Goal: Task Accomplishment & Management: Use online tool/utility

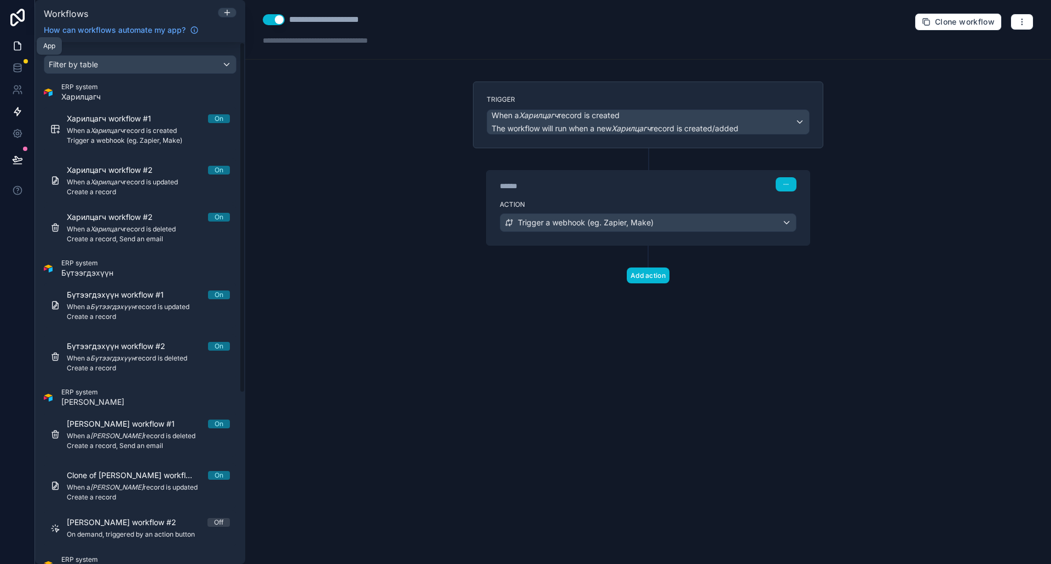
click at [22, 43] on icon at bounding box center [17, 46] width 11 height 11
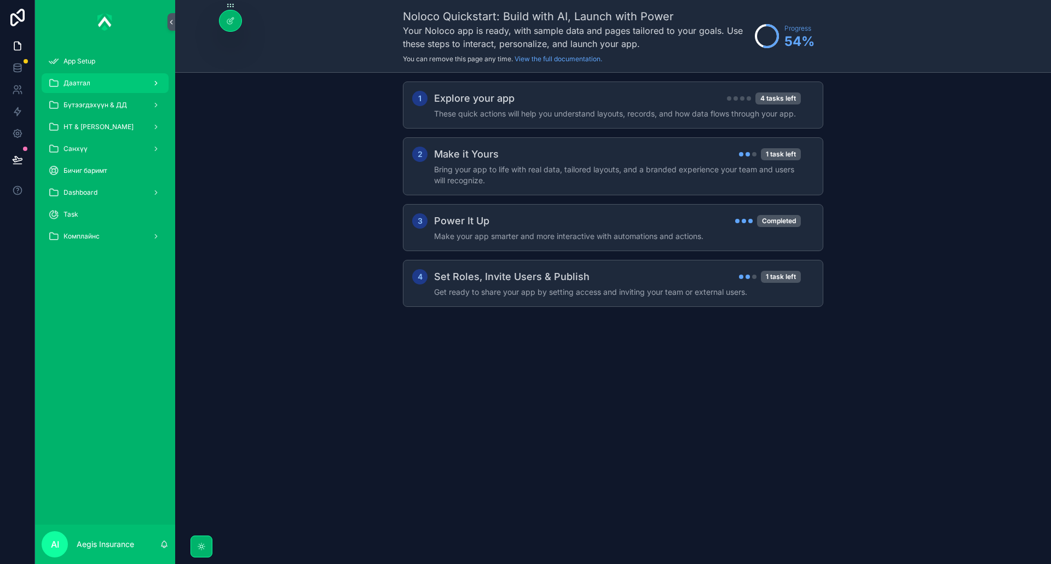
click at [81, 79] on span "Даатгал" at bounding box center [76, 83] width 27 height 9
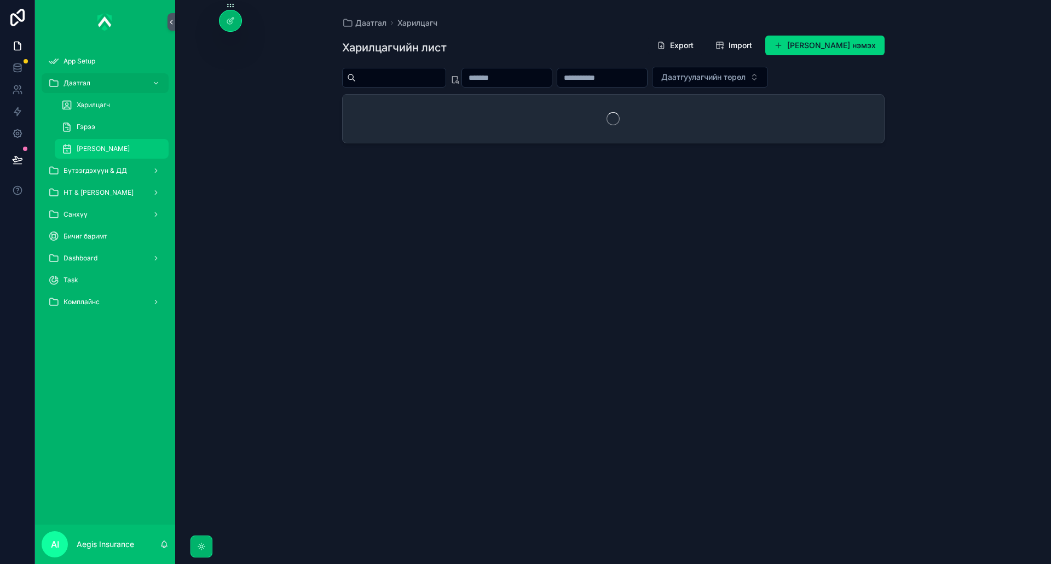
click at [89, 146] on span "[PERSON_NAME]" at bounding box center [103, 149] width 53 height 9
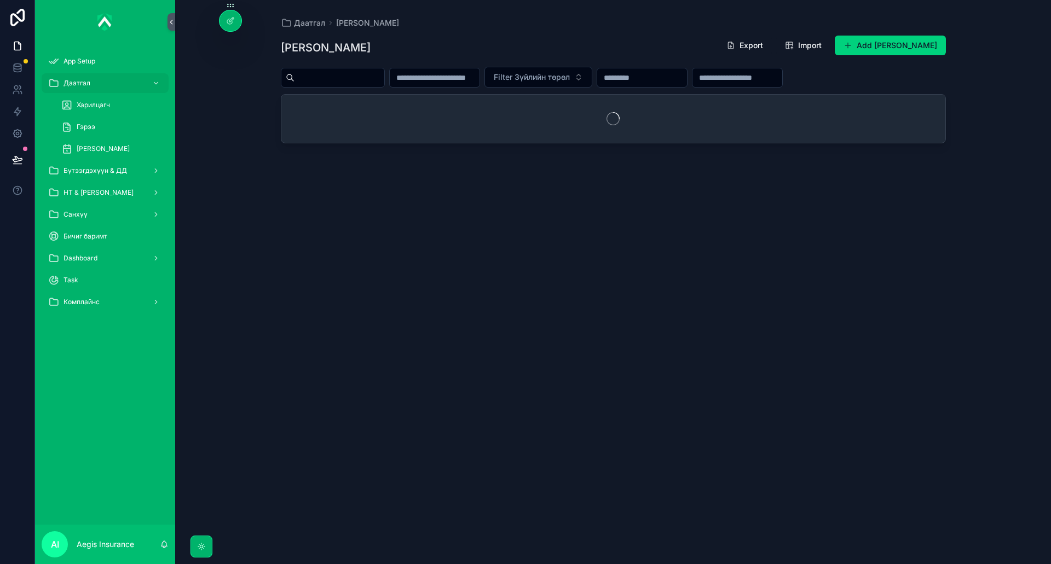
click at [384, 83] on input "scrollable content" at bounding box center [339, 77] width 90 height 15
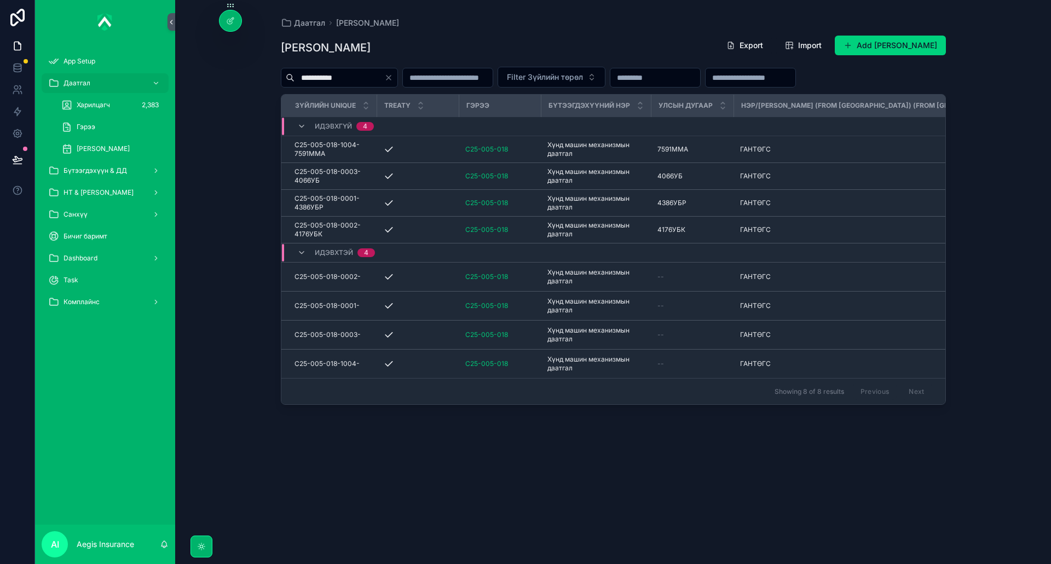
click at [361, 75] on input "**********" at bounding box center [339, 77] width 90 height 15
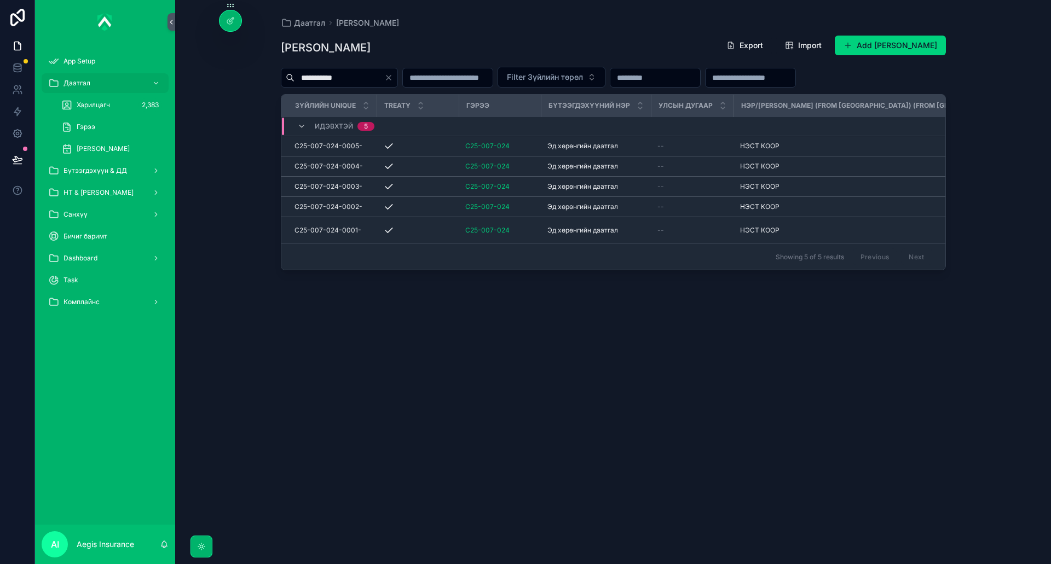
type input "**********"
click at [934, 393] on div "**********" at bounding box center [613, 289] width 665 height 523
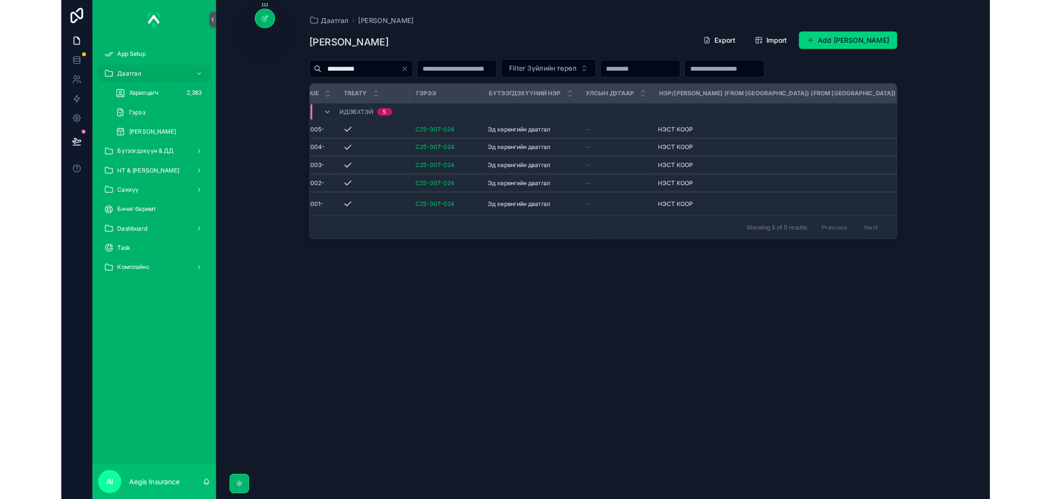
scroll to position [0, 2]
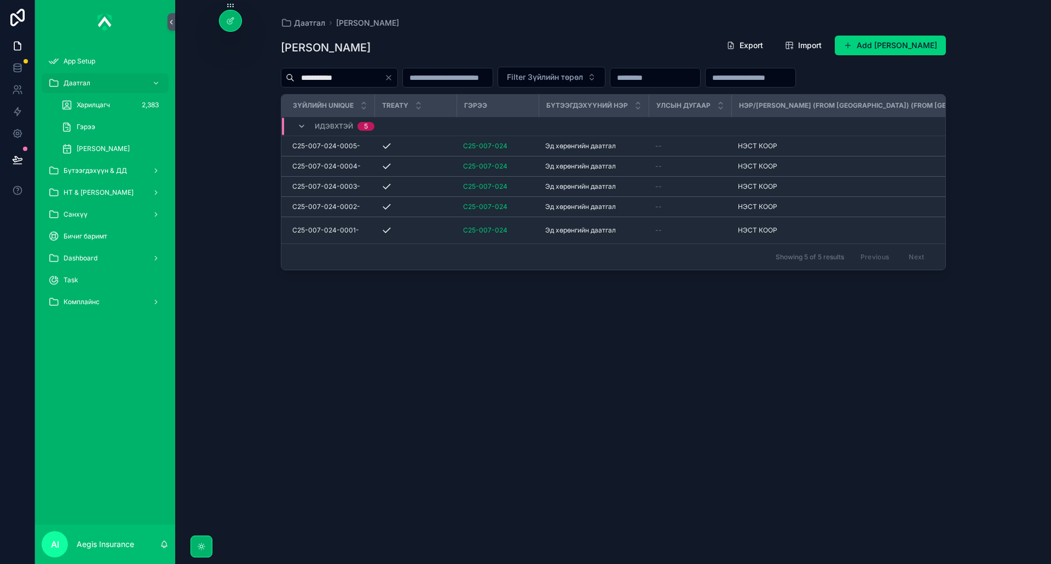
click at [761, 406] on div "**********" at bounding box center [613, 289] width 665 height 523
click at [970, 86] on div "**********" at bounding box center [613, 282] width 876 height 564
click at [985, 90] on div "**********" at bounding box center [613, 282] width 876 height 564
click at [966, 18] on div "**********" at bounding box center [613, 282] width 876 height 564
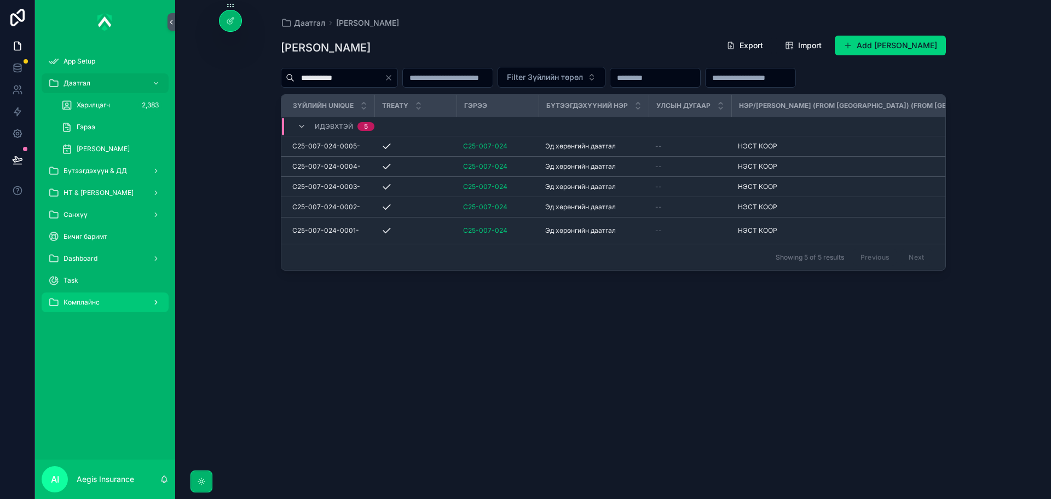
click at [89, 302] on span "Комплайнс" at bounding box center [81, 302] width 36 height 9
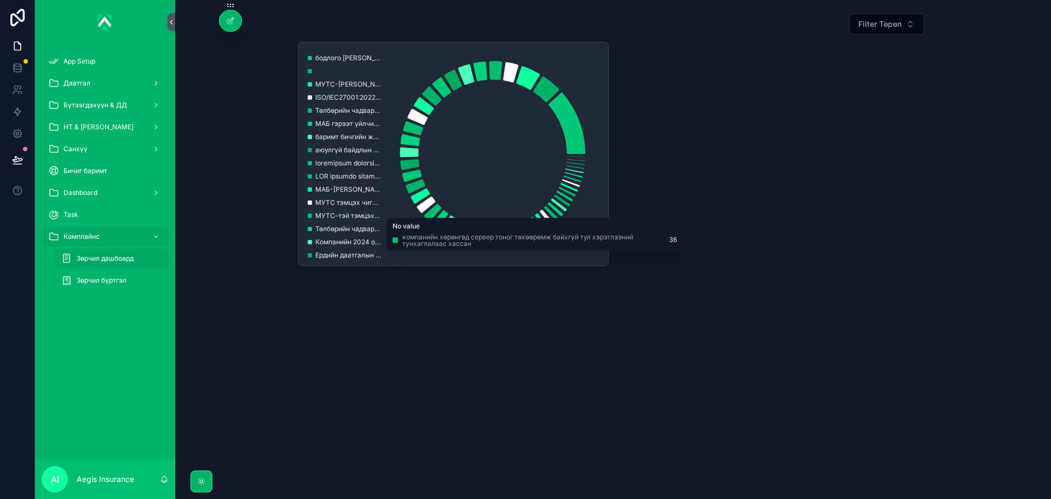
click at [105, 291] on div "App Setup Даатгал Бүтээгдэхүүн & ДД НТ & Үйлчилгээ Санхүү Бичиг баримт Dashboar…" at bounding box center [105, 174] width 140 height 261
click at [112, 284] on span "Зөрчил бүртгэл" at bounding box center [102, 280] width 50 height 9
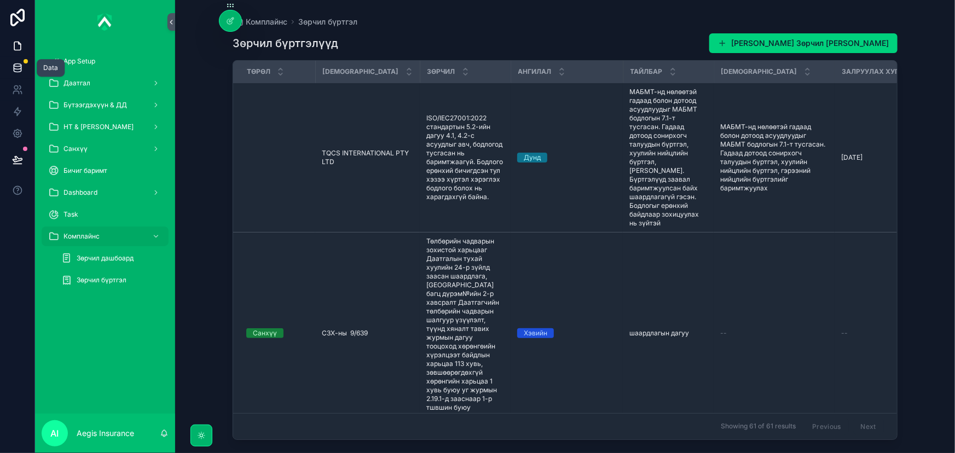
click at [18, 71] on icon at bounding box center [17, 70] width 7 height 4
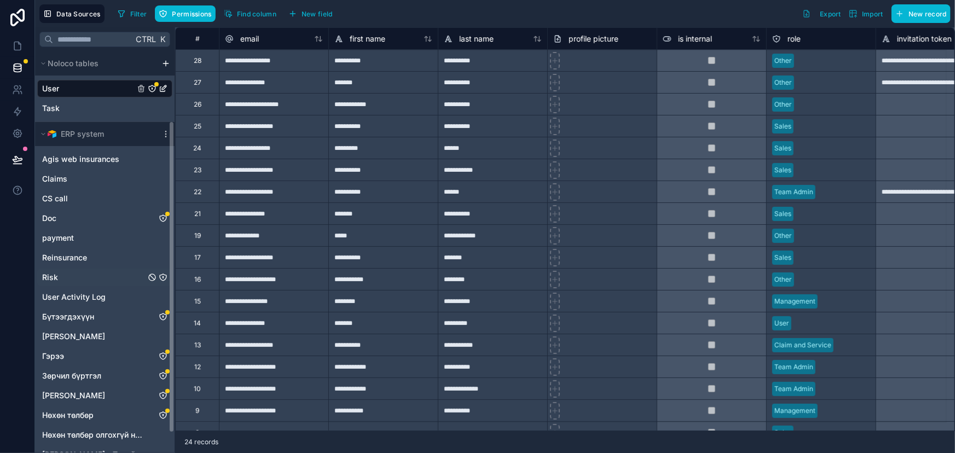
scroll to position [113, 0]
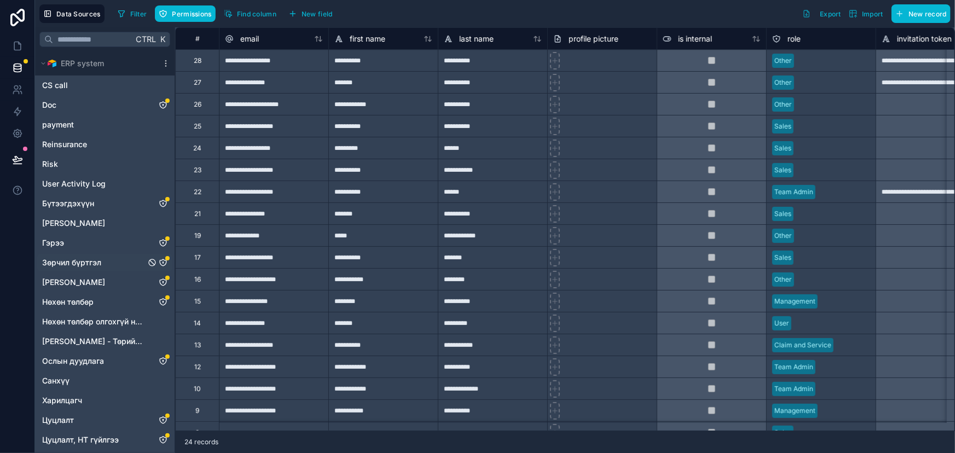
click at [162, 262] on icon "Зөрчил бүртгэл" at bounding box center [163, 262] width 9 height 9
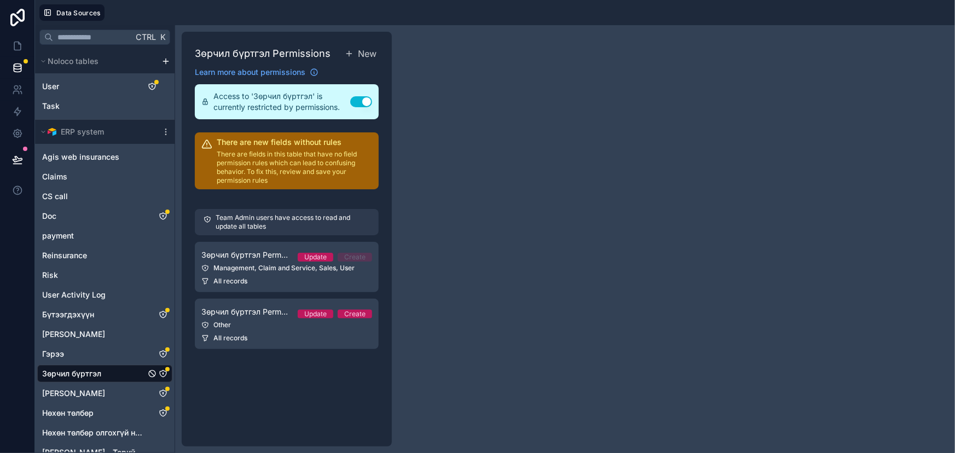
drag, startPoint x: 126, startPoint y: 373, endPoint x: 318, endPoint y: 390, distance: 192.9
click at [318, 390] on div "Зөрчил бүртгэл Permissions New Learn more about permissions Access to 'Зөрчил б…" at bounding box center [287, 239] width 210 height 415
click at [161, 134] on icon "scrollable content" at bounding box center [165, 132] width 9 height 9
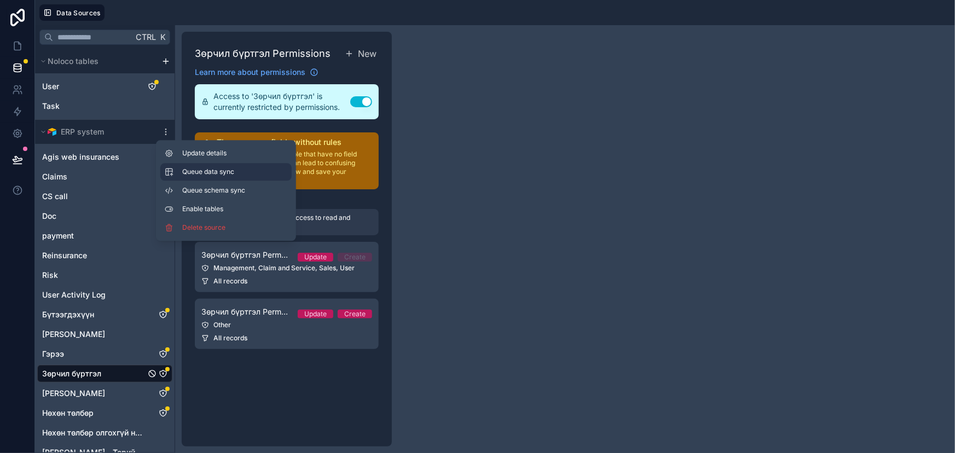
click at [228, 175] on span "Queue data sync" at bounding box center [221, 171] width 79 height 9
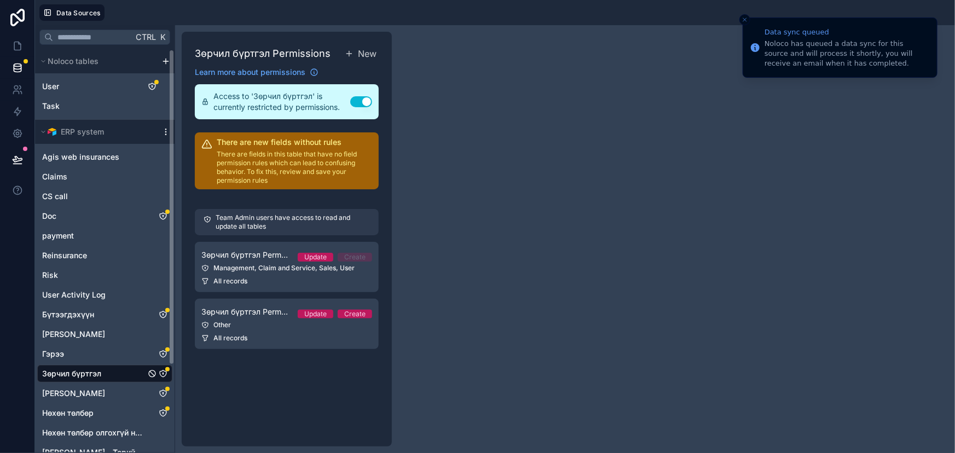
click at [164, 135] on icon "scrollable content" at bounding box center [165, 132] width 9 height 9
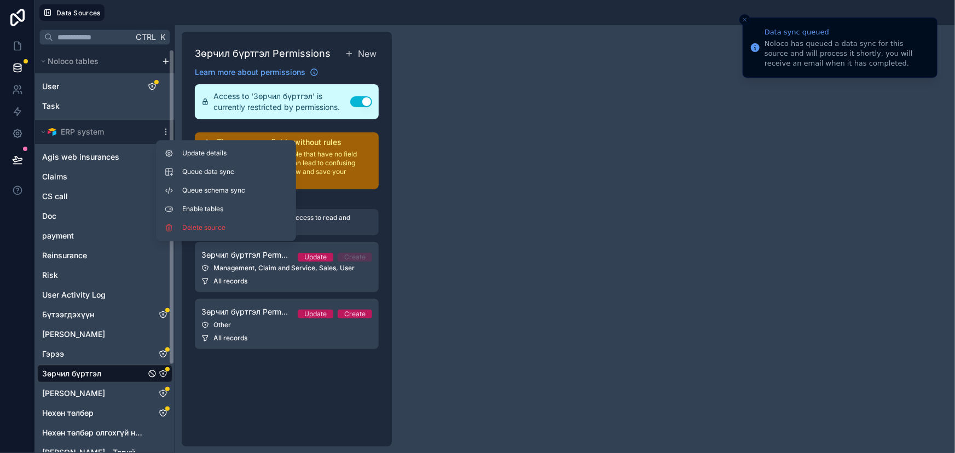
click at [94, 373] on span "Зөрчил бүртгэл" at bounding box center [71, 373] width 59 height 11
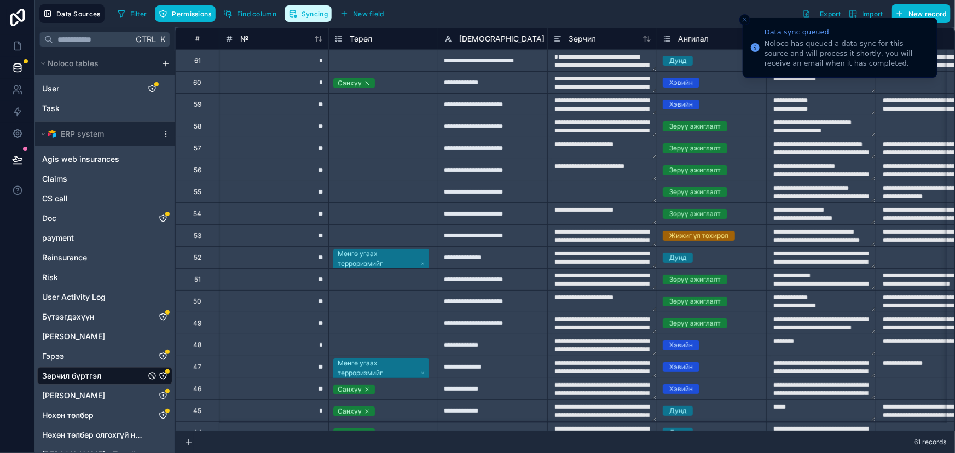
click at [307, 11] on span "Syncing" at bounding box center [315, 14] width 26 height 8
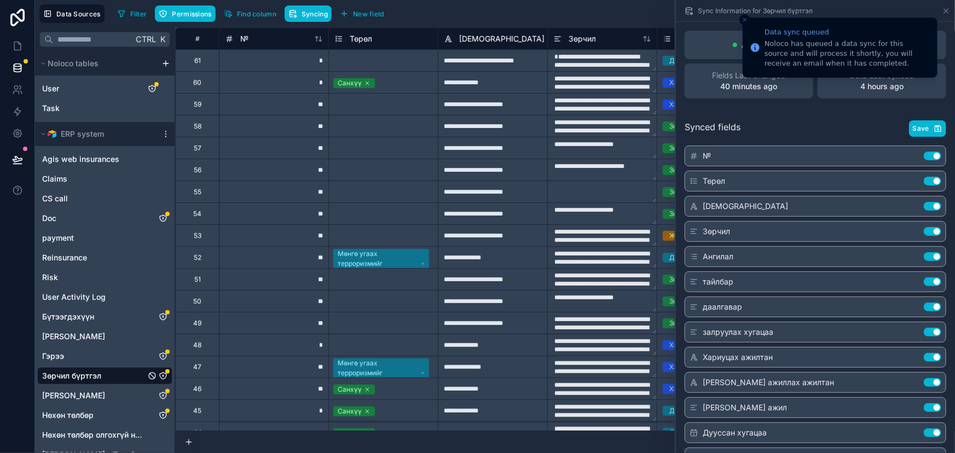
click at [938, 21] on div "Sync Information for Зөрчил бүртгэл" at bounding box center [815, 10] width 270 height 21
click at [746, 19] on icon "Close toast" at bounding box center [745, 19] width 7 height 7
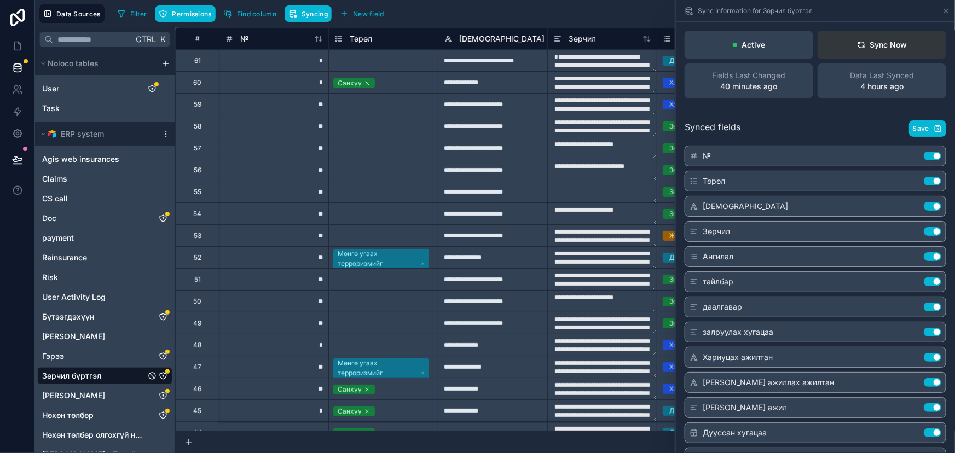
click at [898, 44] on div "Sync Now" at bounding box center [882, 44] width 50 height 11
click at [419, 302] on div "Select a Төрөл" at bounding box center [383, 302] width 109 height 12
click at [419, 281] on div "Select a Төрөл" at bounding box center [383, 280] width 109 height 14
click at [821, 119] on div "Synced fields Save № Use setting Төрөл Use setting Хаанаас Use setting Зөрчил U…" at bounding box center [815, 330] width 279 height 446
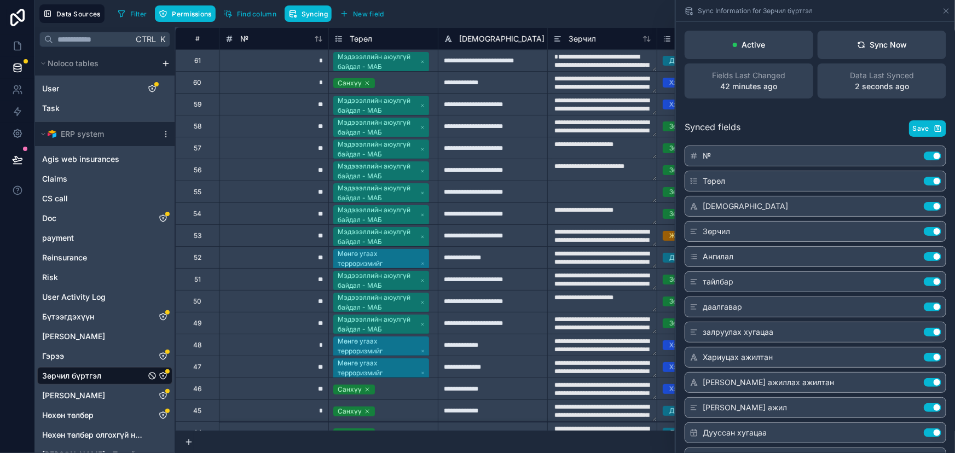
click at [560, 7] on div "Filter Permissions Find column Syncing New field Export Import New record" at bounding box center [531, 13] width 837 height 19
drag, startPoint x: 21, startPoint y: 46, endPoint x: 33, endPoint y: 100, distance: 55.0
click at [21, 46] on icon at bounding box center [17, 46] width 11 height 11
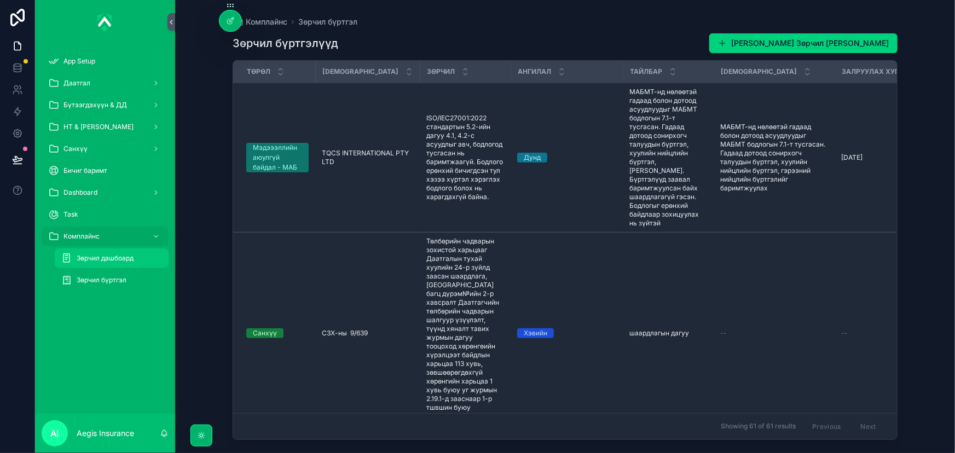
click at [98, 255] on span "Зөрчил дашбоард" at bounding box center [105, 258] width 57 height 9
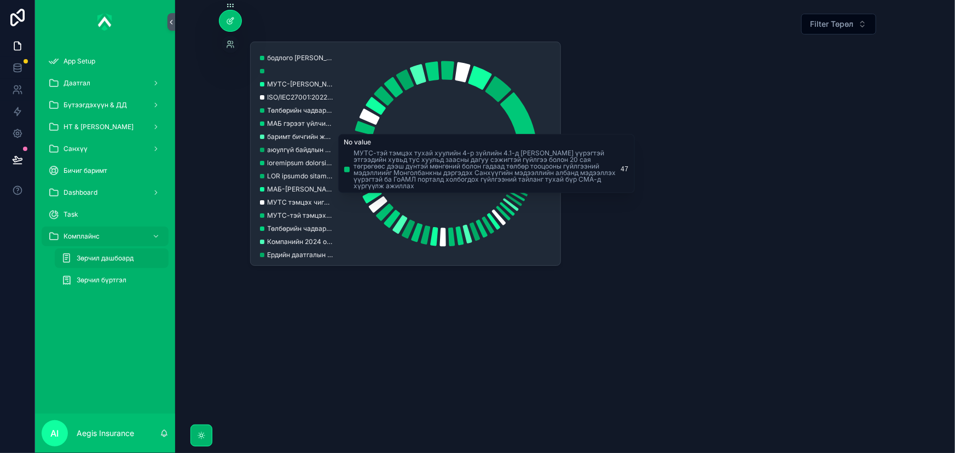
click at [225, 24] on div at bounding box center [230, 20] width 22 height 21
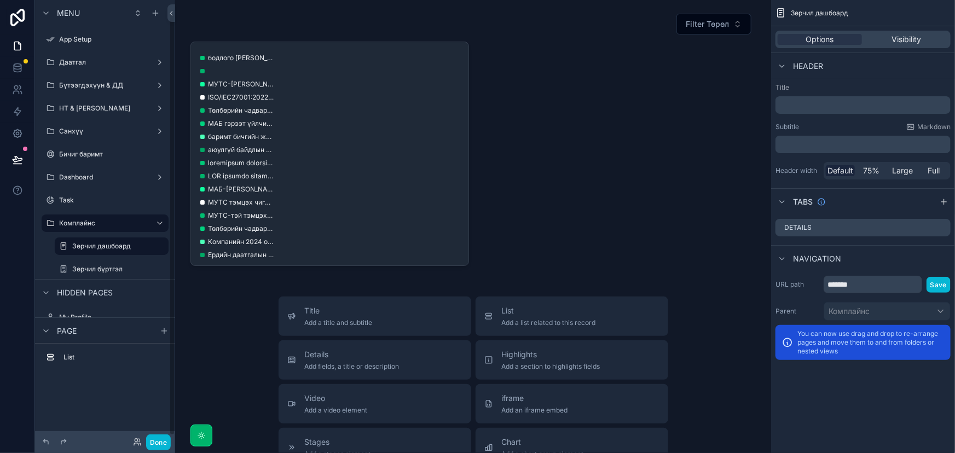
scroll to position [14, 0]
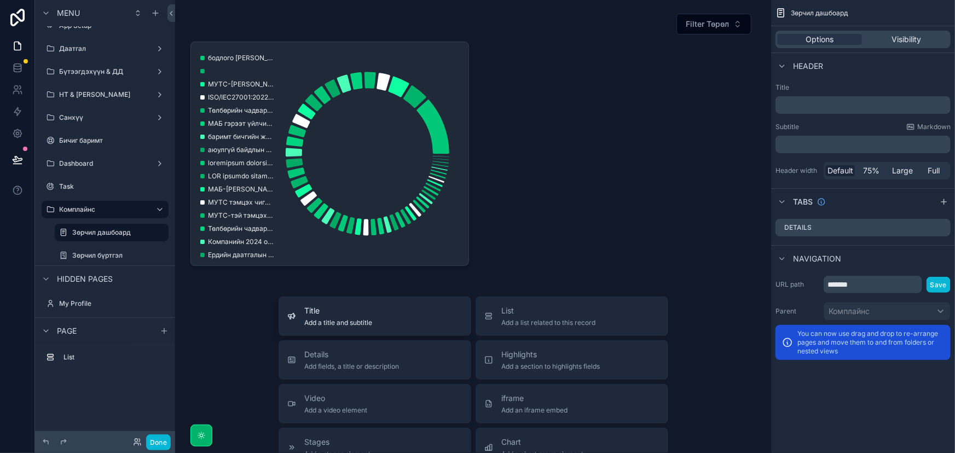
click at [438, 319] on div "Title Add a title and subtitle" at bounding box center [374, 316] width 175 height 22
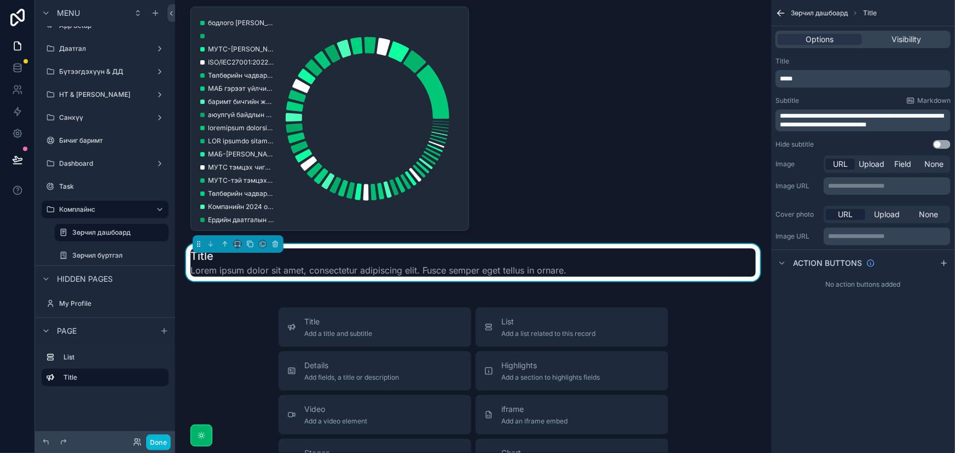
scroll to position [0, 0]
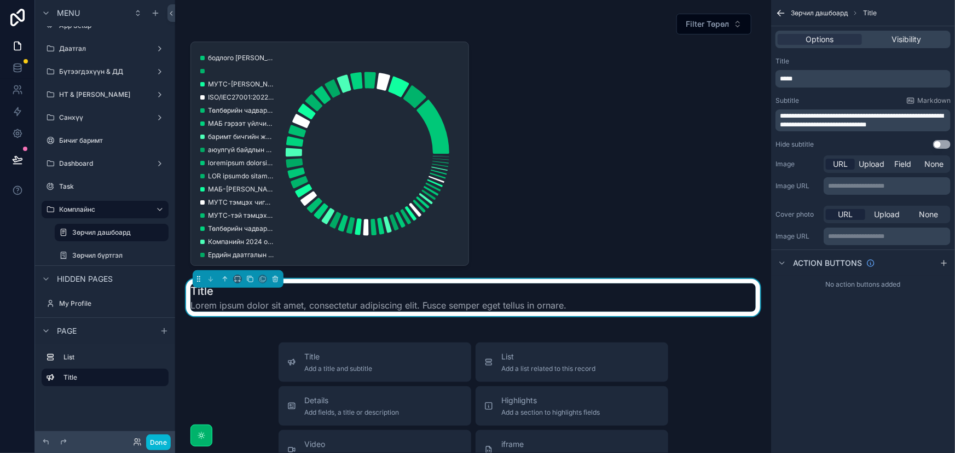
click at [782, 11] on icon "scrollable content" at bounding box center [781, 13] width 11 height 11
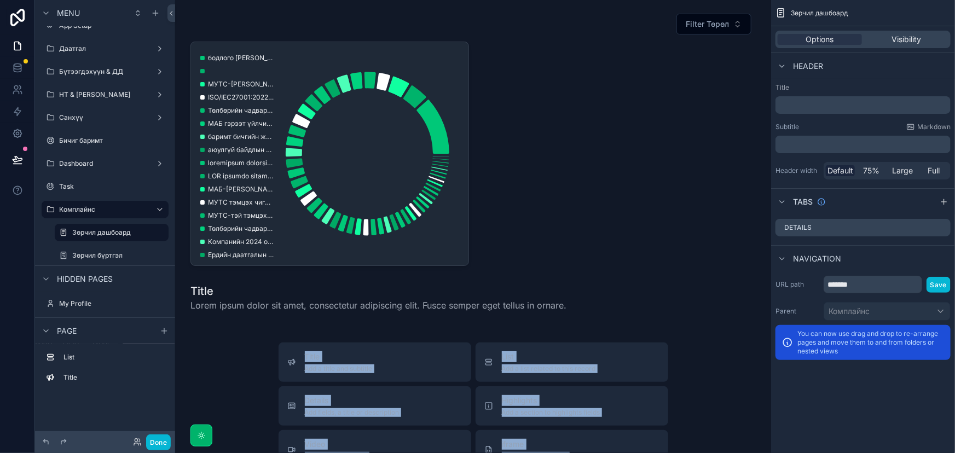
drag, startPoint x: 597, startPoint y: 296, endPoint x: 573, endPoint y: -18, distance: 314.6
click at [573, 0] on html "Menu App Setup Даатгал Бүтээгдэхүүн & ДД НТ & Үйлчилгээ Санхүү Бичиг баримт Das…" at bounding box center [477, 226] width 955 height 453
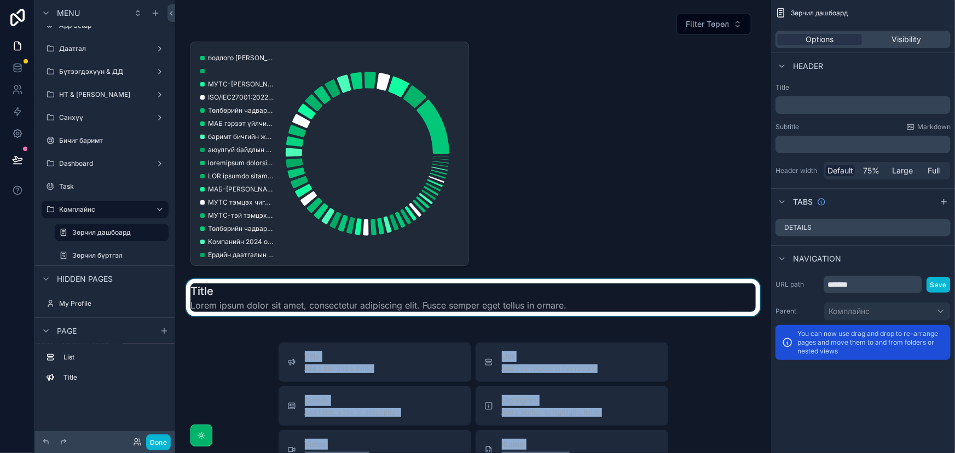
click at [611, 292] on div "scrollable content" at bounding box center [473, 297] width 579 height 37
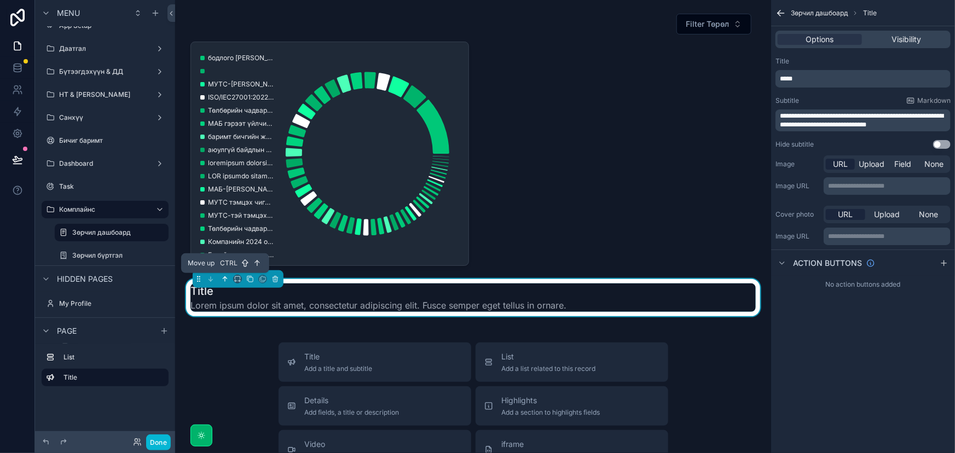
click at [223, 282] on icon "scrollable content" at bounding box center [225, 279] width 8 height 8
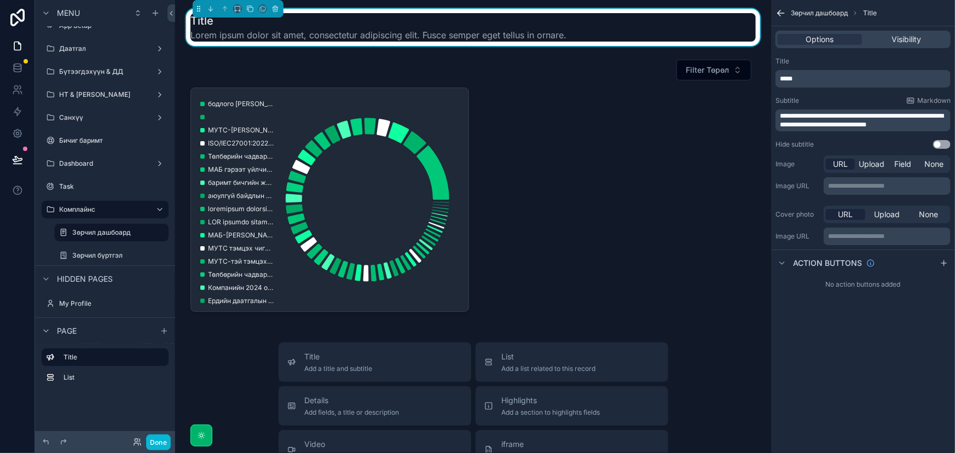
click at [454, 26] on h1 "Title" at bounding box center [378, 20] width 376 height 15
click at [204, 26] on h1 "Title" at bounding box center [378, 20] width 376 height 15
click at [830, 82] on p "*****" at bounding box center [864, 78] width 169 height 9
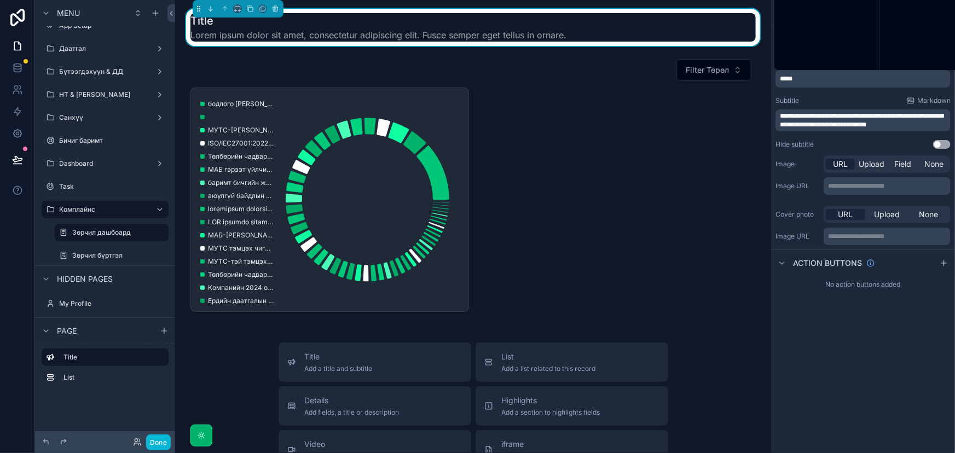
click at [830, 82] on p "*****" at bounding box center [864, 78] width 169 height 9
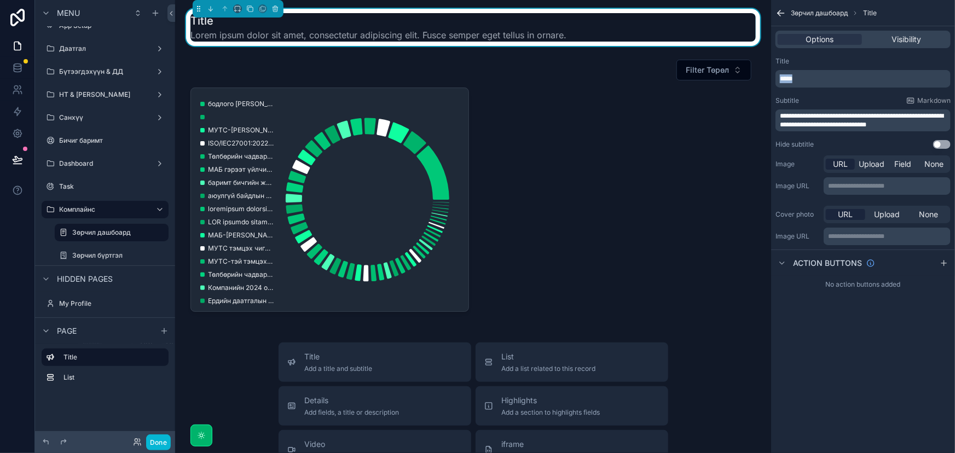
click at [830, 82] on p "*****" at bounding box center [864, 78] width 169 height 9
click at [877, 63] on div "Title" at bounding box center [863, 61] width 175 height 9
click at [863, 123] on span "**********" at bounding box center [862, 120] width 164 height 15
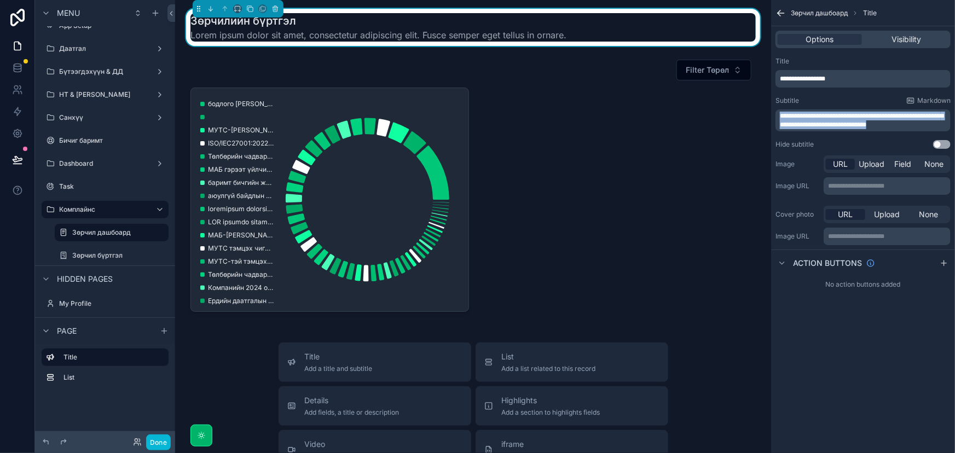
click at [863, 123] on span "**********" at bounding box center [862, 120] width 164 height 15
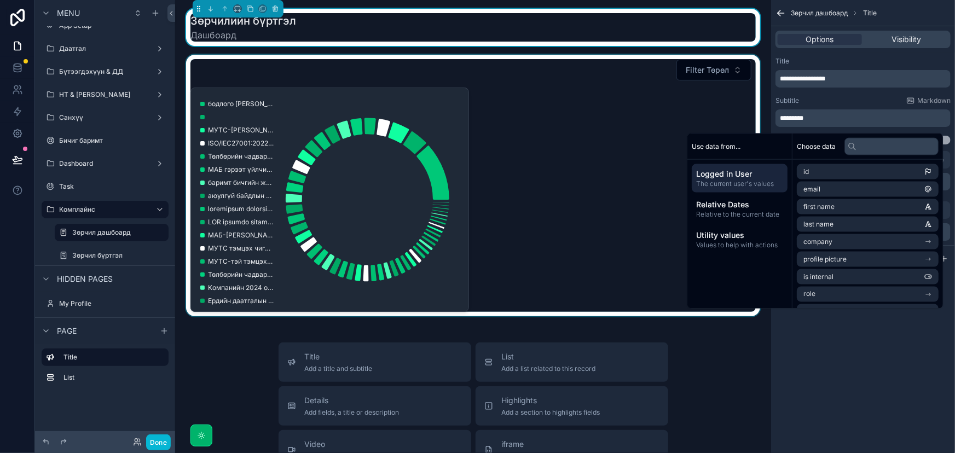
click at [418, 102] on div "scrollable content" at bounding box center [473, 186] width 579 height 262
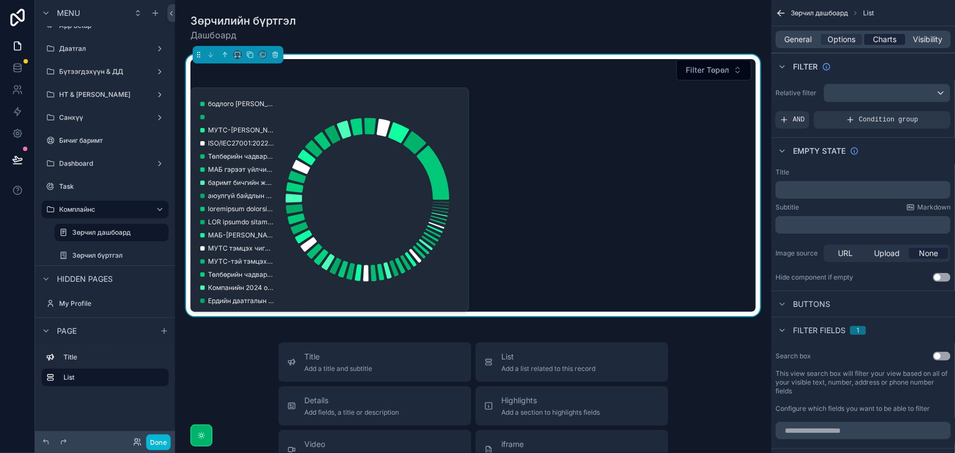
click at [896, 41] on span "Charts" at bounding box center [885, 39] width 24 height 11
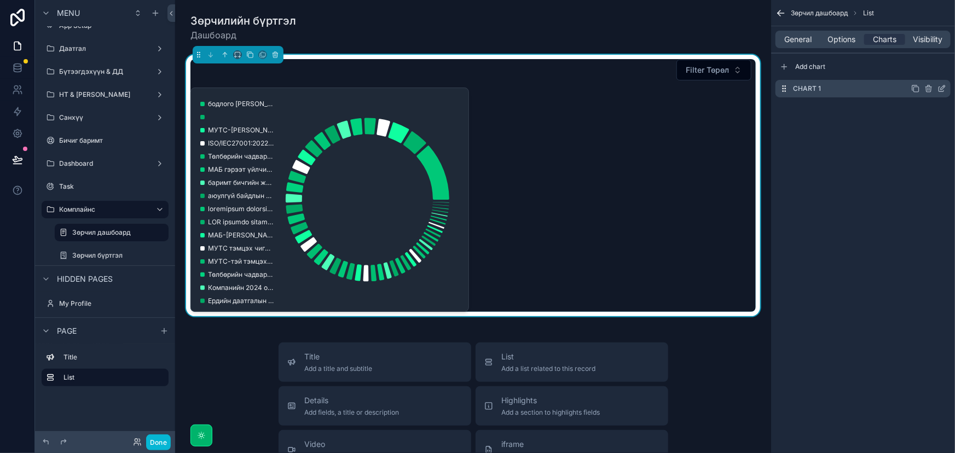
click at [881, 96] on div "Chart 1" at bounding box center [863, 89] width 175 height 18
click at [940, 91] on icon "scrollable content" at bounding box center [942, 88] width 9 height 9
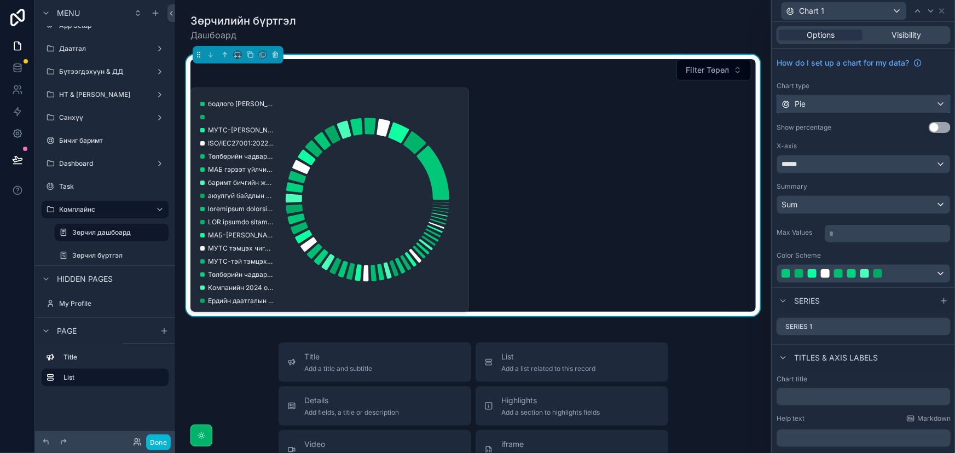
click at [858, 100] on div "Pie" at bounding box center [863, 104] width 173 height 18
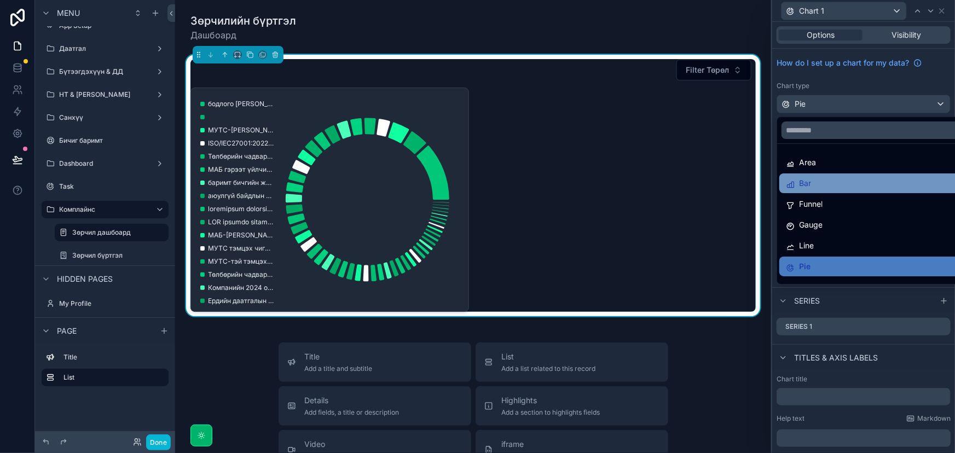
click at [816, 181] on div "Bar" at bounding box center [873, 183] width 174 height 13
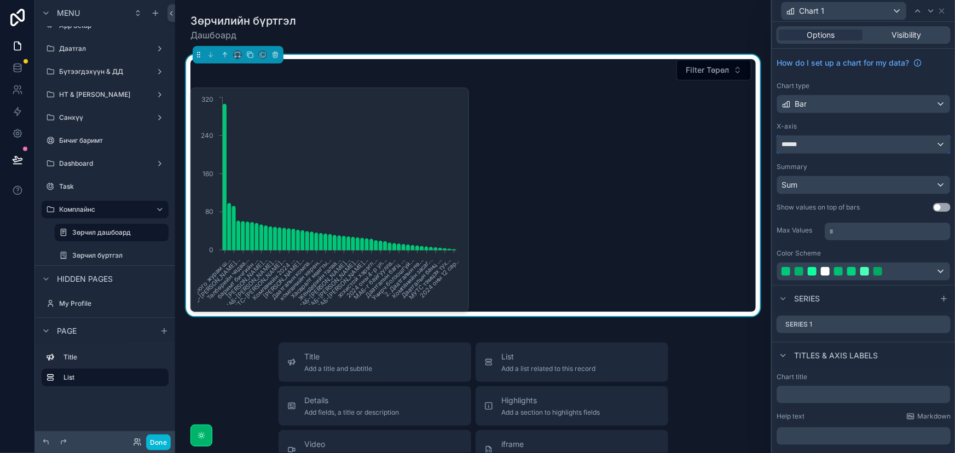
click at [874, 148] on div "******" at bounding box center [863, 145] width 173 height 18
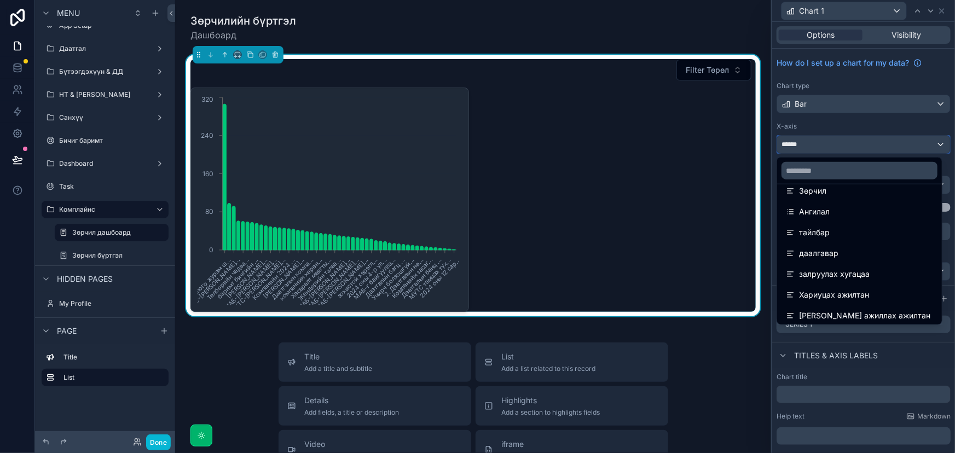
scroll to position [49, 0]
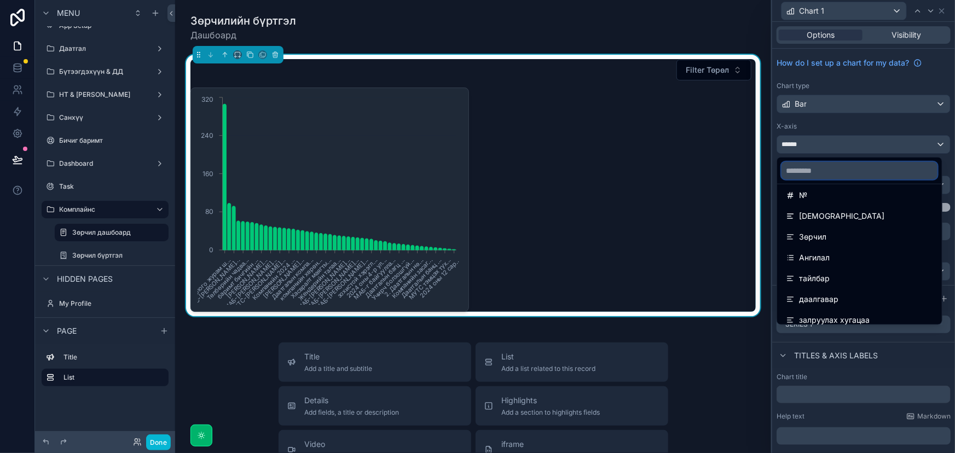
click at [840, 172] on input "text" at bounding box center [860, 171] width 156 height 18
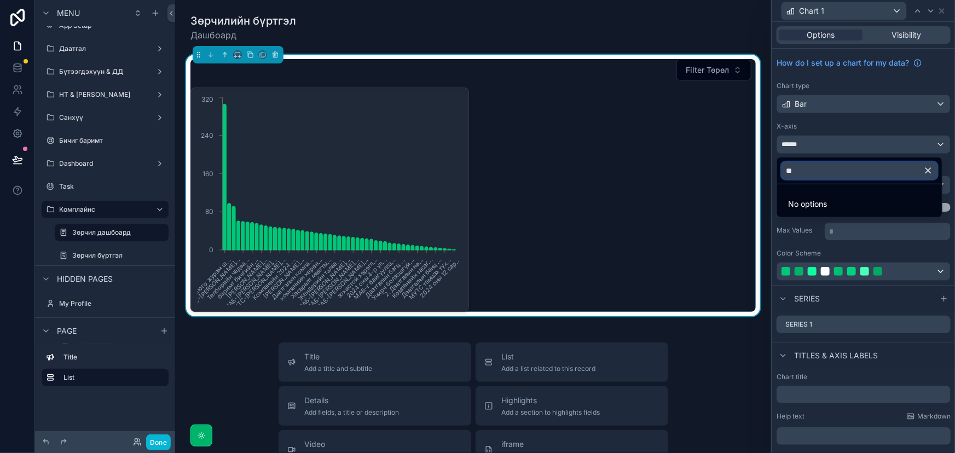
type input "*"
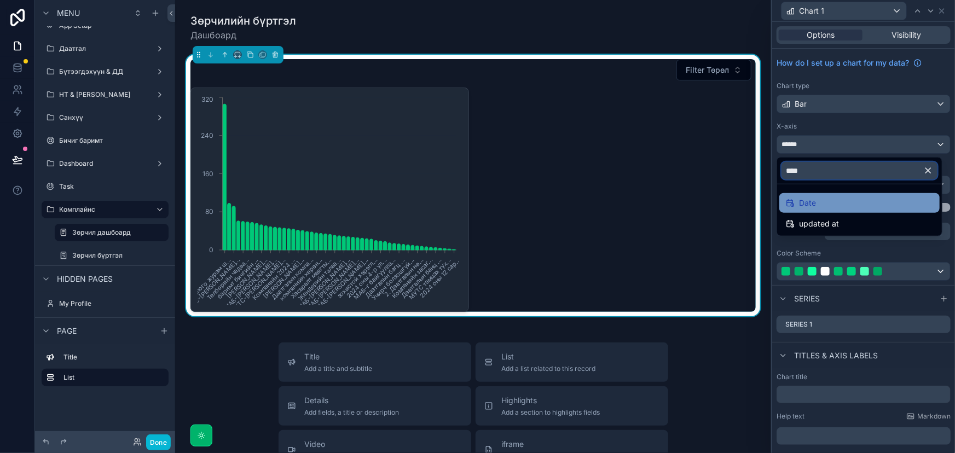
type input "****"
click at [826, 203] on div "Date" at bounding box center [859, 203] width 147 height 13
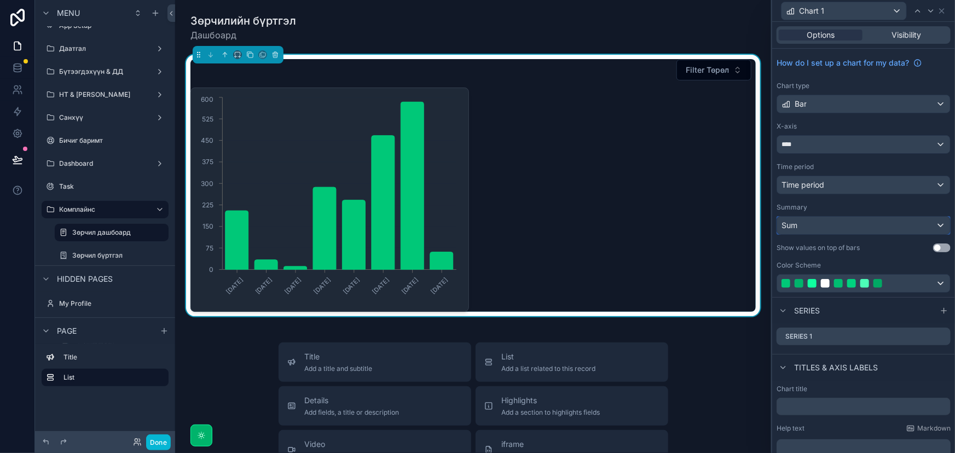
click at [837, 224] on div "Sum" at bounding box center [863, 226] width 173 height 18
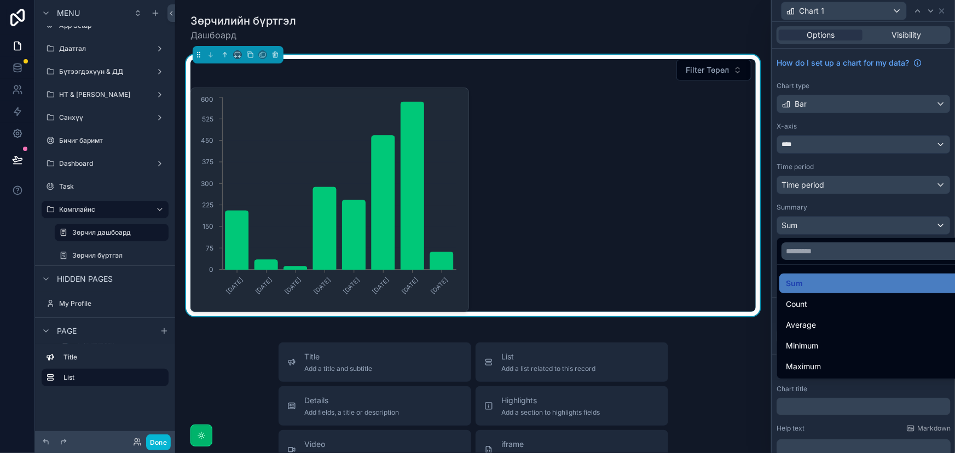
click at [835, 182] on div at bounding box center [863, 226] width 183 height 453
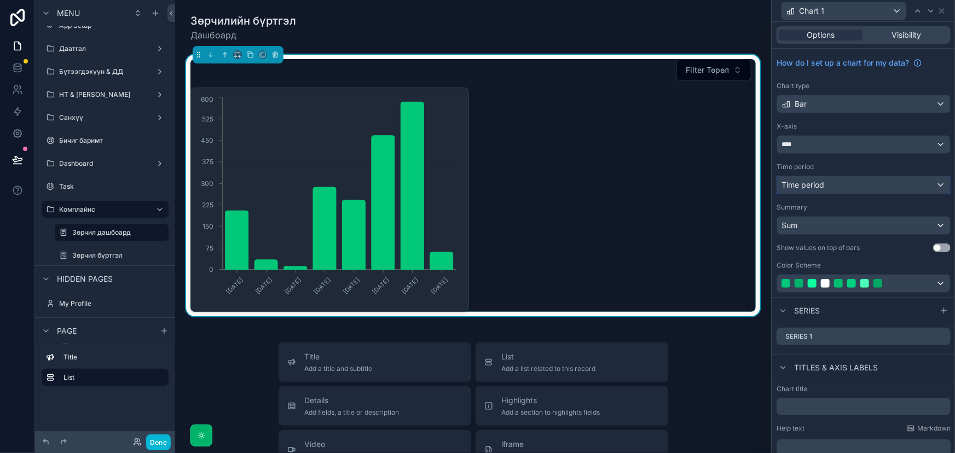
click at [835, 182] on div "Time period" at bounding box center [863, 185] width 173 height 18
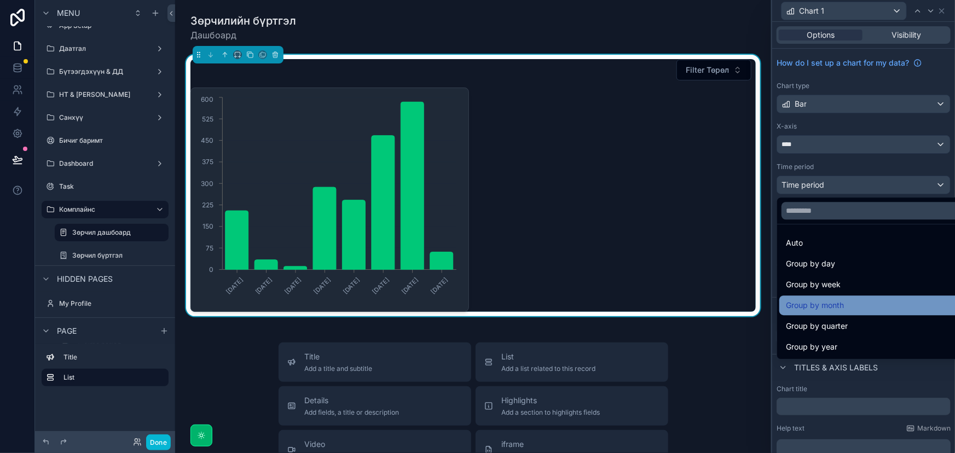
click at [856, 304] on div "Group by month" at bounding box center [873, 305] width 174 height 13
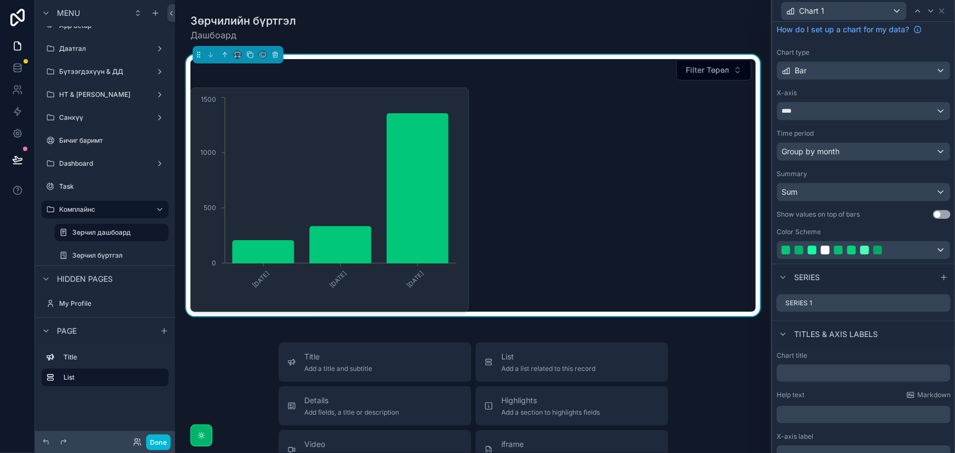
scroll to position [49, 0]
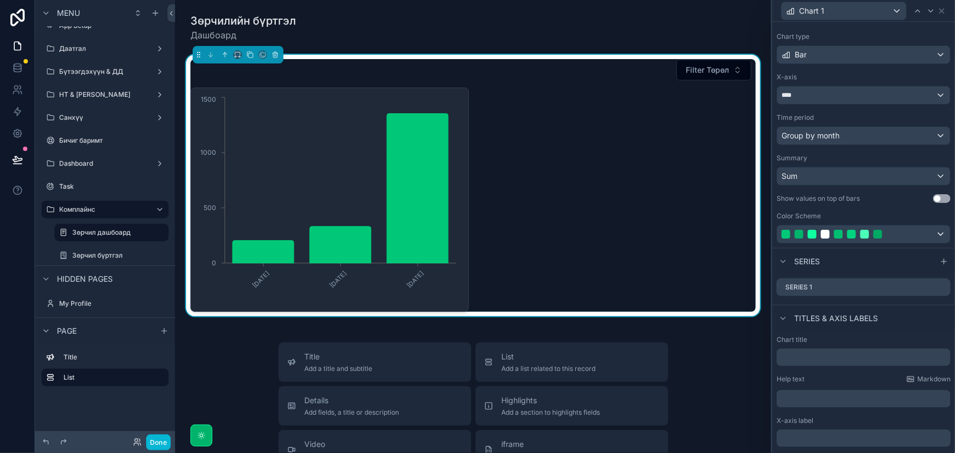
click at [933, 200] on button "Use setting" at bounding box center [942, 198] width 18 height 9
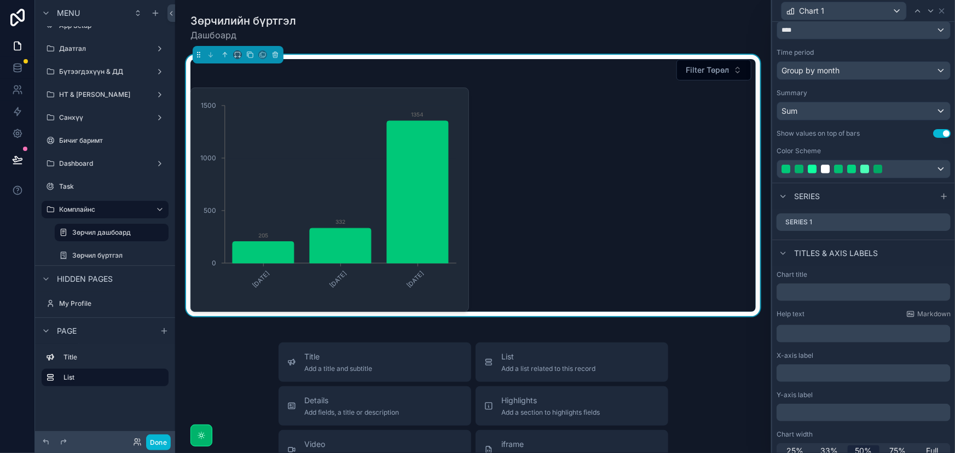
scroll to position [123, 0]
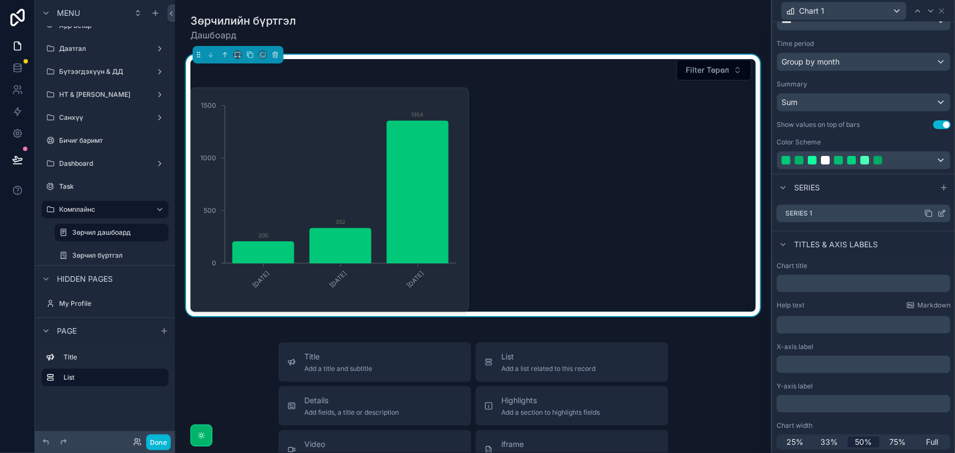
click at [887, 208] on div "Series 1" at bounding box center [864, 214] width 174 height 18
click at [938, 211] on icon at bounding box center [942, 213] width 9 height 9
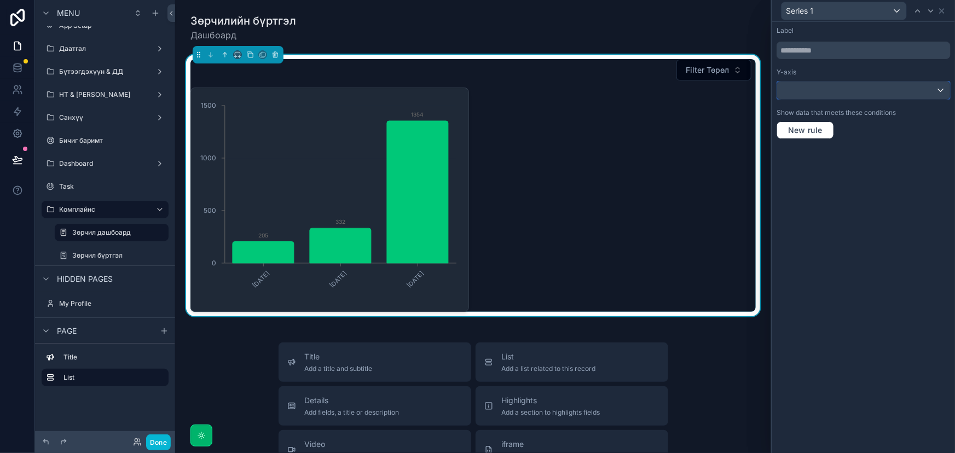
click at [892, 86] on div at bounding box center [863, 91] width 173 height 18
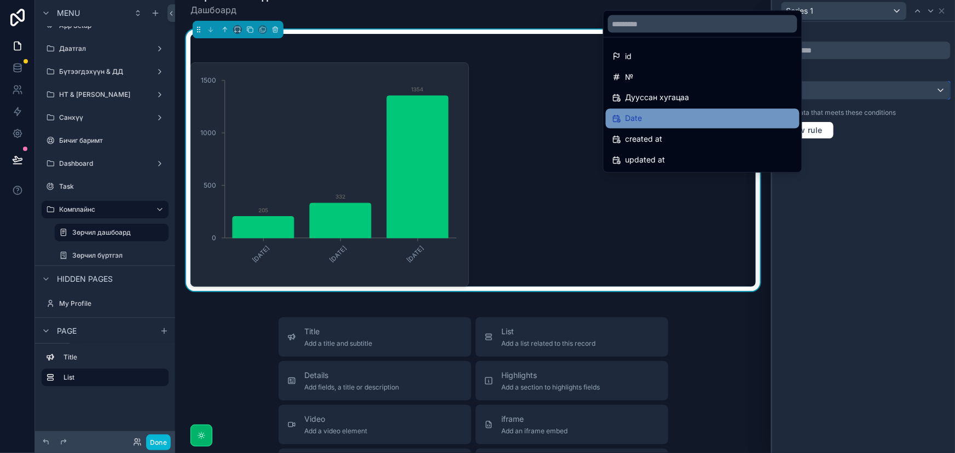
scroll to position [0, 0]
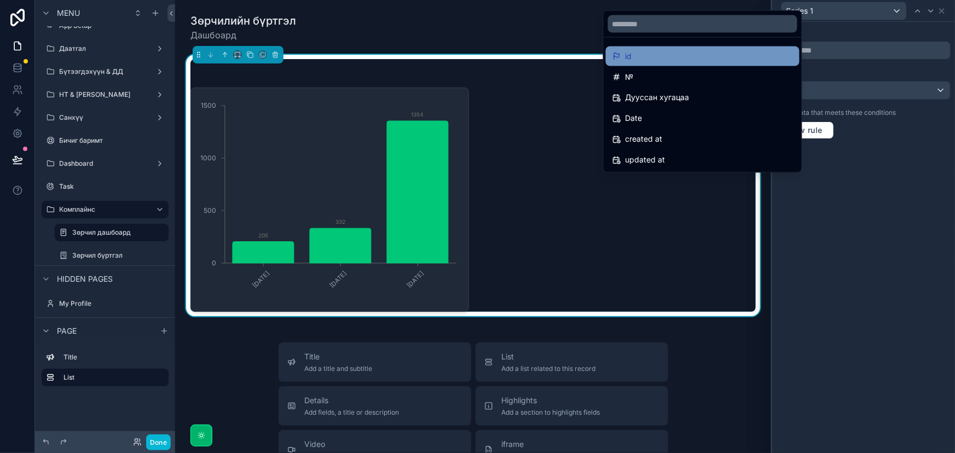
click at [682, 57] on div "id" at bounding box center [703, 56] width 181 height 13
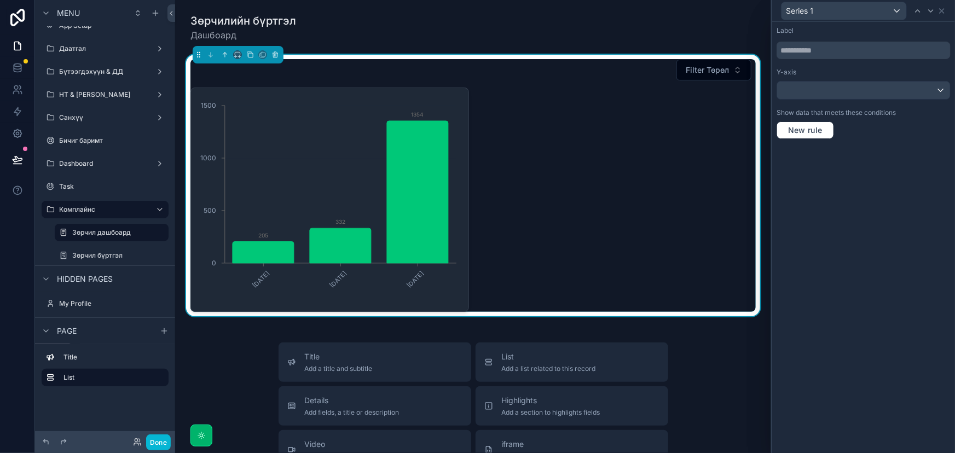
click at [877, 100] on div "Label Y-axis Show data that meets these conditions New rule" at bounding box center [863, 83] width 183 height 122
click at [892, 90] on div at bounding box center [863, 91] width 173 height 18
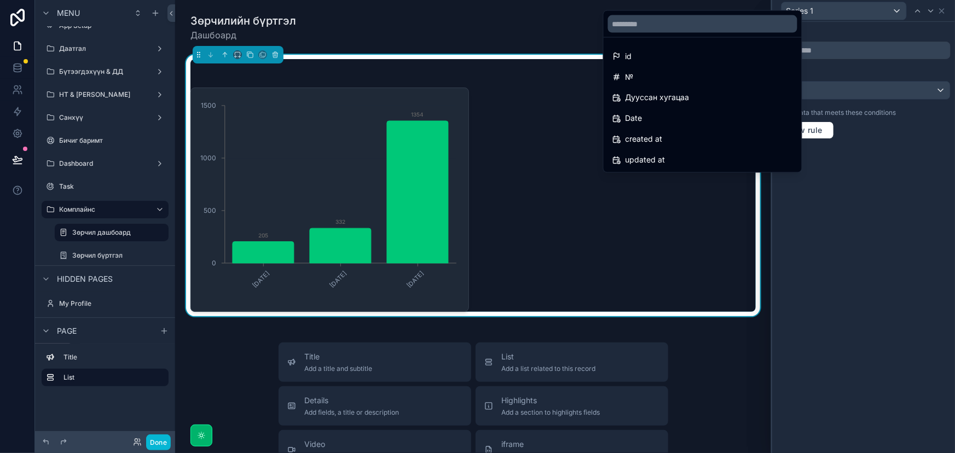
drag, startPoint x: 911, startPoint y: 172, endPoint x: 903, endPoint y: 165, distance: 10.9
click at [910, 170] on div at bounding box center [863, 226] width 183 height 453
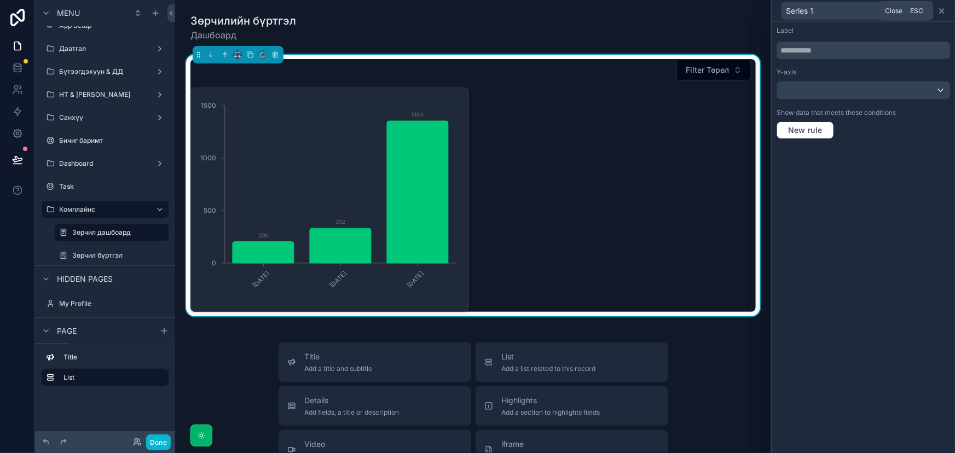
click at [945, 13] on icon at bounding box center [942, 11] width 9 height 9
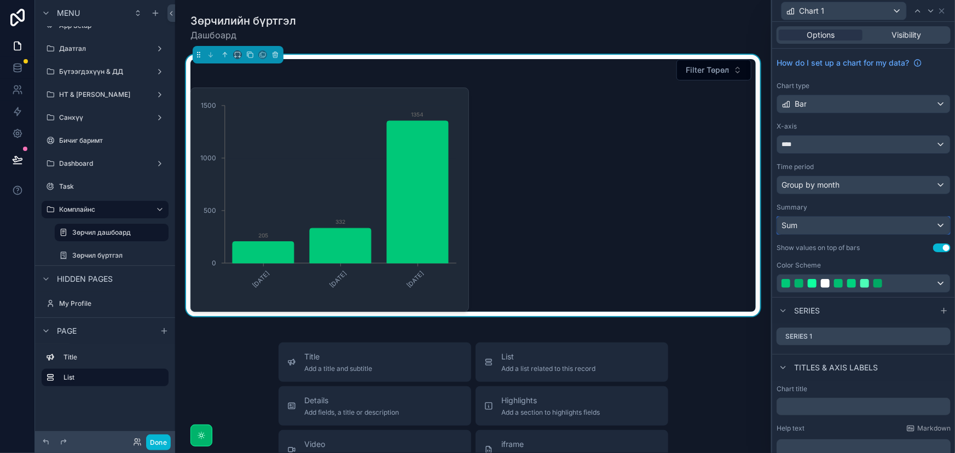
click at [882, 231] on div "Sum" at bounding box center [863, 226] width 173 height 18
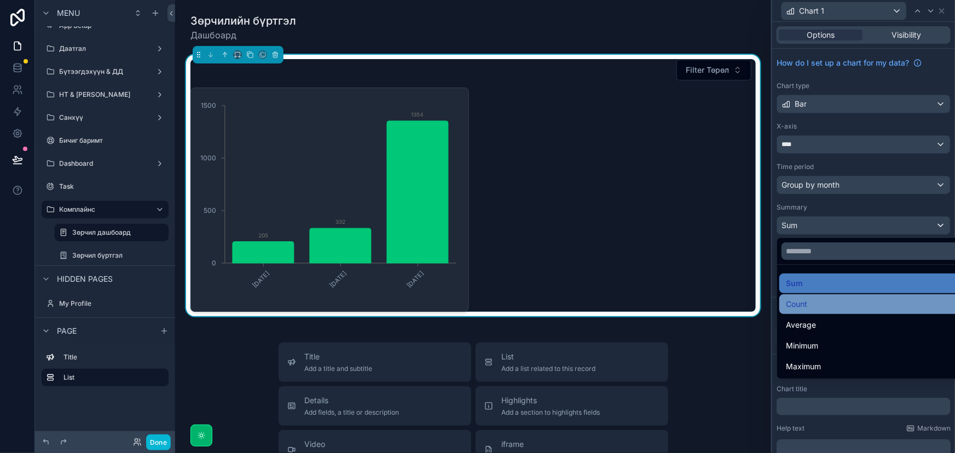
click at [801, 308] on span "Count" at bounding box center [796, 304] width 21 height 13
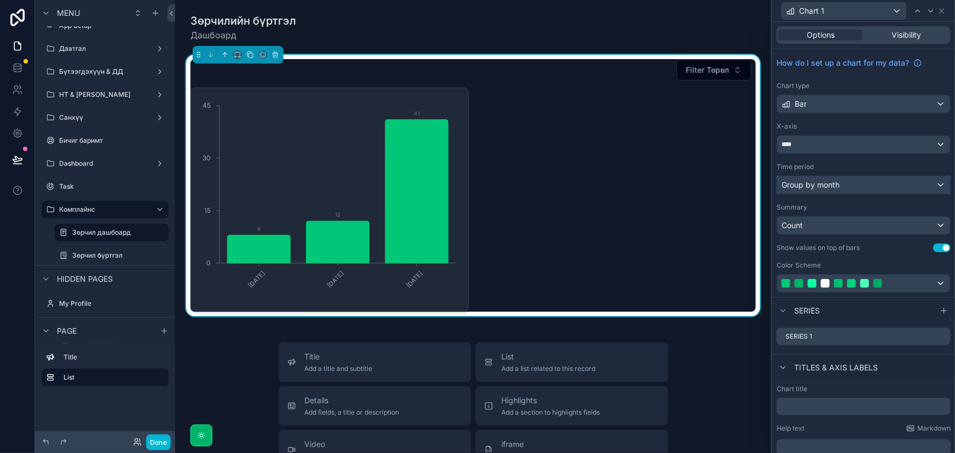
click at [851, 186] on div "Group by month" at bounding box center [863, 185] width 173 height 18
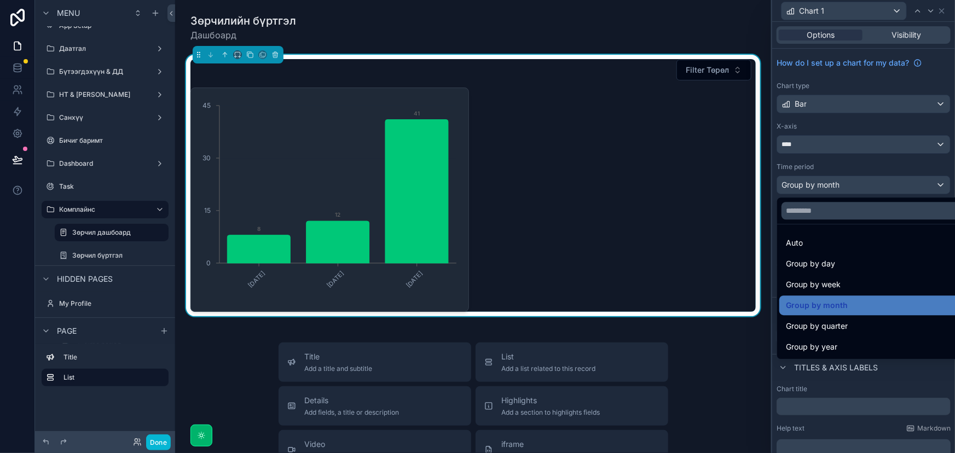
click at [851, 186] on div at bounding box center [863, 226] width 183 height 453
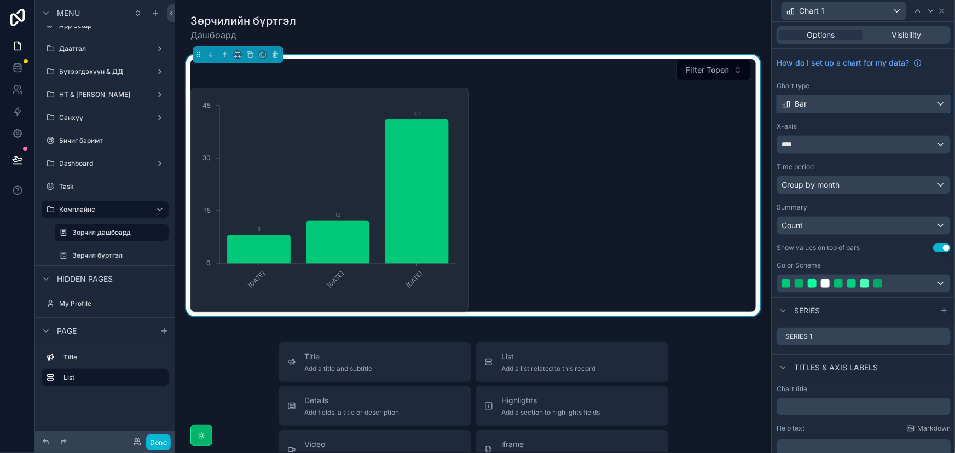
click at [854, 100] on div "Bar" at bounding box center [863, 104] width 173 height 18
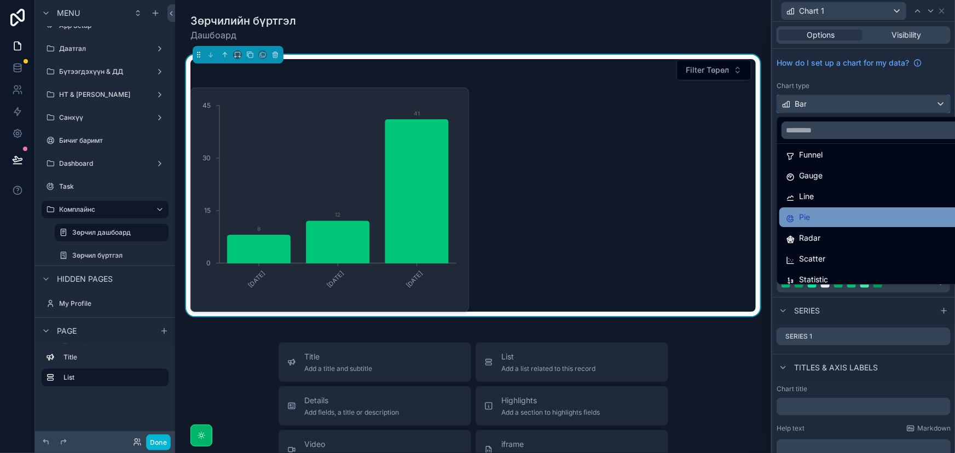
scroll to position [77, 0]
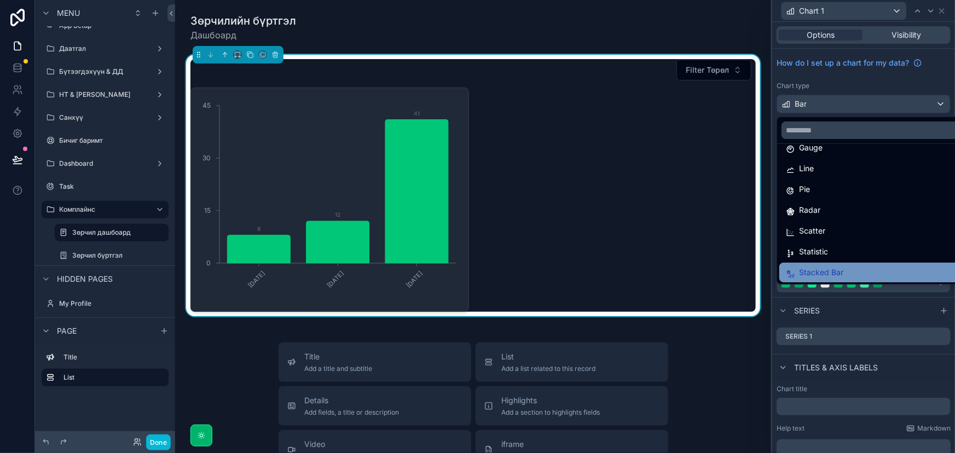
click at [821, 276] on span "Stacked Bar" at bounding box center [821, 272] width 44 height 13
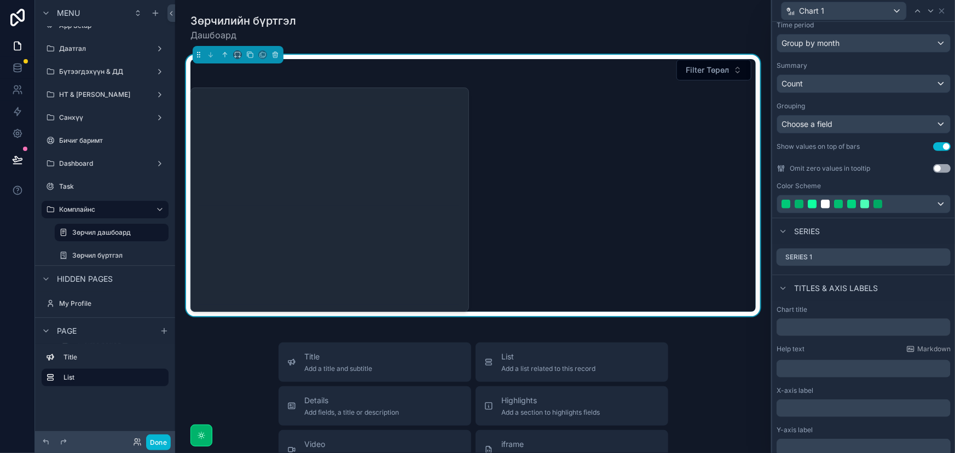
scroll to position [186, 0]
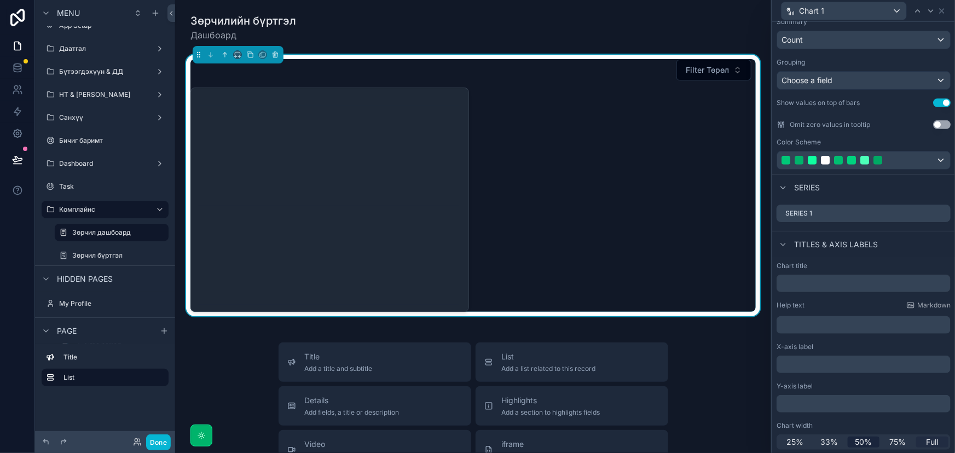
click at [928, 442] on span "Full" at bounding box center [933, 442] width 12 height 11
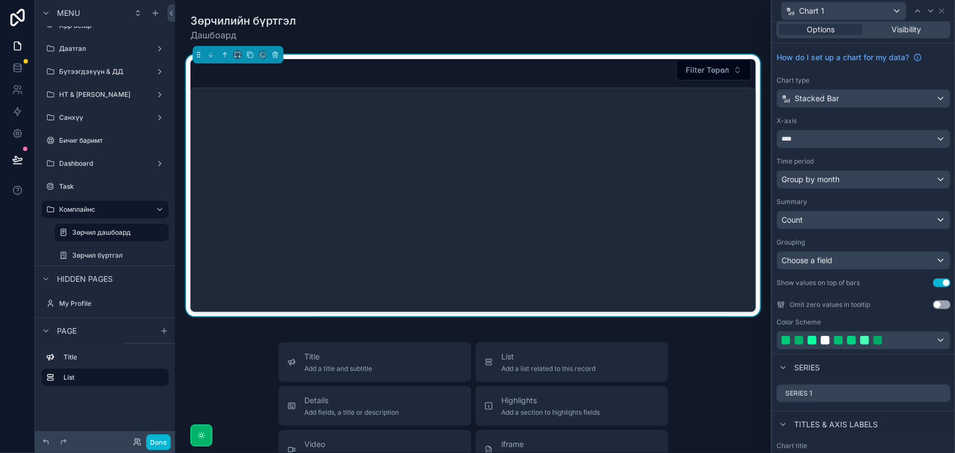
scroll to position [0, 0]
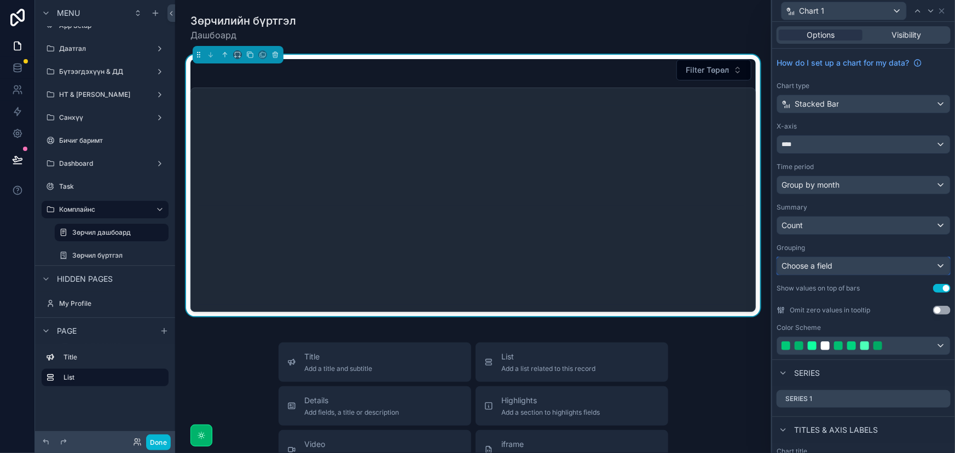
click at [843, 268] on div "Choose a field" at bounding box center [863, 266] width 173 height 18
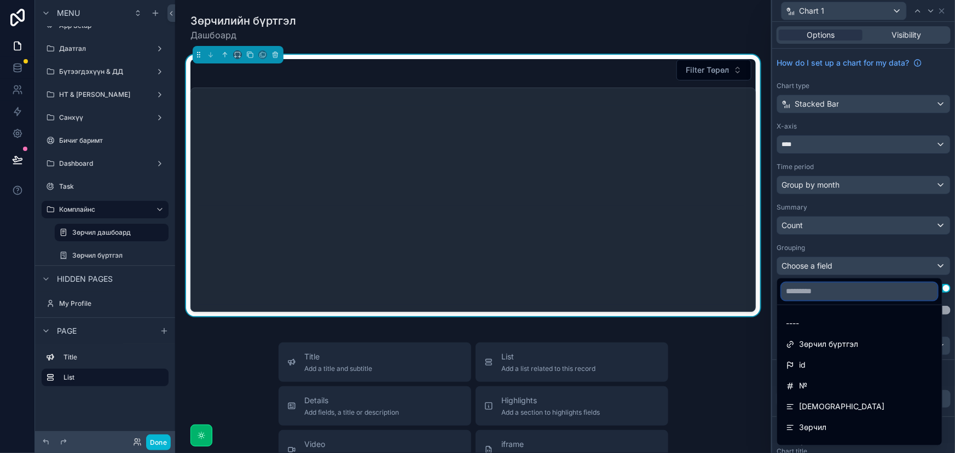
click at [835, 290] on input "text" at bounding box center [860, 292] width 156 height 18
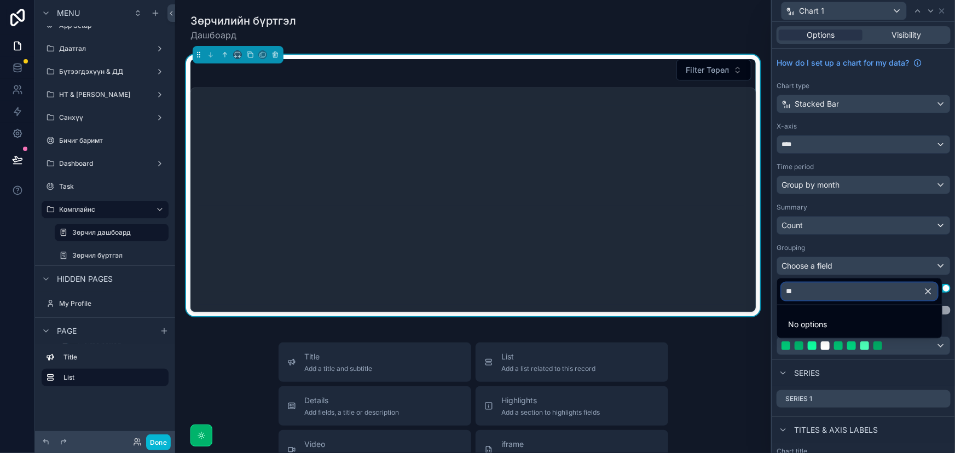
type input "*"
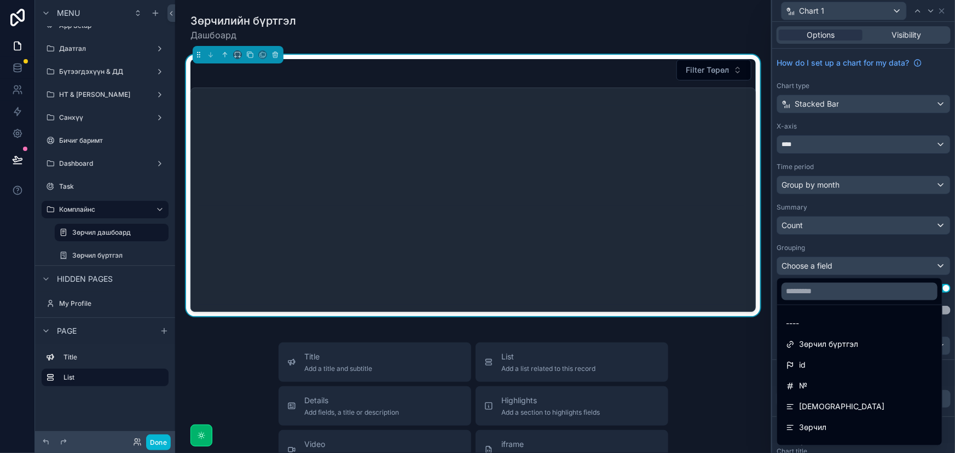
click at [876, 219] on div at bounding box center [863, 226] width 183 height 453
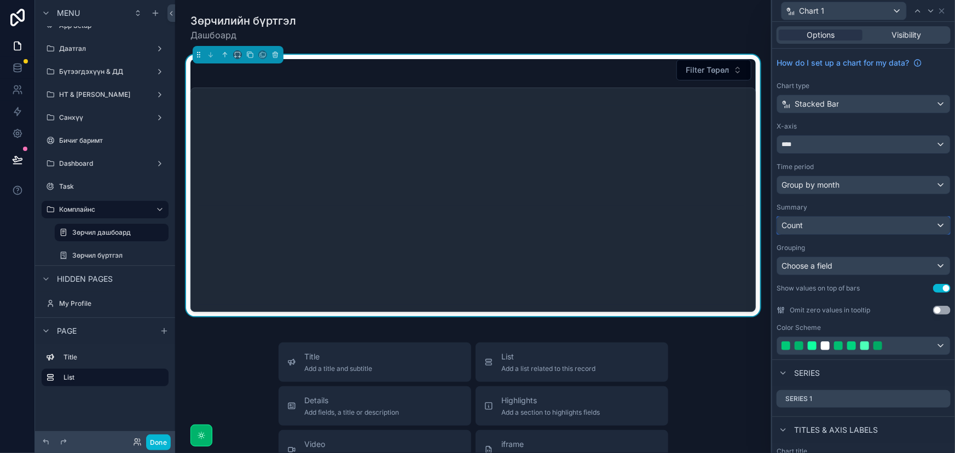
click at [855, 224] on div "Count" at bounding box center [863, 226] width 173 height 18
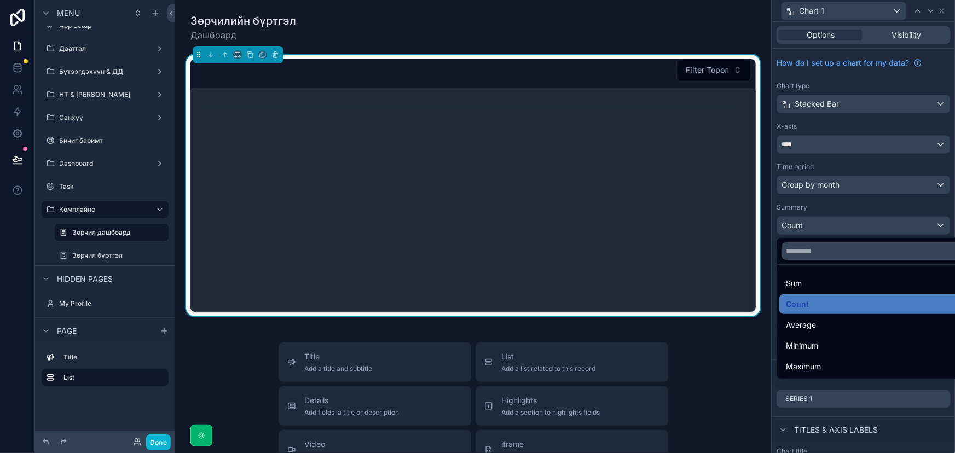
click at [855, 224] on div at bounding box center [863, 226] width 183 height 453
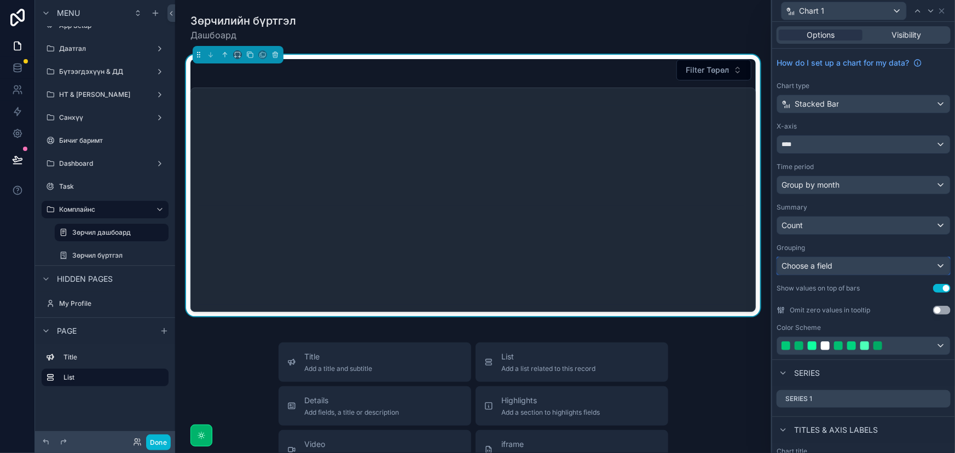
click at [875, 263] on div "Choose a field" at bounding box center [863, 266] width 173 height 18
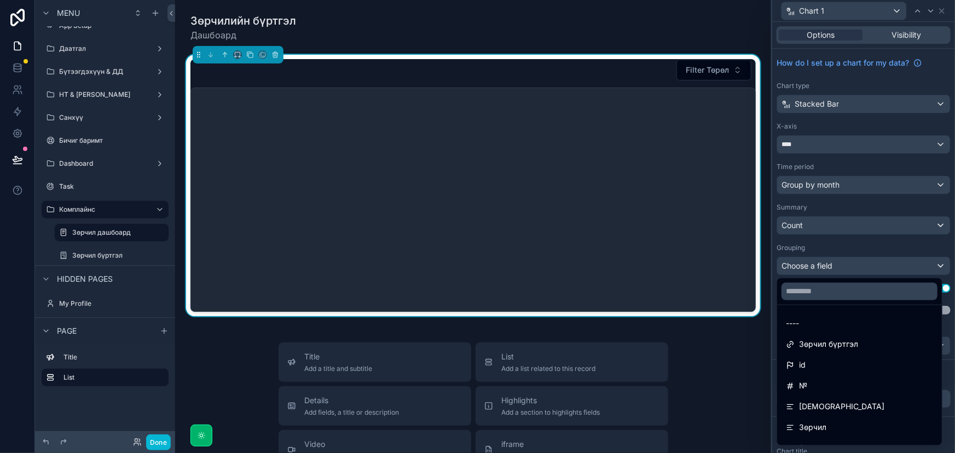
click at [875, 263] on div at bounding box center [863, 226] width 183 height 453
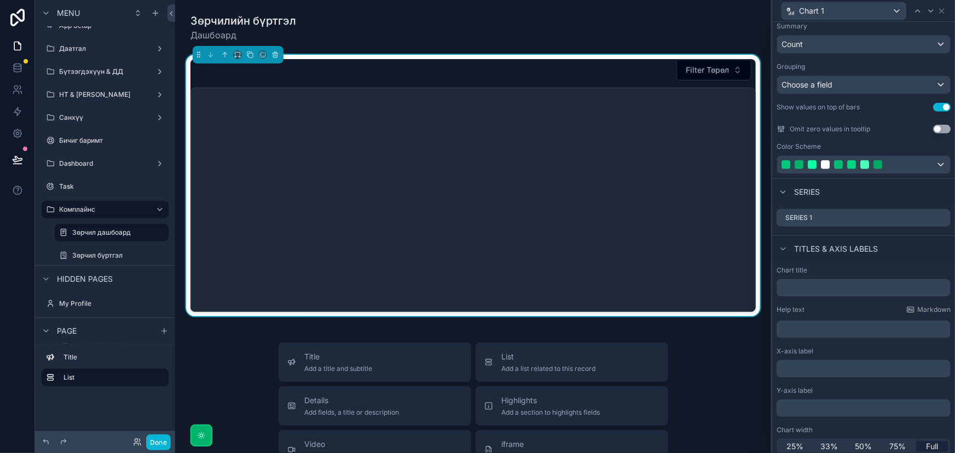
scroll to position [186, 0]
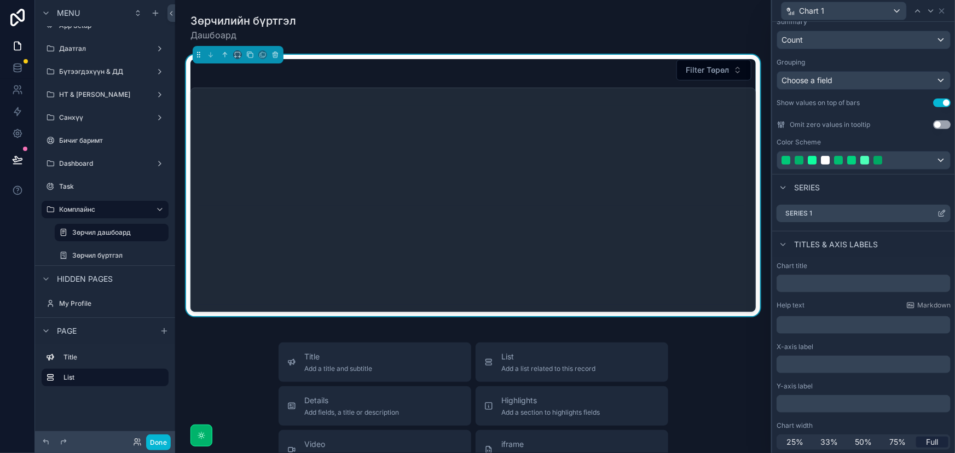
click at [938, 210] on icon at bounding box center [942, 213] width 9 height 9
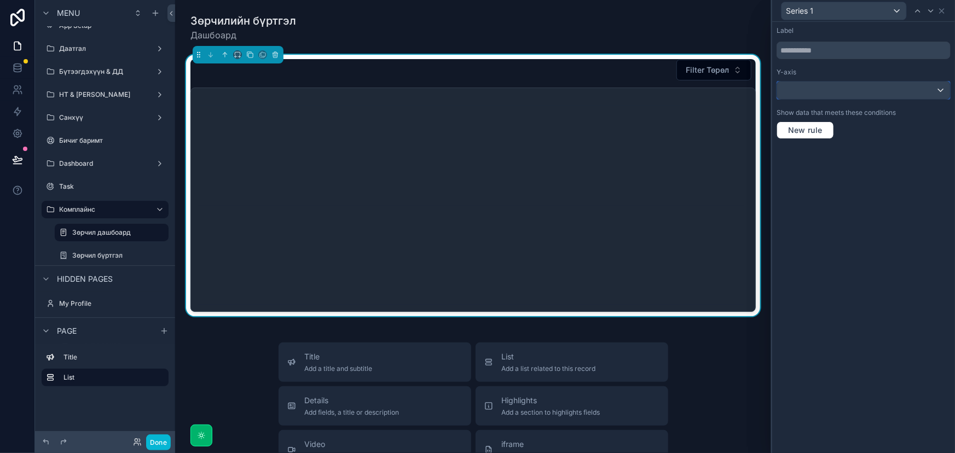
click at [853, 92] on div at bounding box center [863, 91] width 173 height 18
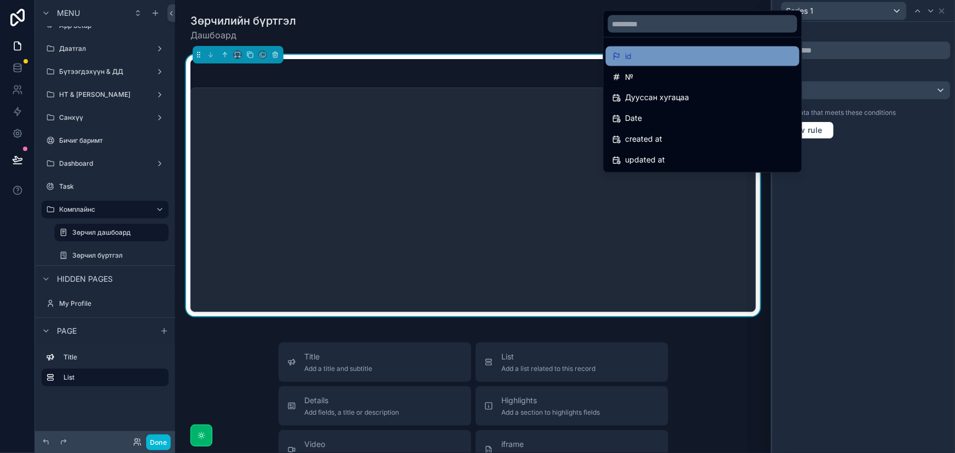
click at [654, 57] on div "id" at bounding box center [703, 56] width 181 height 13
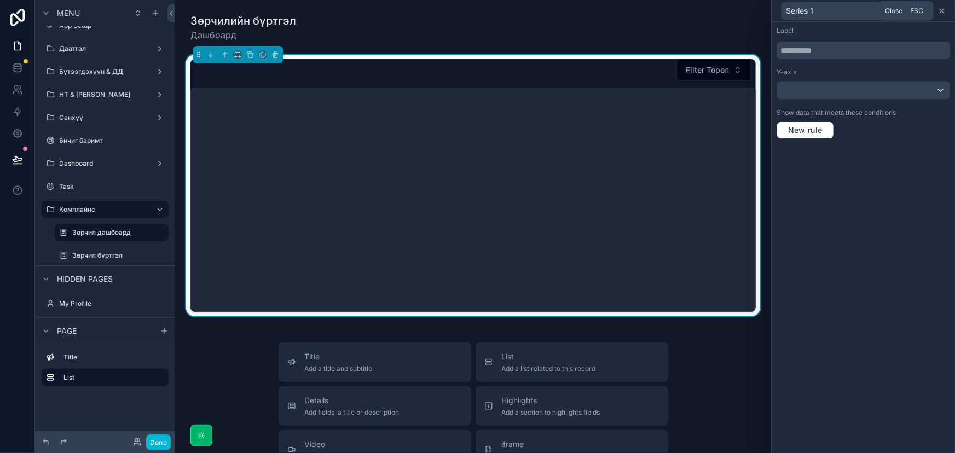
click at [944, 11] on icon at bounding box center [942, 11] width 9 height 9
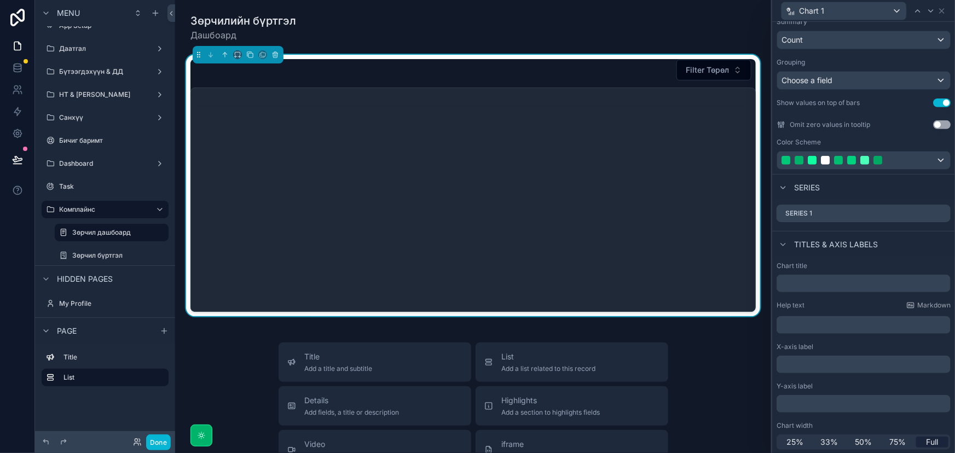
click at [933, 124] on button "Use setting" at bounding box center [942, 124] width 18 height 9
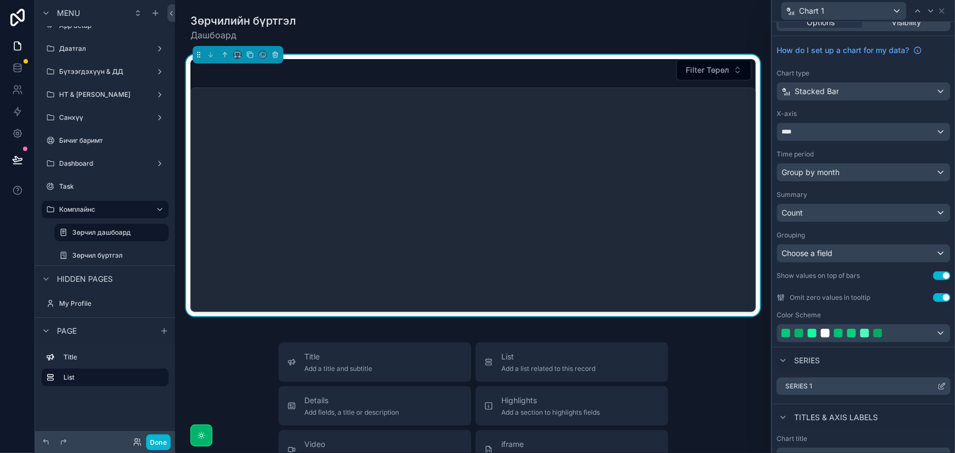
scroll to position [0, 0]
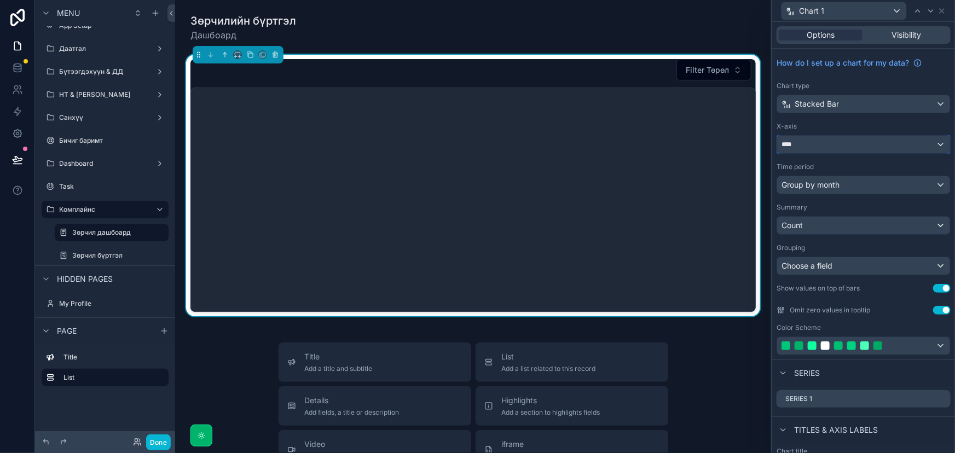
click at [828, 146] on div "****" at bounding box center [863, 145] width 173 height 18
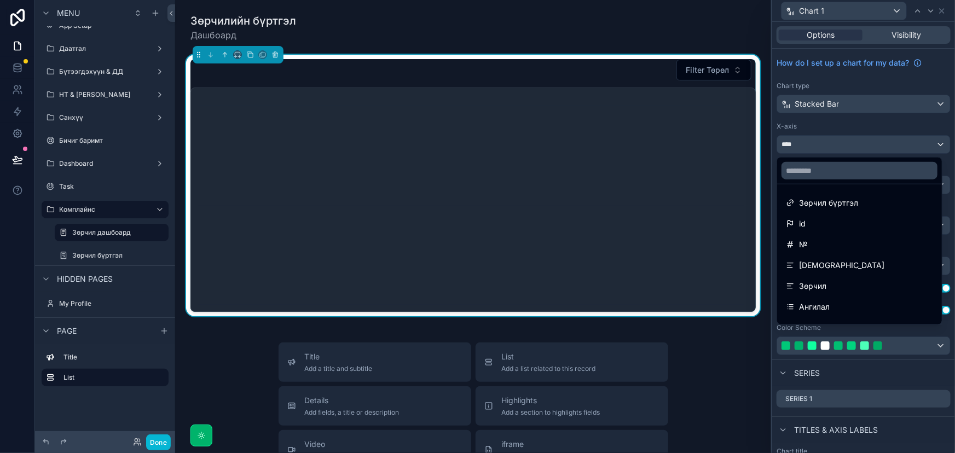
click at [831, 144] on div at bounding box center [863, 226] width 183 height 453
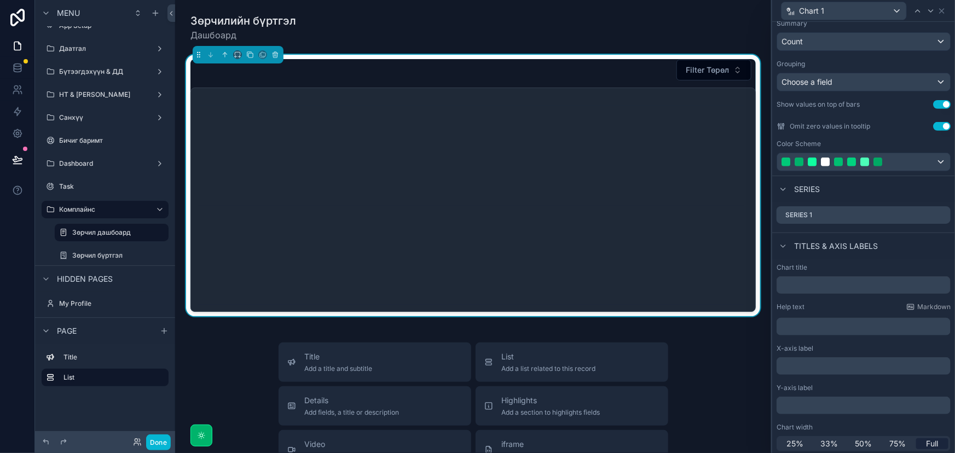
scroll to position [186, 0]
click at [819, 408] on p "﻿" at bounding box center [864, 403] width 167 height 11
click at [898, 414] on div "Chart title Help text Markdown ﻿ X-axis label ﻿ Y-axis label ﻿ Chart width 25% …" at bounding box center [863, 355] width 183 height 197
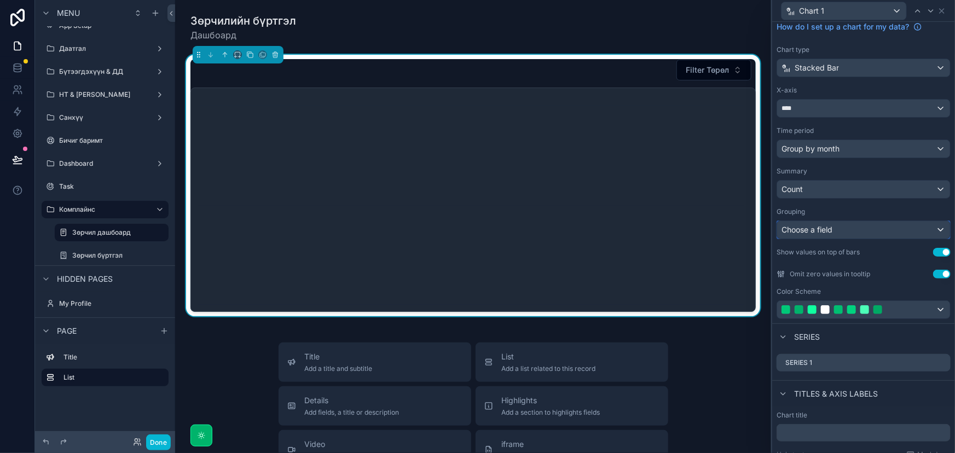
click at [875, 233] on div "Choose a field" at bounding box center [863, 230] width 173 height 18
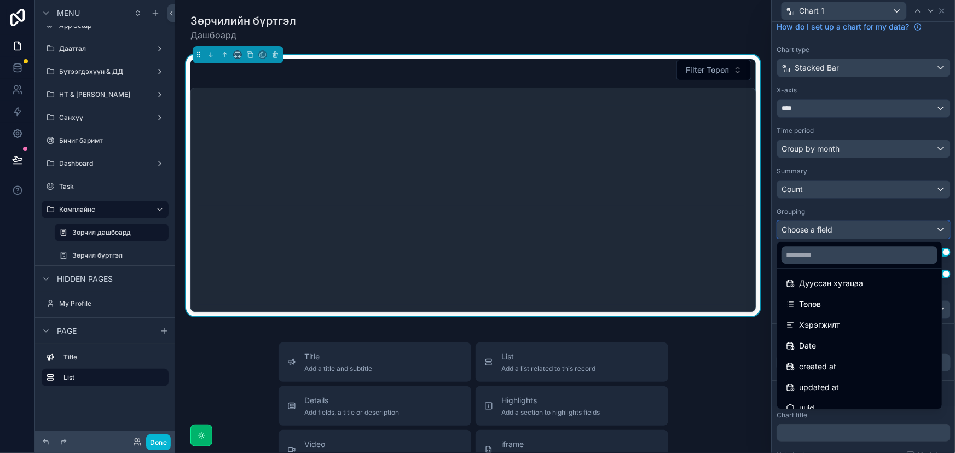
scroll to position [285, 0]
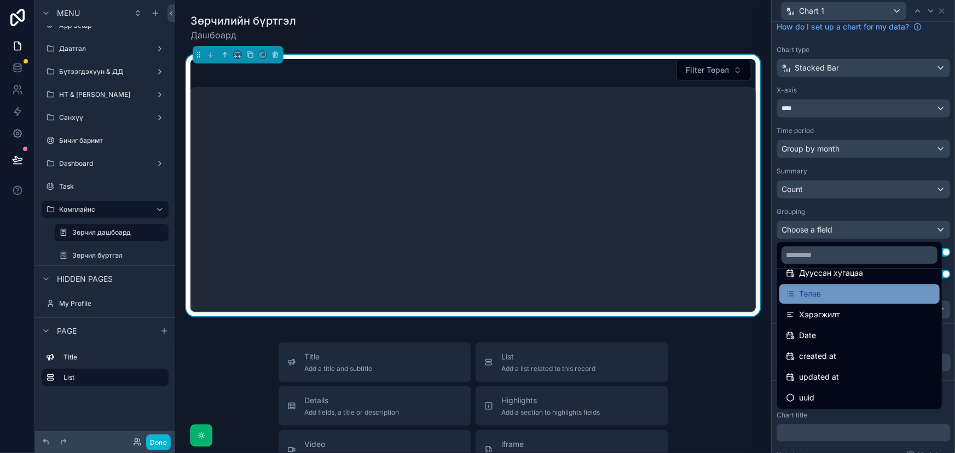
click at [841, 299] on div "Төлөв" at bounding box center [859, 293] width 147 height 13
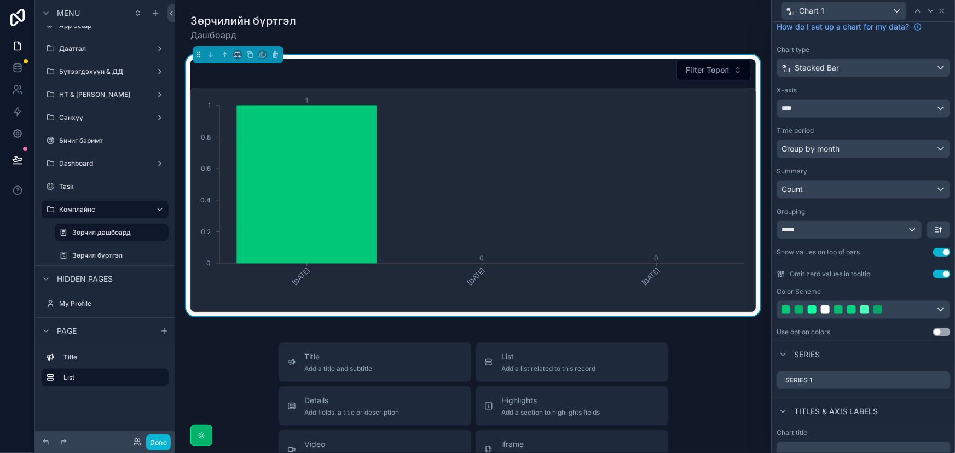
click at [939, 275] on button "Use setting" at bounding box center [942, 274] width 18 height 9
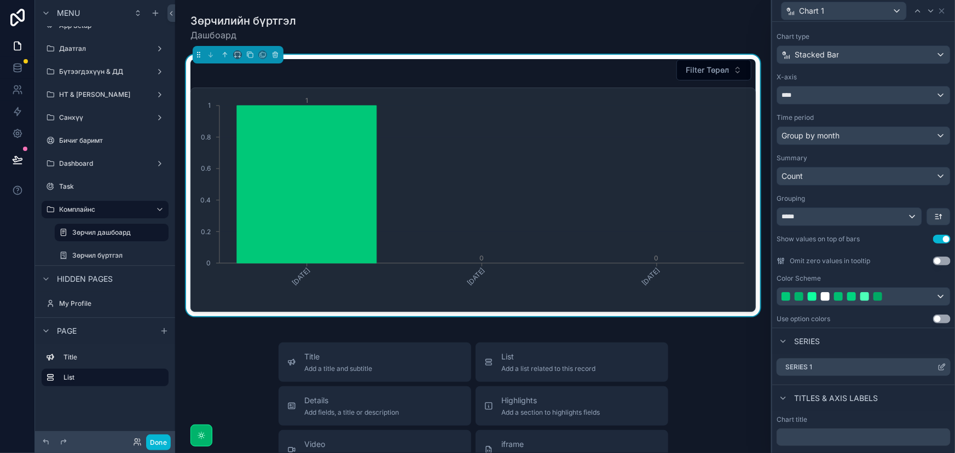
scroll to position [36, 0]
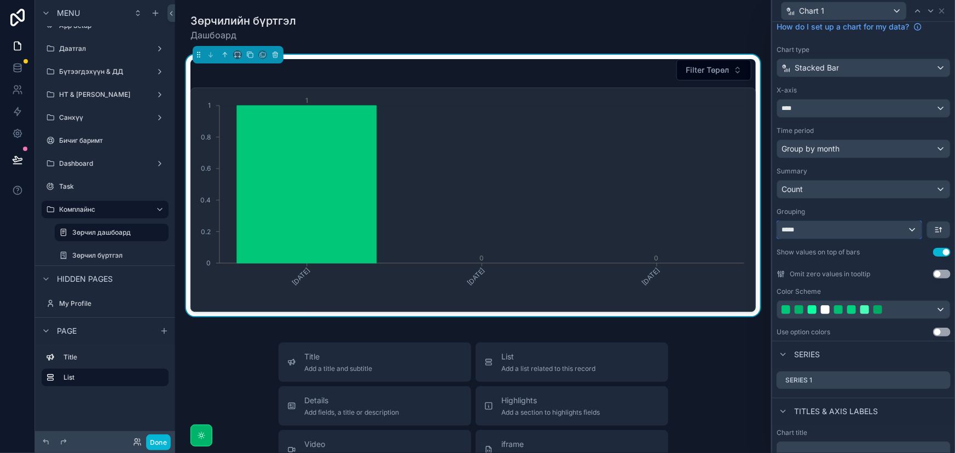
click at [836, 231] on div "*****" at bounding box center [849, 230] width 145 height 18
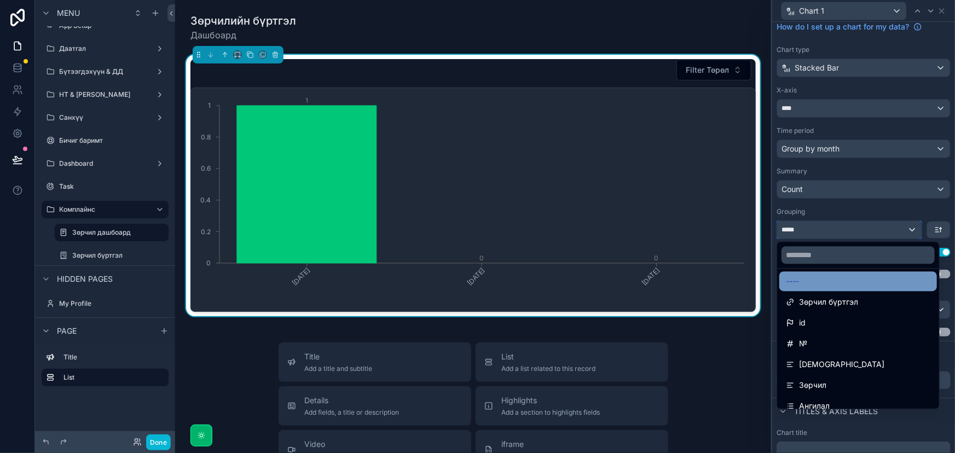
scroll to position [0, 0]
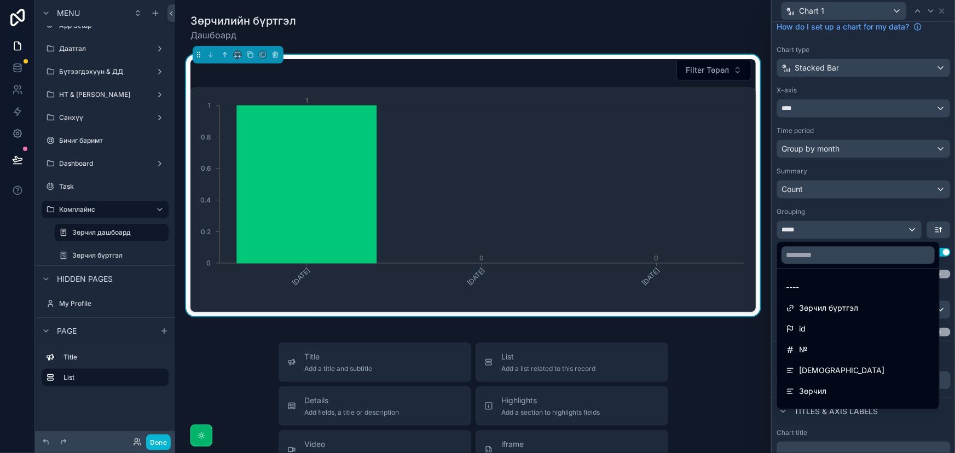
click at [866, 148] on div at bounding box center [863, 226] width 183 height 453
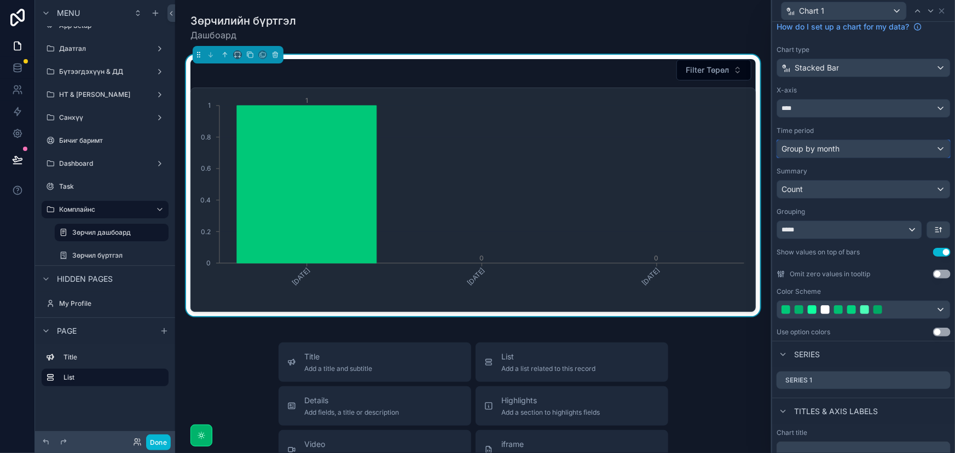
click at [873, 152] on div "Group by month" at bounding box center [863, 149] width 173 height 18
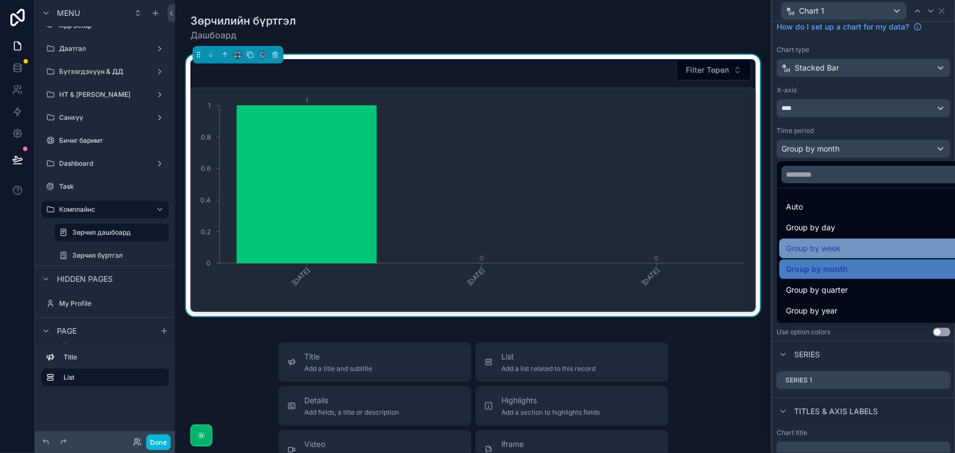
click at [833, 247] on span "Group by week" at bounding box center [813, 248] width 55 height 13
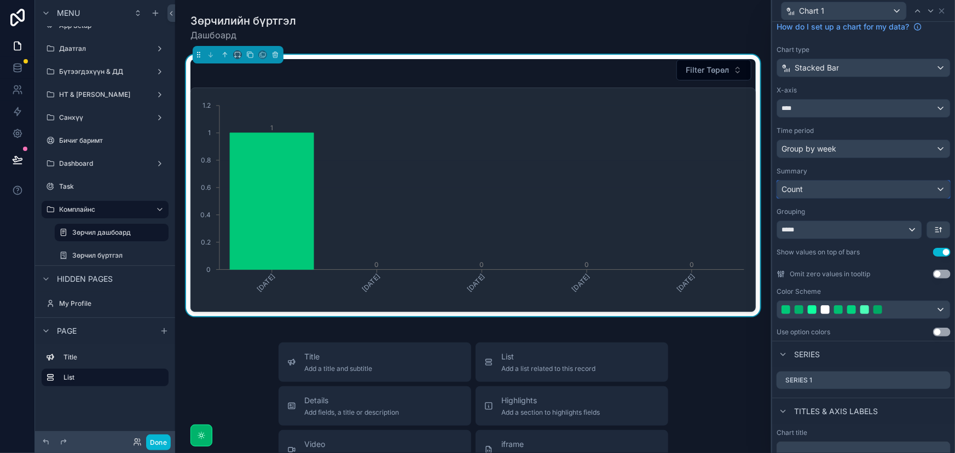
click at [854, 185] on div "Count" at bounding box center [863, 190] width 173 height 18
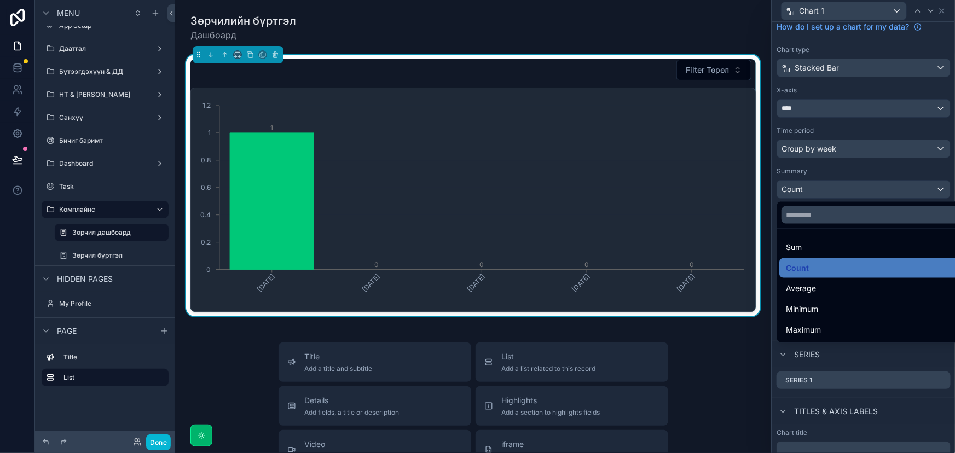
click at [868, 190] on div at bounding box center [863, 226] width 183 height 453
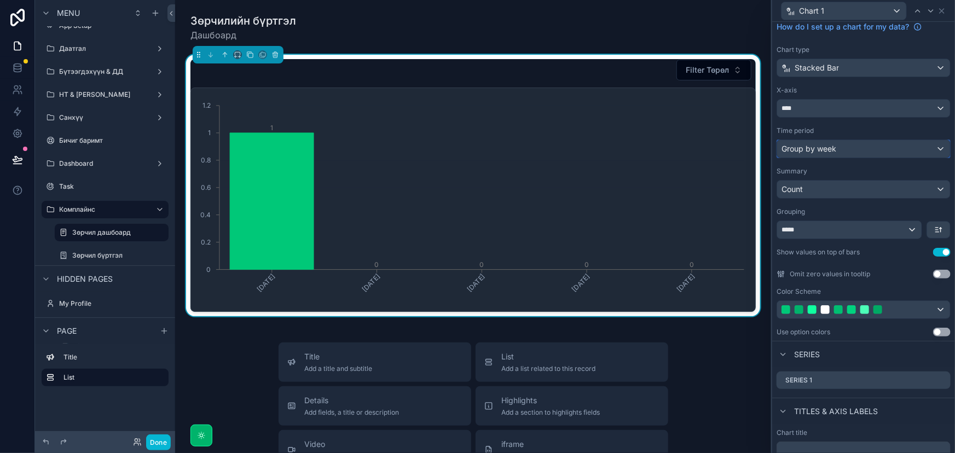
click at [862, 154] on div "Group by week" at bounding box center [863, 149] width 173 height 18
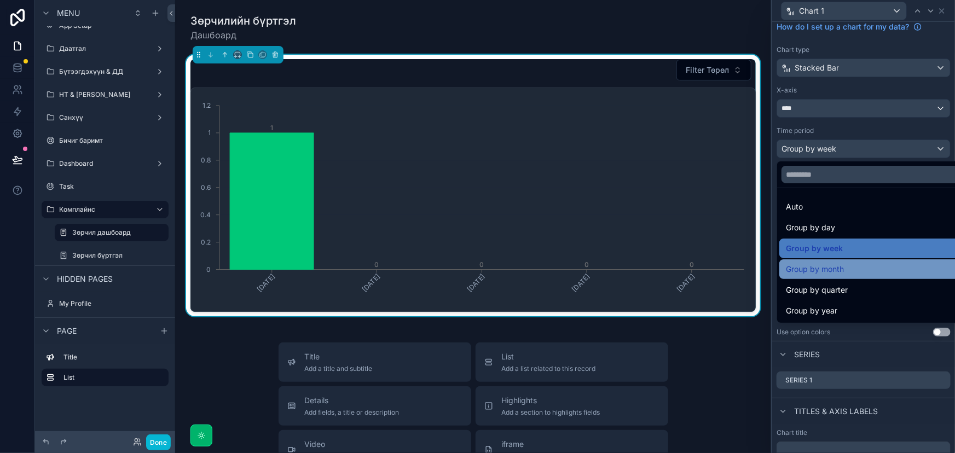
click at [853, 273] on div "Group by month" at bounding box center [873, 269] width 174 height 13
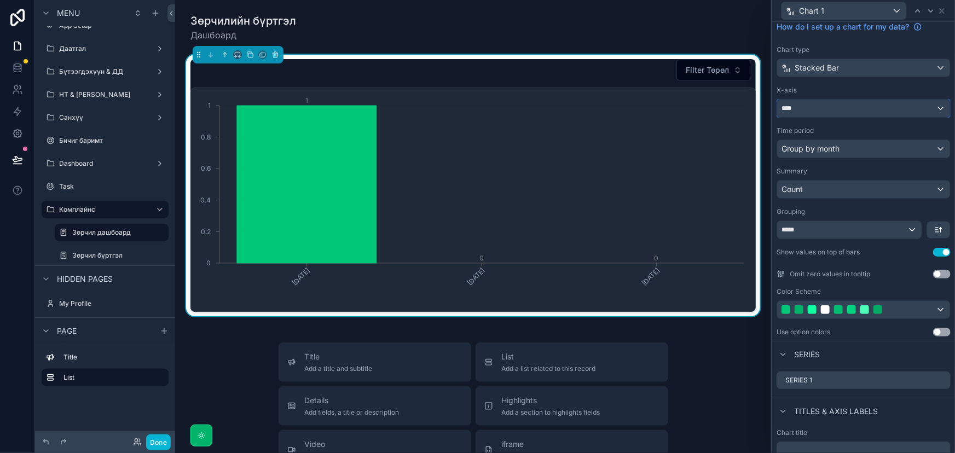
click at [873, 102] on div "****" at bounding box center [863, 109] width 173 height 18
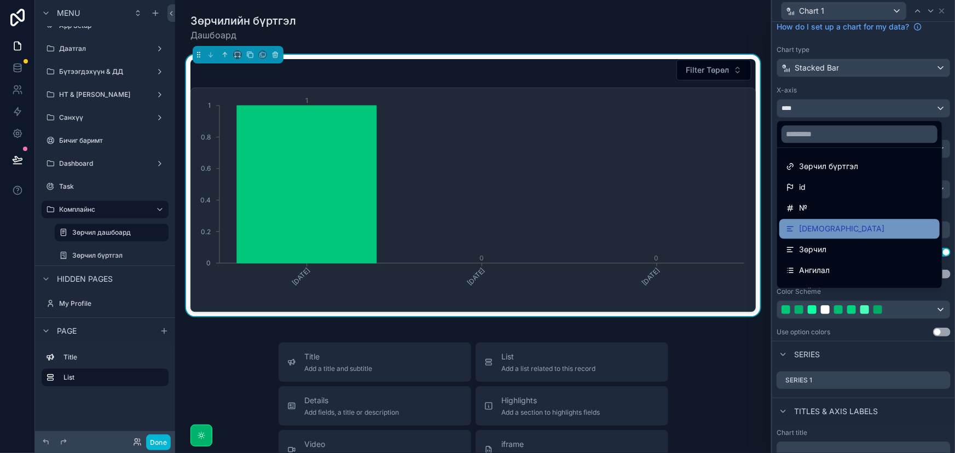
click at [824, 230] on span "[DEMOGRAPHIC_DATA]" at bounding box center [841, 228] width 85 height 13
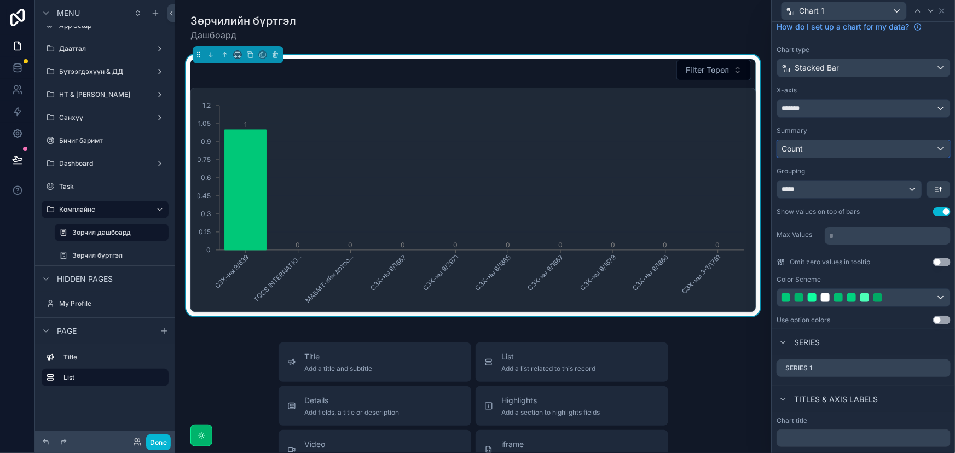
click at [867, 147] on div "Count" at bounding box center [863, 149] width 173 height 18
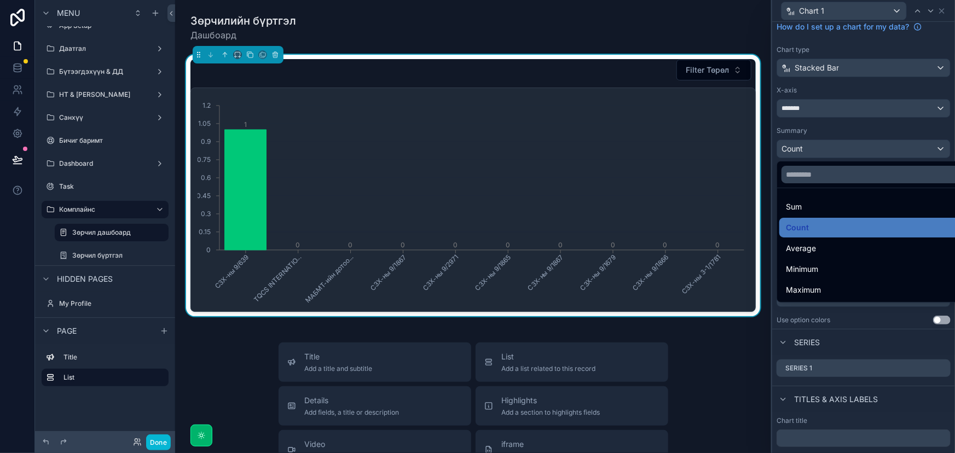
click at [867, 147] on div at bounding box center [863, 226] width 183 height 453
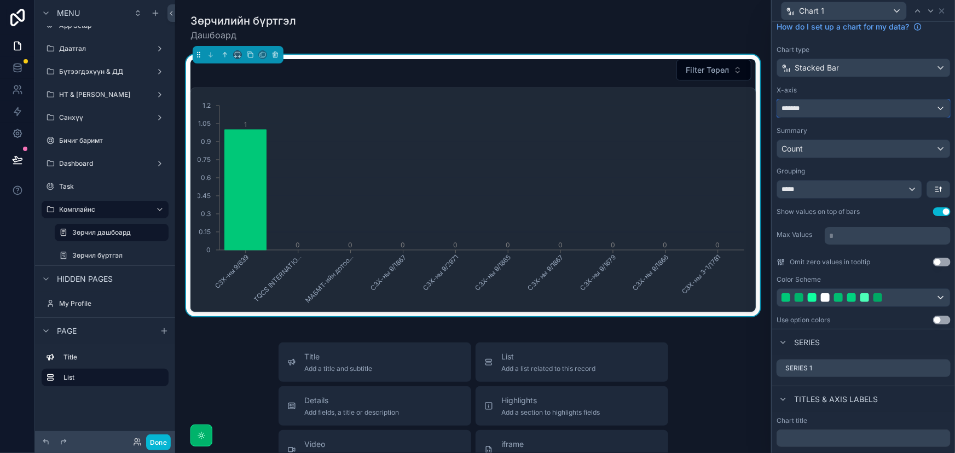
click at [877, 108] on div "*******" at bounding box center [863, 109] width 173 height 18
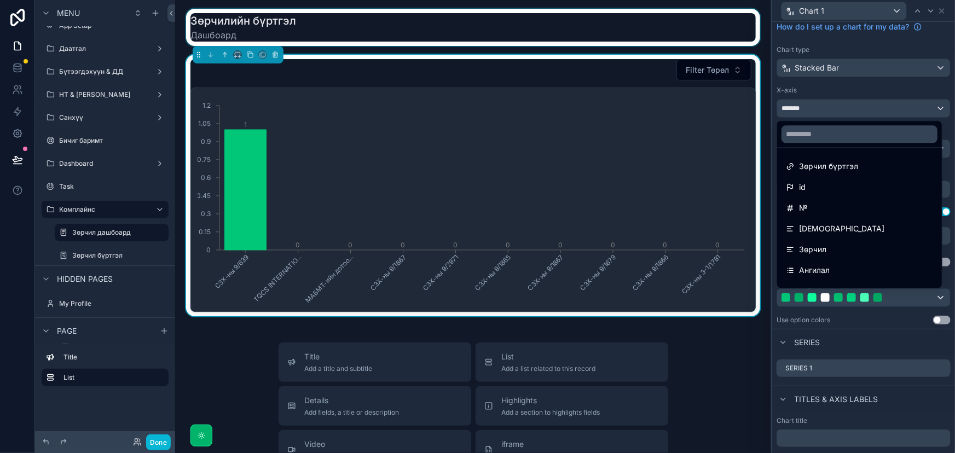
click at [675, 30] on div "scrollable content" at bounding box center [473, 27] width 579 height 37
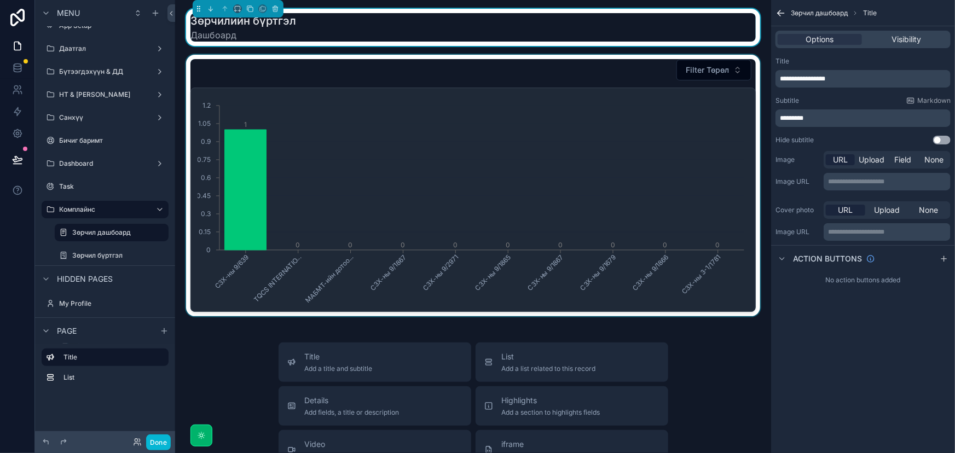
click at [756, 68] on div "scrollable content" at bounding box center [473, 186] width 579 height 262
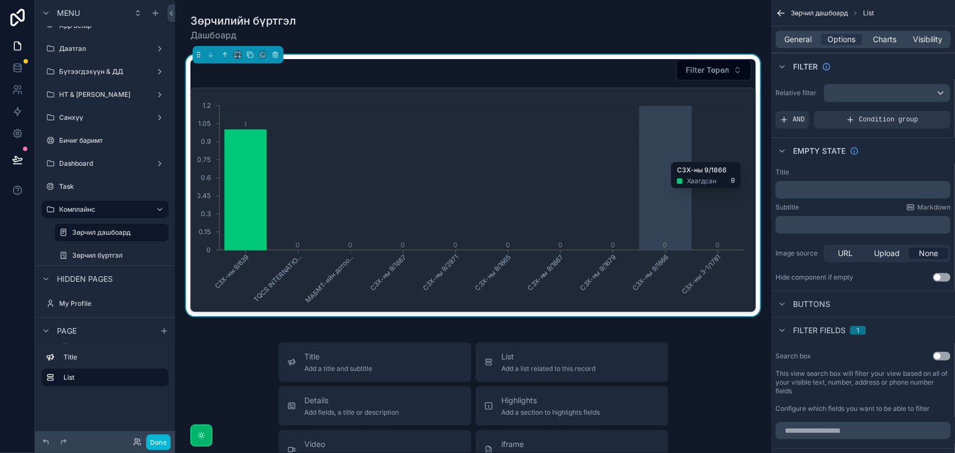
click at [683, 157] on icon "СЗХ-ны 9/639 TQCS INTERNATIO... МАБМТ-ийн дотоо... СЗХ-ны 9/1867 СЗХ-ны 9/2971 …" at bounding box center [471, 200] width 547 height 210
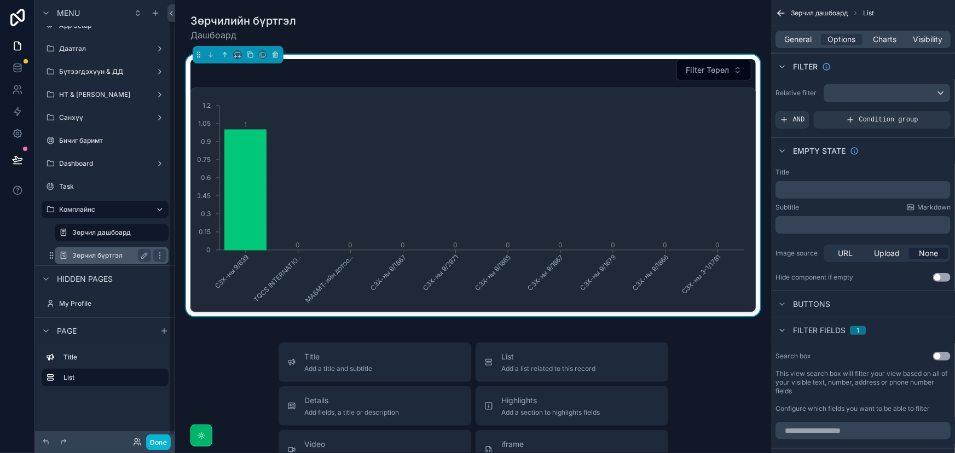
click at [109, 261] on div "Зөрчил бүртгэл" at bounding box center [111, 255] width 79 height 13
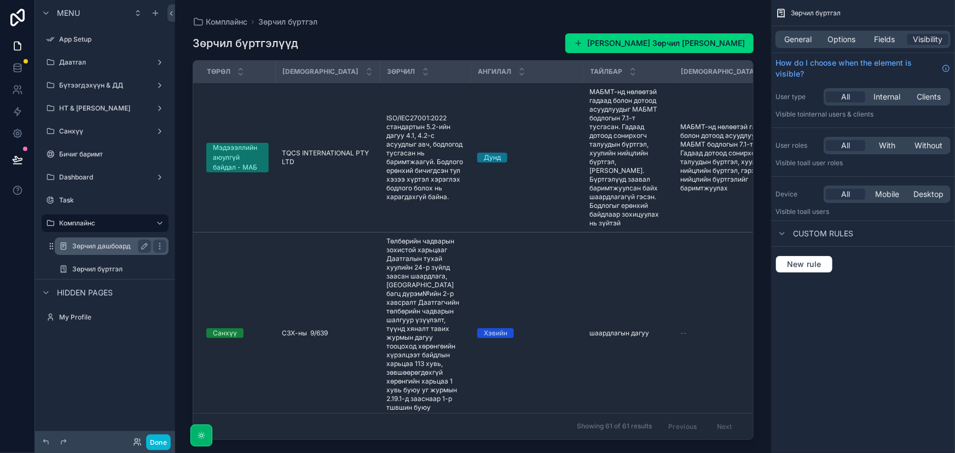
click at [94, 252] on div "Зөрчил дашбоард" at bounding box center [111, 247] width 109 height 18
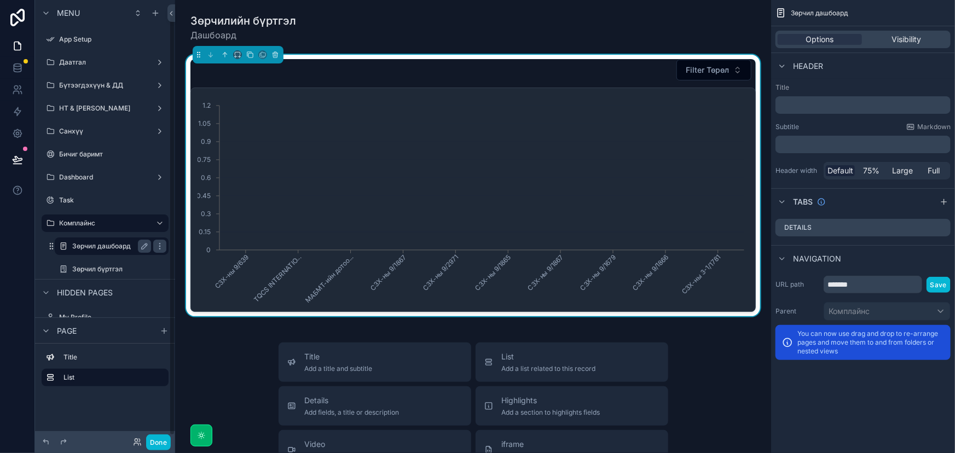
scroll to position [14, 0]
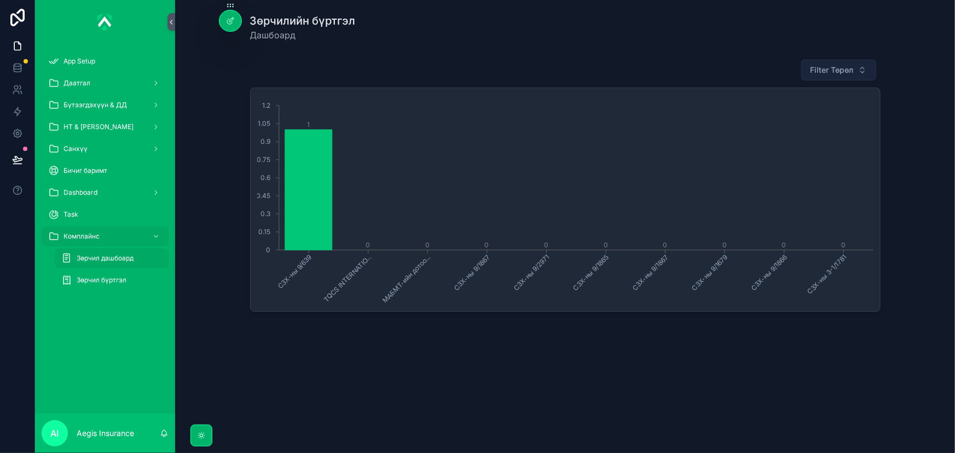
click at [838, 65] on span "Filter Төрөл" at bounding box center [832, 70] width 43 height 11
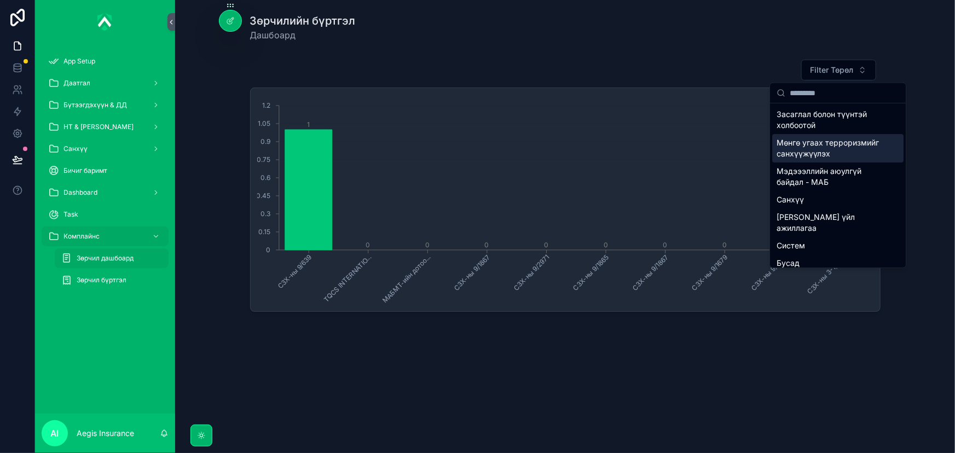
click at [834, 152] on div "Мөнгө угаах терроризмийг санхүүжүүлэх" at bounding box center [837, 148] width 131 height 28
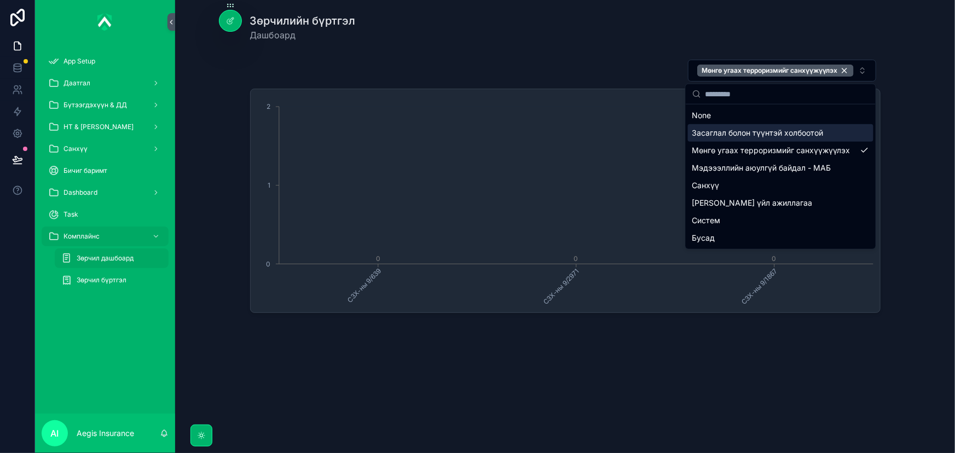
click at [515, 51] on div "Зөрчилийн бүртгэл Дашбоард Мөнгө угаах терроризмийг санхүүжүүлэх СЗХ-ны 9/639 С…" at bounding box center [565, 194] width 780 height 388
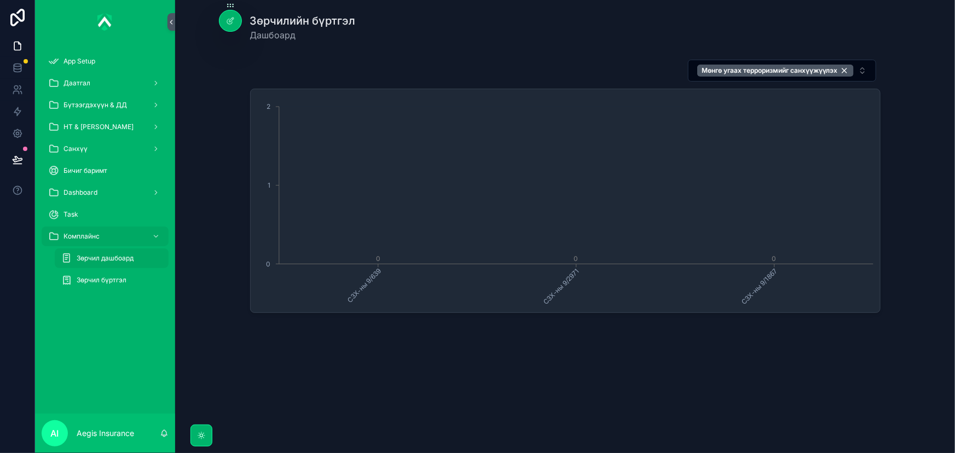
click at [118, 258] on span "Зөрчил дашбоард" at bounding box center [105, 258] width 57 height 9
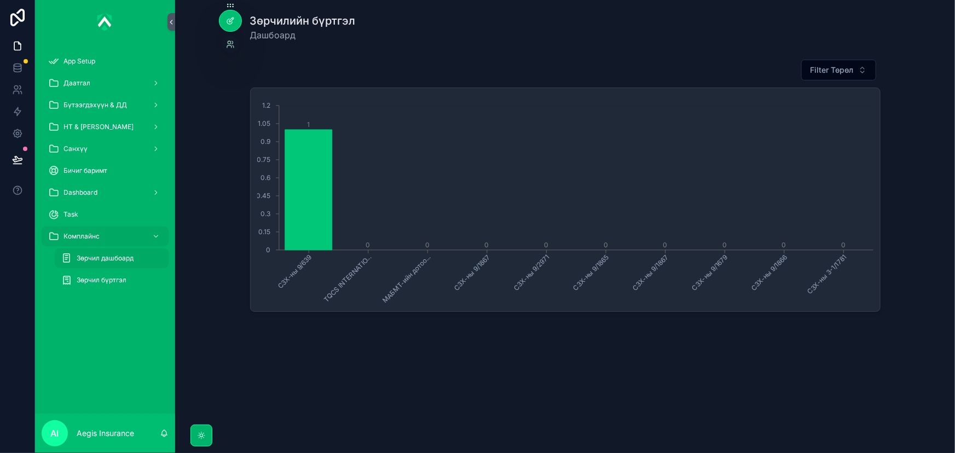
click at [229, 27] on div at bounding box center [230, 20] width 22 height 21
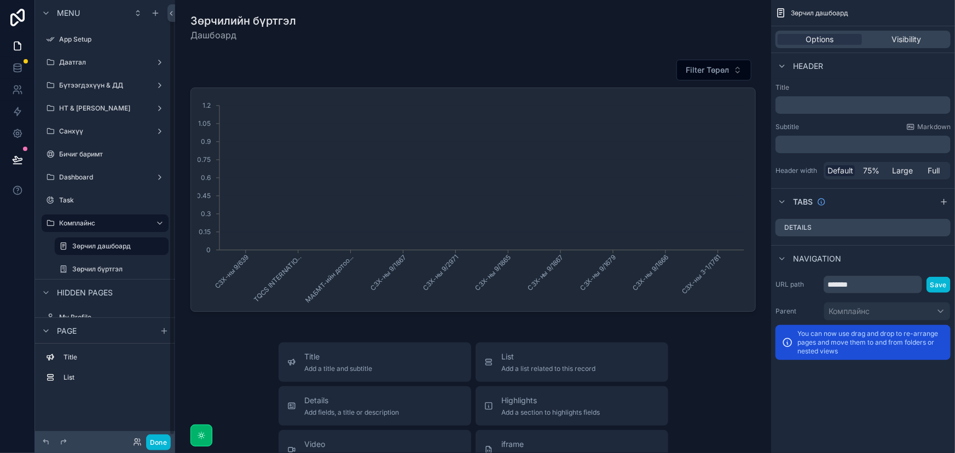
scroll to position [14, 0]
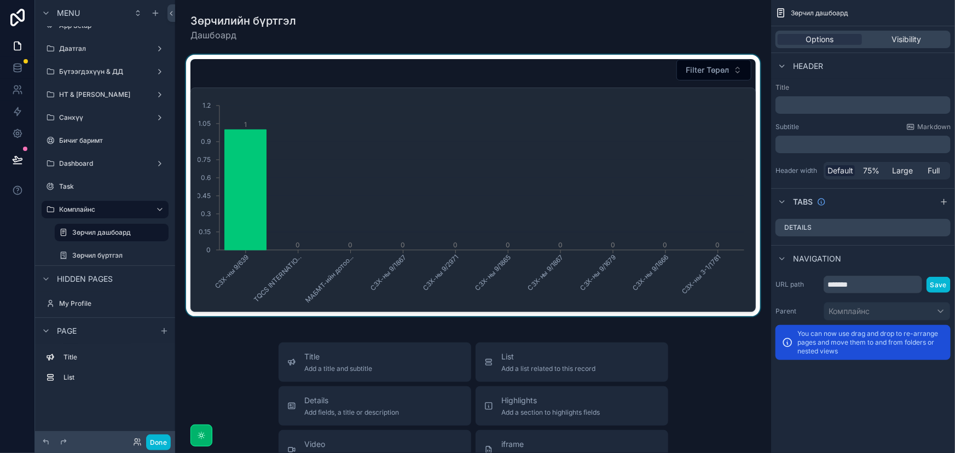
click at [519, 123] on div "scrollable content" at bounding box center [473, 186] width 579 height 262
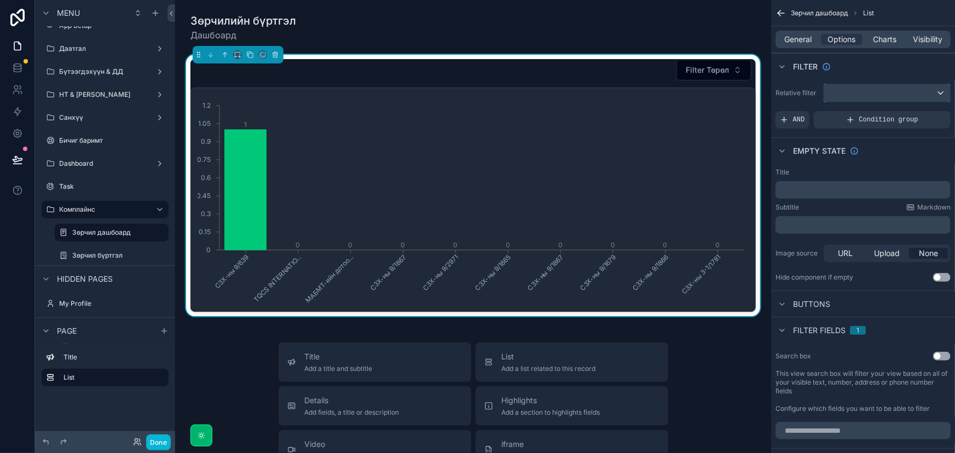
click at [920, 90] on div "scrollable content" at bounding box center [887, 93] width 126 height 18
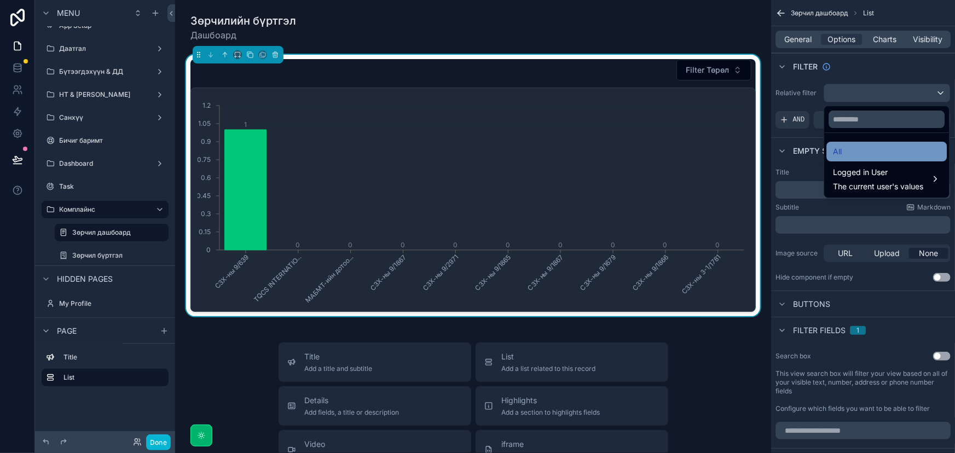
click at [891, 149] on div "All" at bounding box center [886, 151] width 107 height 13
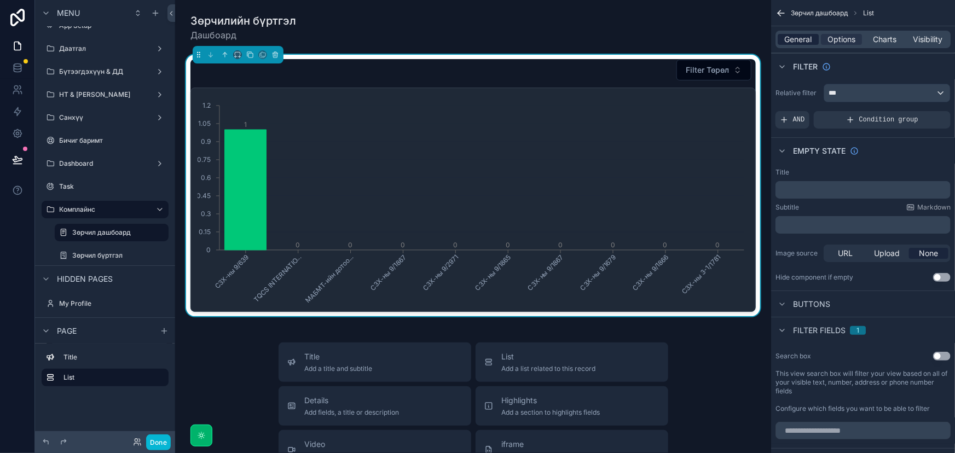
click at [799, 38] on span "General" at bounding box center [798, 39] width 27 height 11
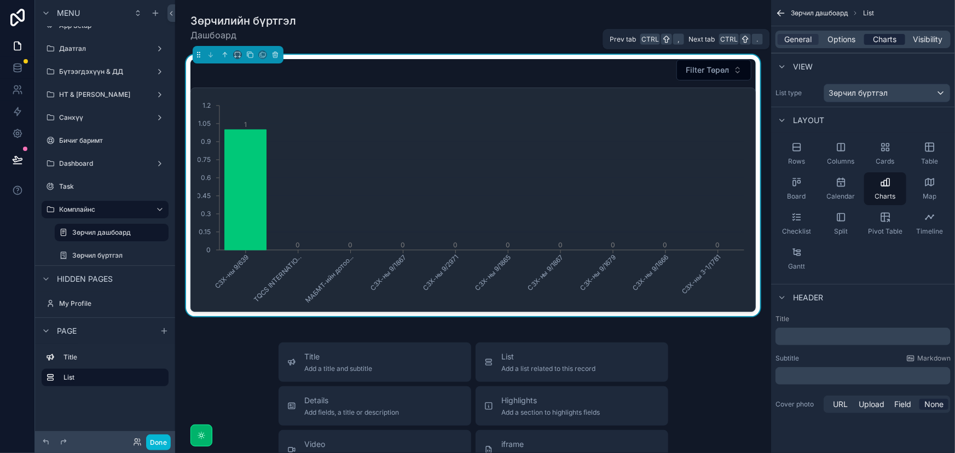
click at [876, 42] on span "Charts" at bounding box center [885, 39] width 24 height 11
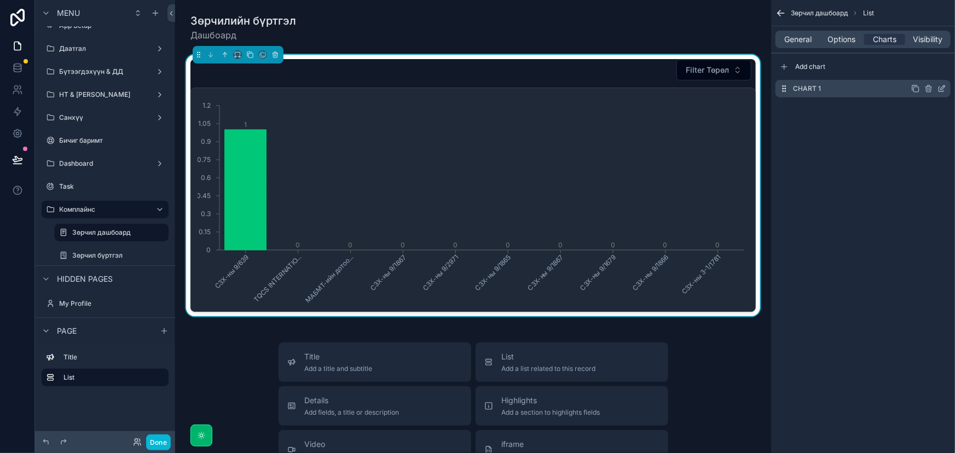
click at [835, 91] on div "Chart 1" at bounding box center [863, 89] width 175 height 18
click at [943, 89] on icon "scrollable content" at bounding box center [942, 88] width 9 height 9
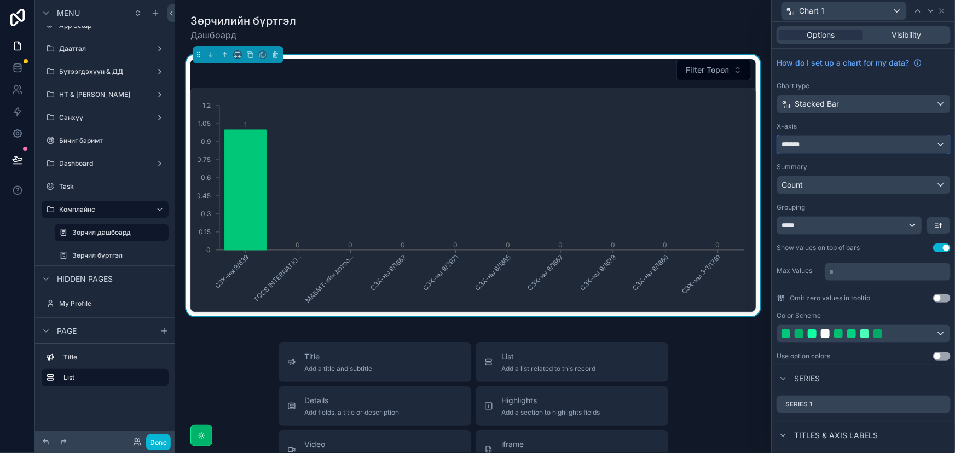
click at [835, 147] on div "*******" at bounding box center [863, 145] width 173 height 18
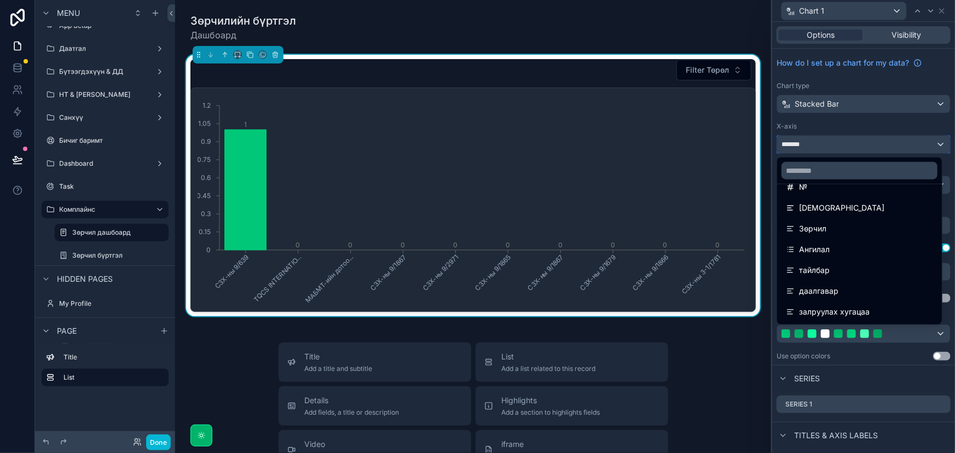
scroll to position [0, 0]
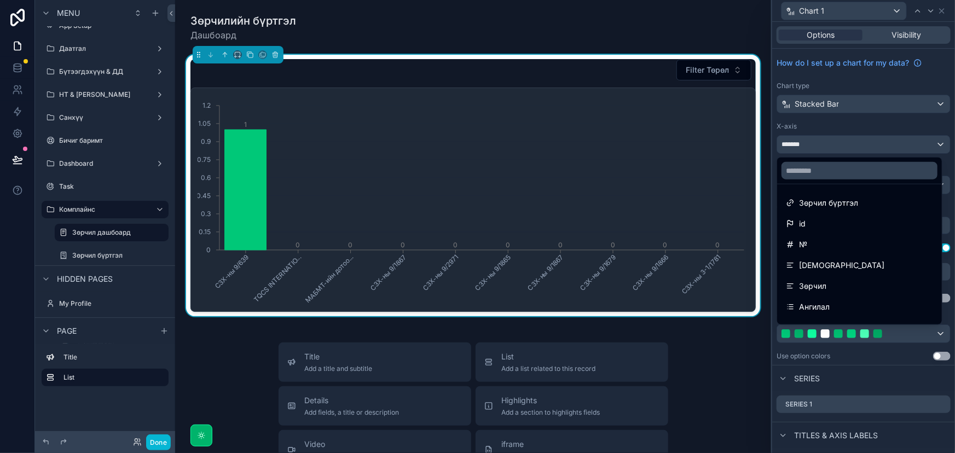
click at [857, 78] on div at bounding box center [863, 226] width 183 height 453
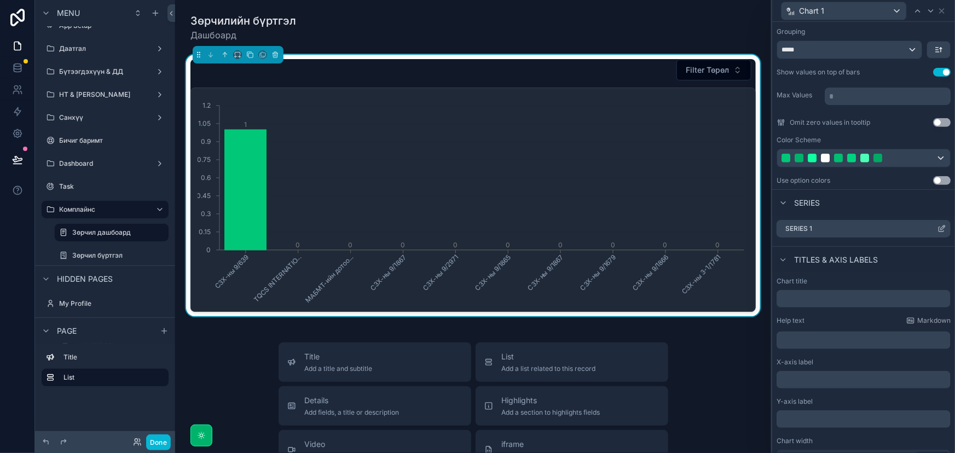
scroll to position [191, 0]
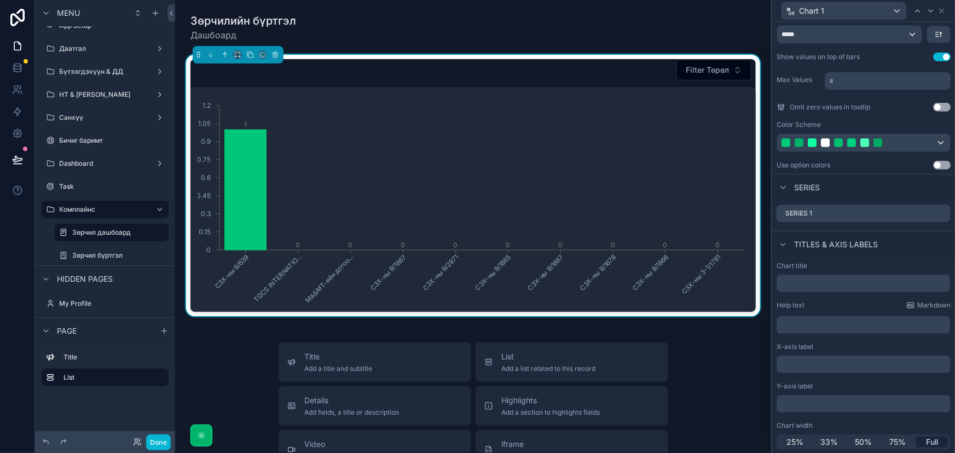
click at [933, 165] on button "Use setting" at bounding box center [942, 165] width 18 height 9
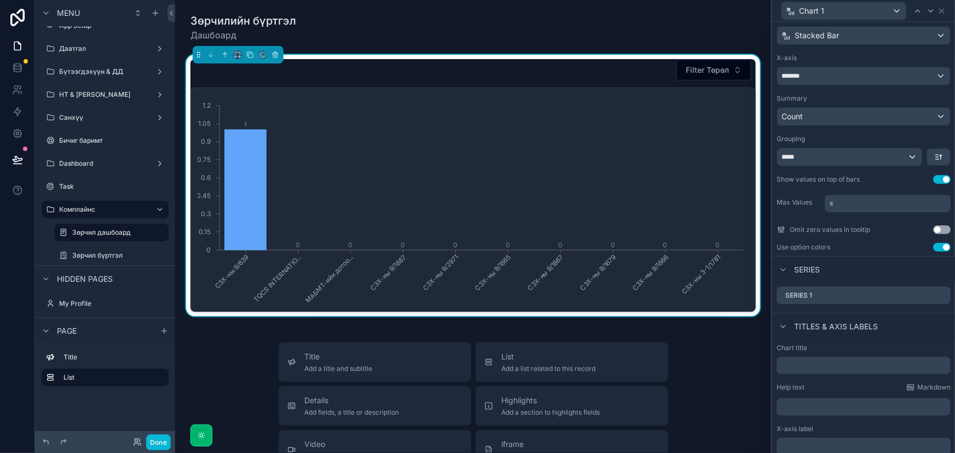
scroll to position [0, 0]
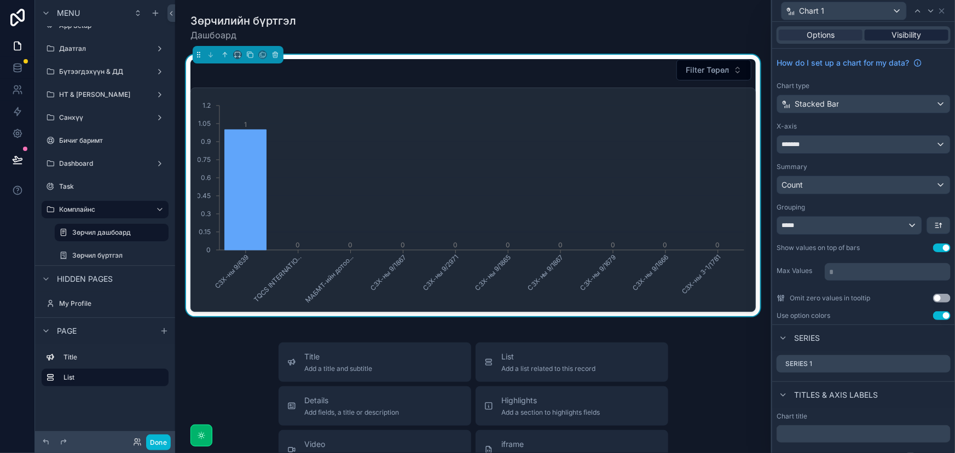
click at [893, 33] on span "Visibility" at bounding box center [907, 35] width 30 height 11
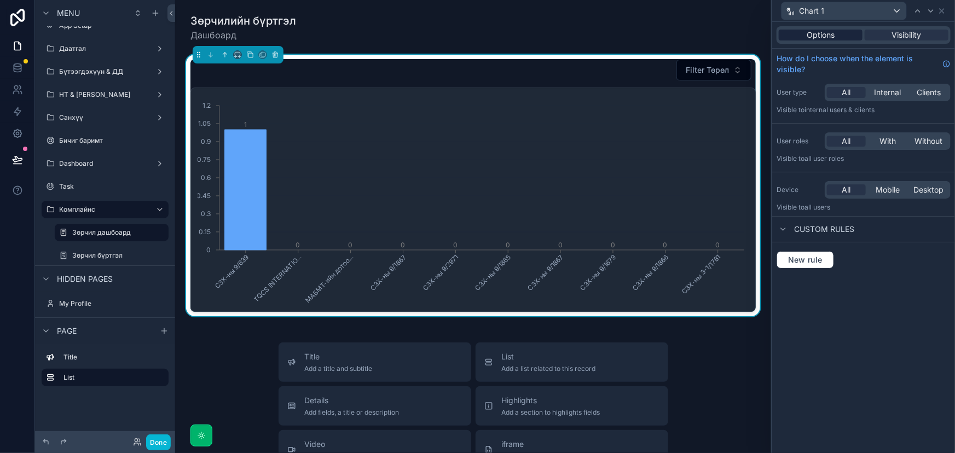
click at [825, 35] on span "Options" at bounding box center [821, 35] width 28 height 11
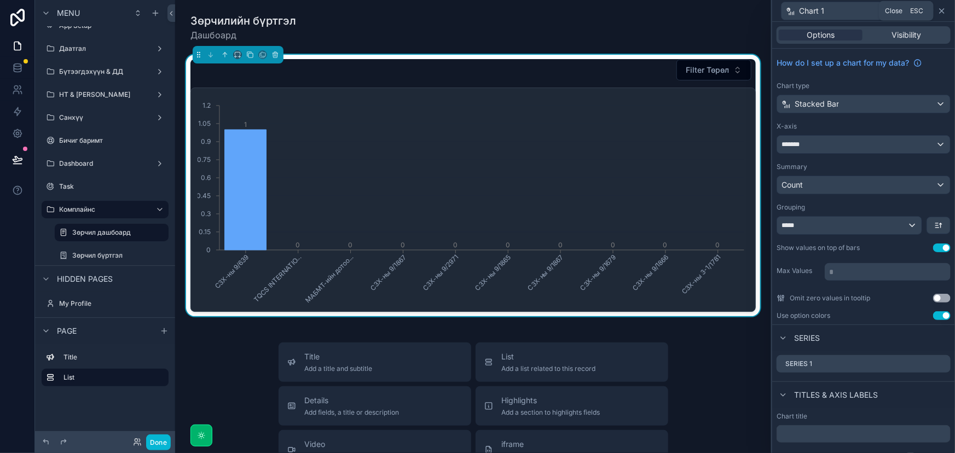
click at [941, 10] on icon at bounding box center [942, 11] width 9 height 9
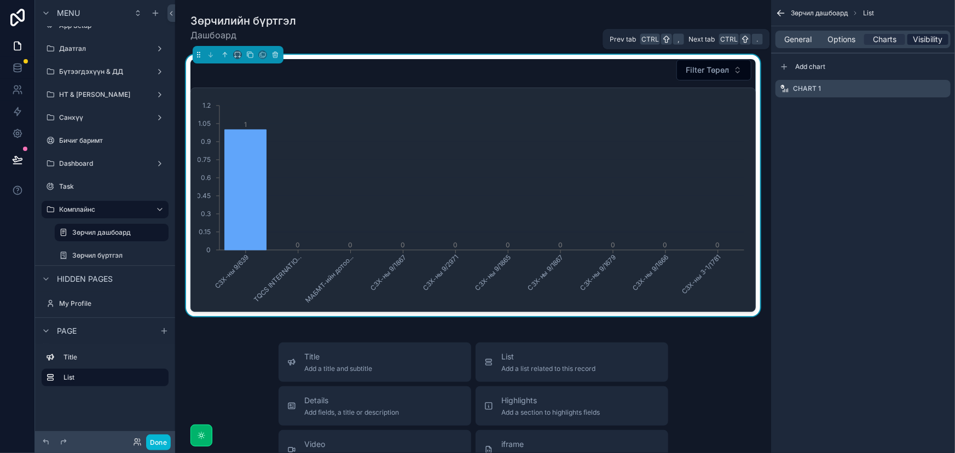
click at [920, 37] on span "Visibility" at bounding box center [929, 39] width 30 height 11
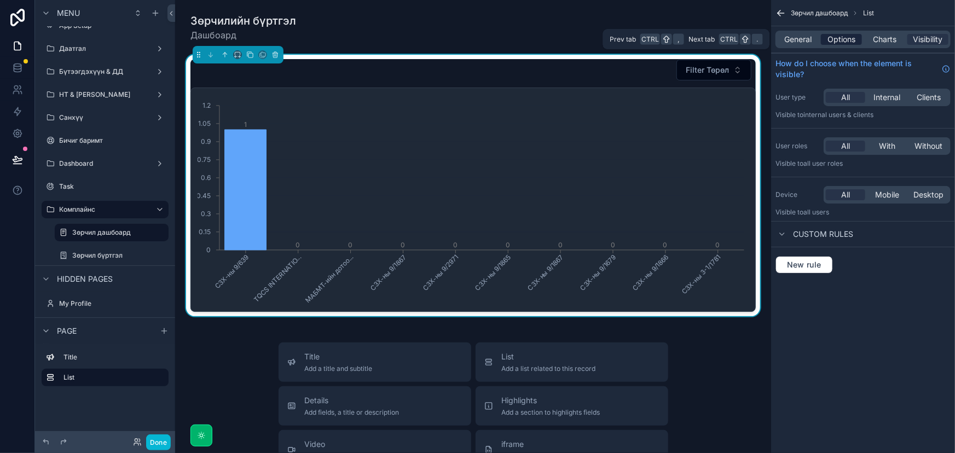
click at [836, 38] on span "Options" at bounding box center [842, 39] width 28 height 11
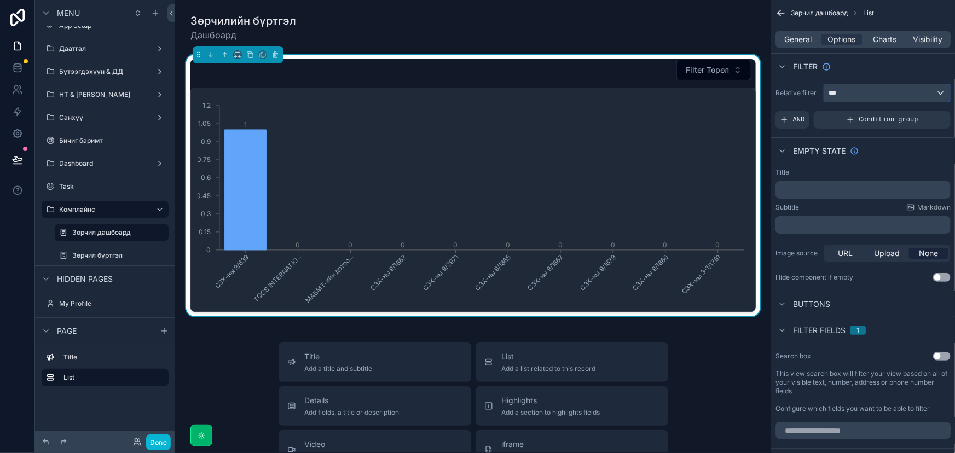
click at [871, 96] on div "***" at bounding box center [887, 93] width 126 height 18
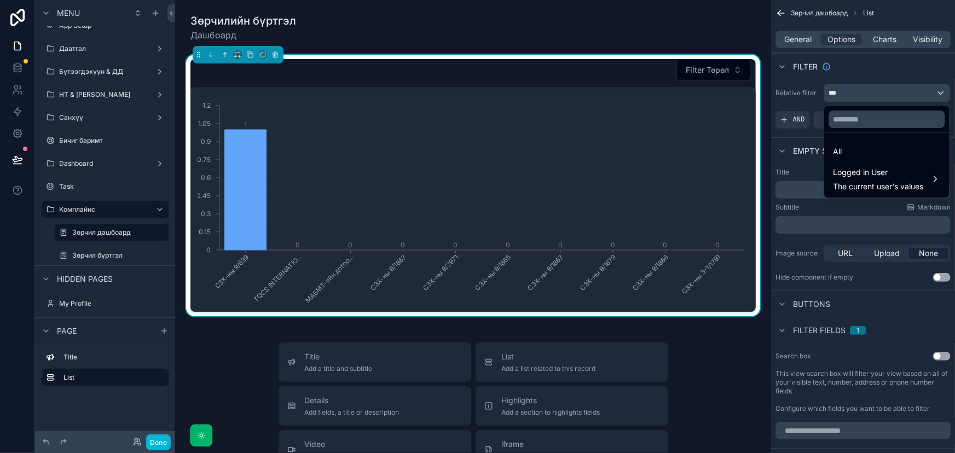
click at [871, 95] on div "scrollable content" at bounding box center [477, 226] width 955 height 453
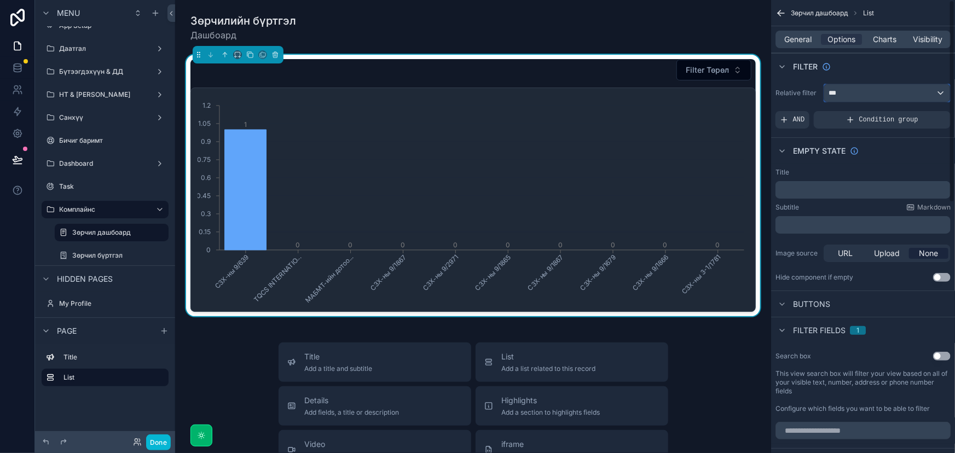
click at [871, 95] on div "***" at bounding box center [887, 93] width 126 height 18
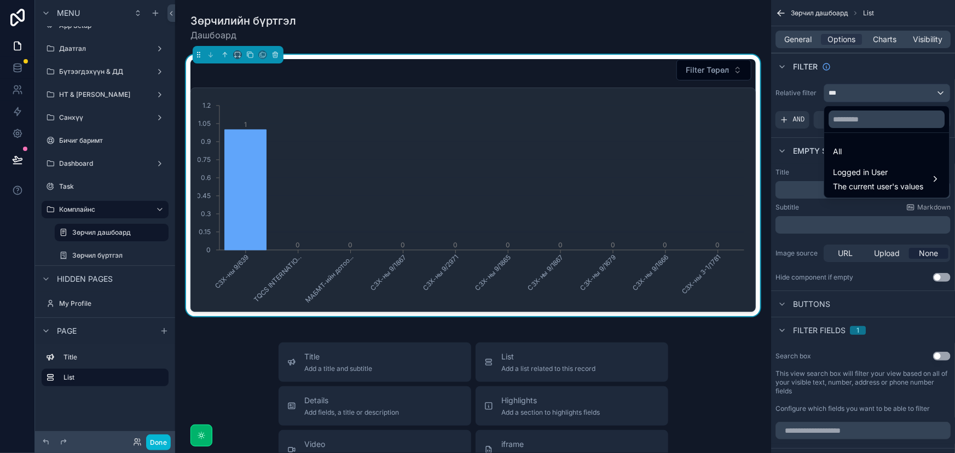
click at [871, 95] on div "scrollable content" at bounding box center [477, 226] width 955 height 453
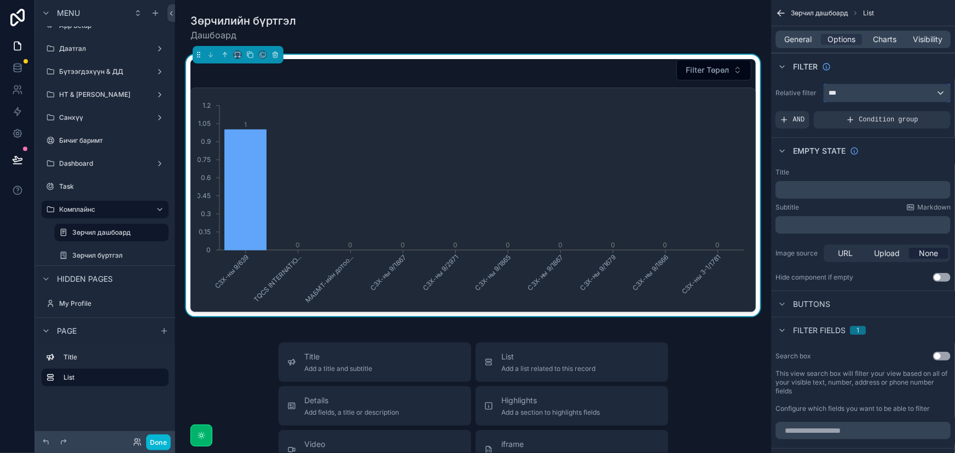
click at [888, 85] on div "***" at bounding box center [887, 93] width 126 height 18
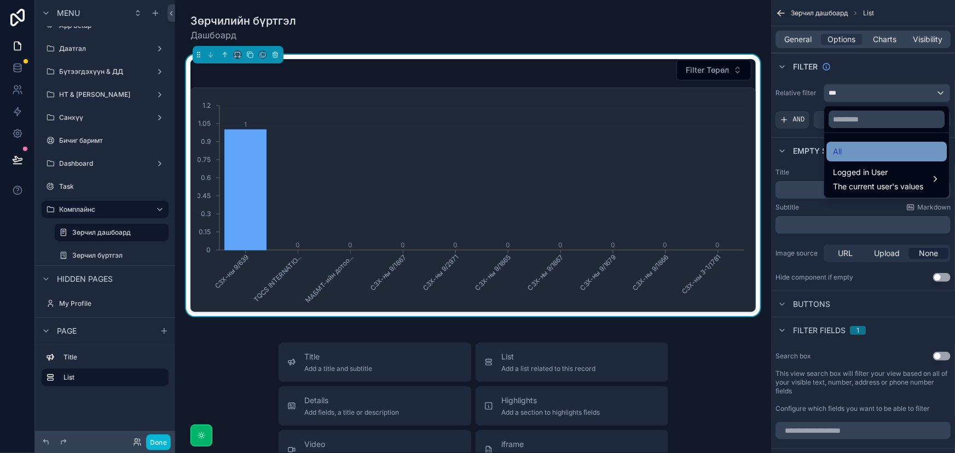
click at [863, 149] on div "All" at bounding box center [886, 151] width 107 height 13
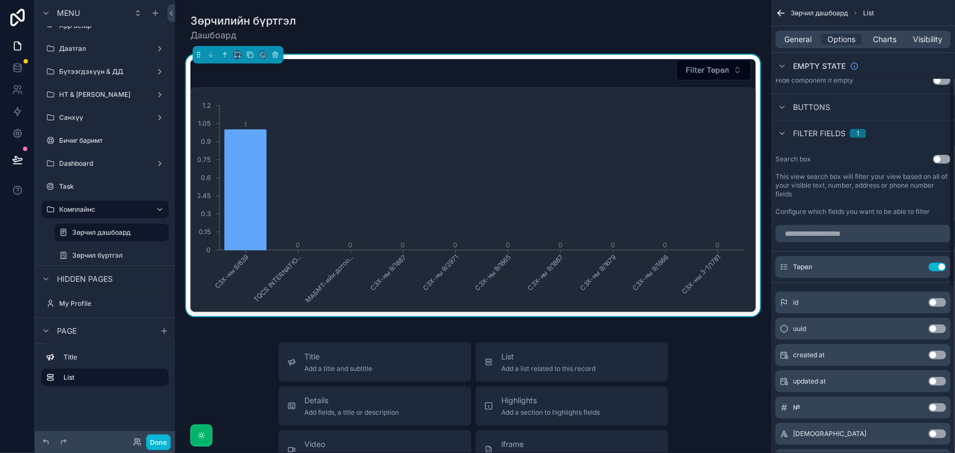
scroll to position [199, 0]
click at [833, 131] on span "Filter fields" at bounding box center [819, 131] width 53 height 11
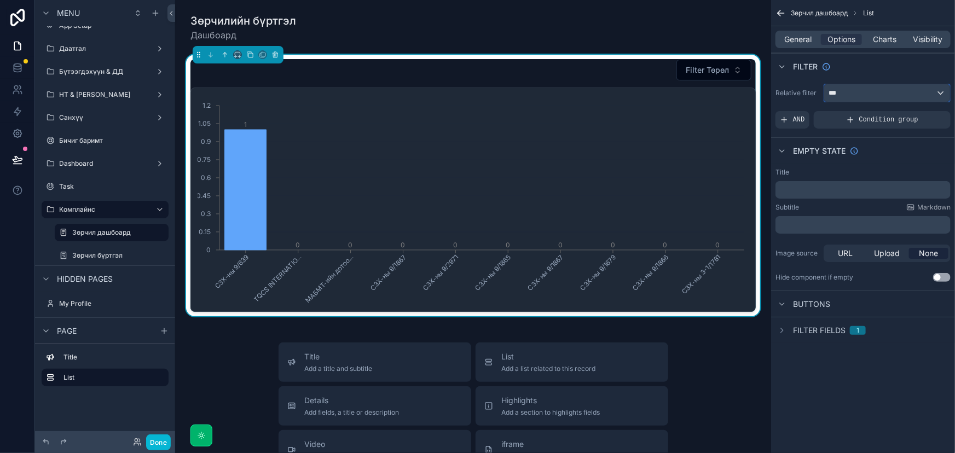
click at [937, 93] on div "***" at bounding box center [887, 93] width 126 height 18
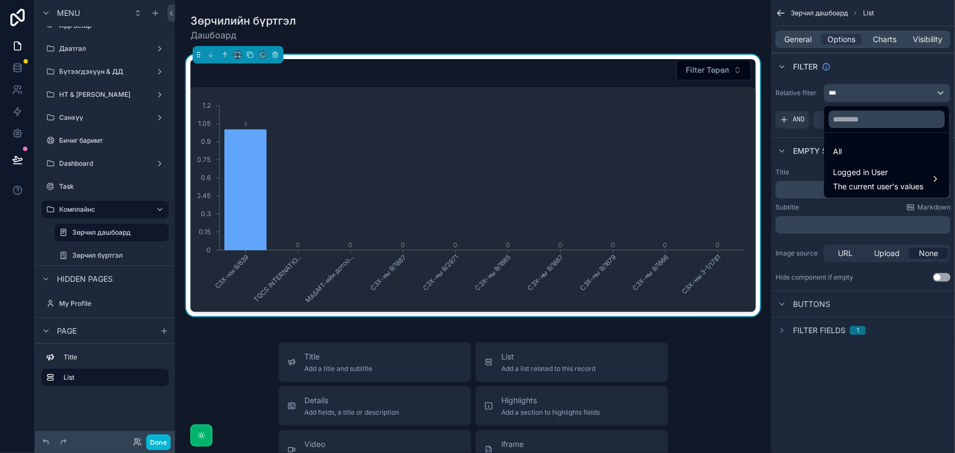
click at [938, 91] on div "scrollable content" at bounding box center [477, 226] width 955 height 453
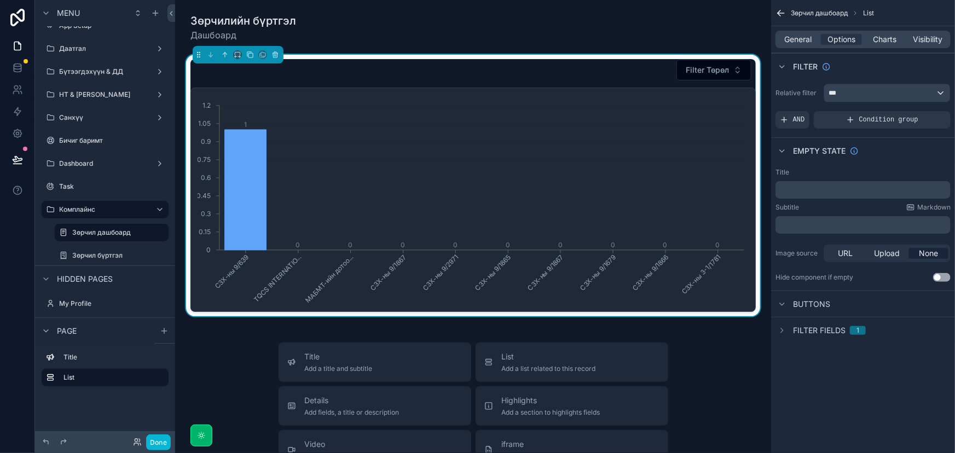
click at [801, 89] on label "Relative filter" at bounding box center [798, 93] width 44 height 9
click at [803, 89] on label "Relative filter" at bounding box center [798, 93] width 44 height 9
click at [810, 93] on label "Relative filter" at bounding box center [798, 93] width 44 height 9
click at [836, 328] on span "Filter fields" at bounding box center [819, 330] width 53 height 11
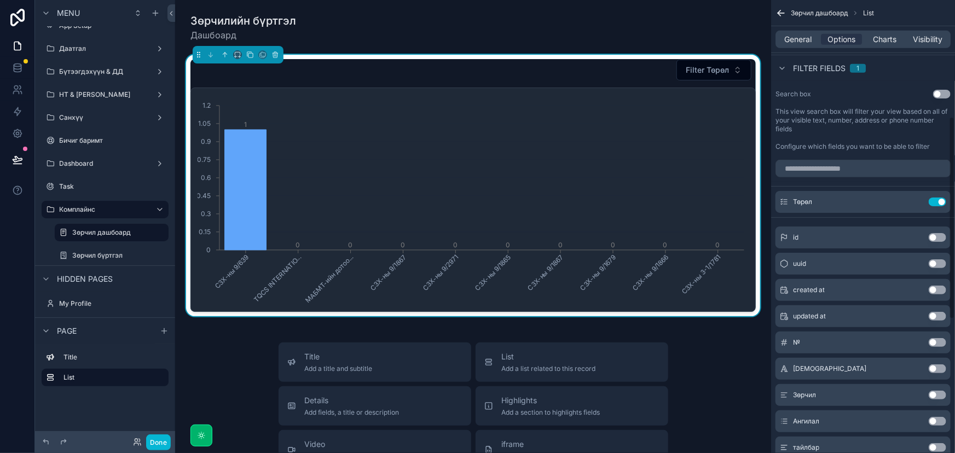
scroll to position [262, 0]
click at [939, 201] on button "Use setting" at bounding box center [938, 202] width 18 height 9
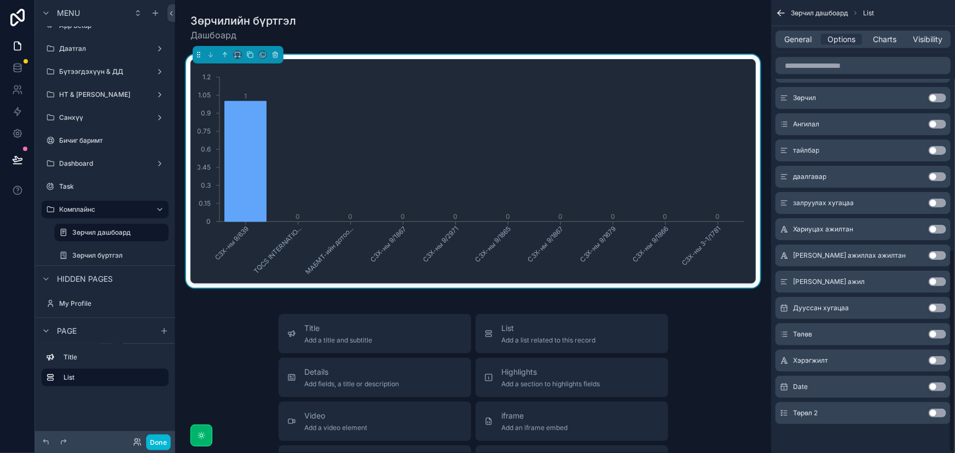
scroll to position [555, 0]
click at [935, 122] on button "Use setting" at bounding box center [938, 123] width 18 height 9
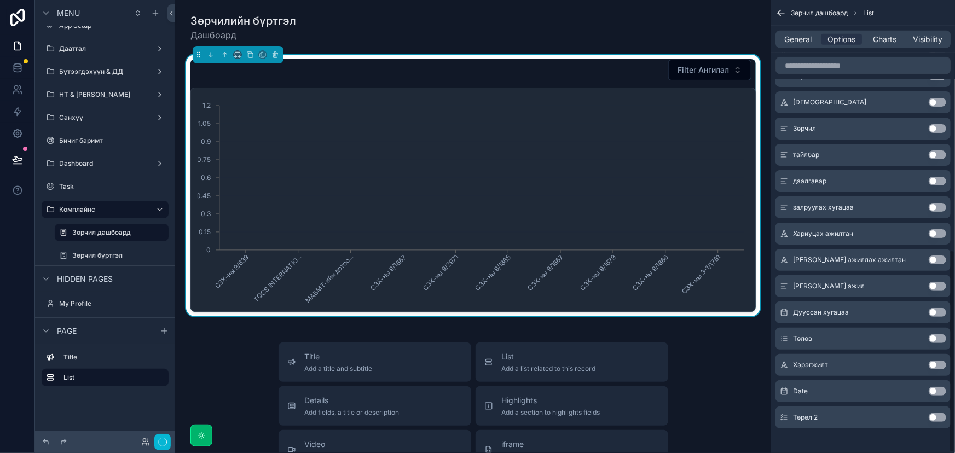
scroll to position [560, 0]
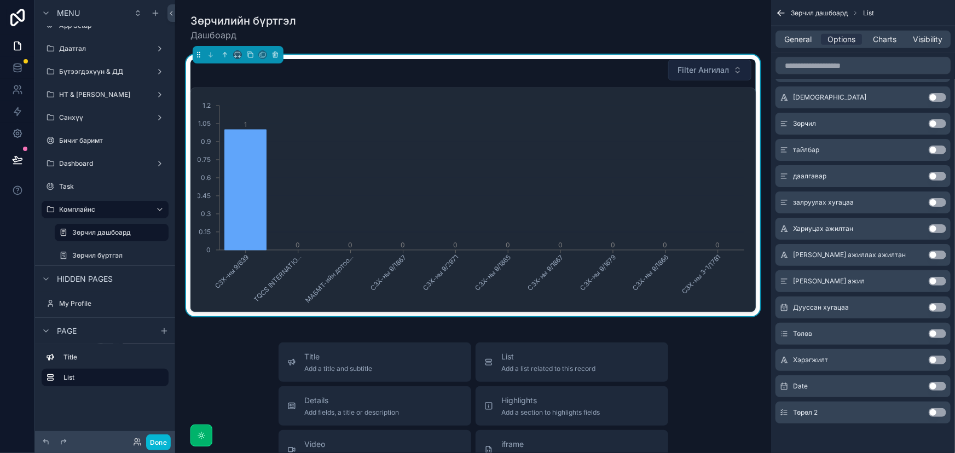
click at [714, 67] on span "Filter Ангилал" at bounding box center [703, 70] width 51 height 11
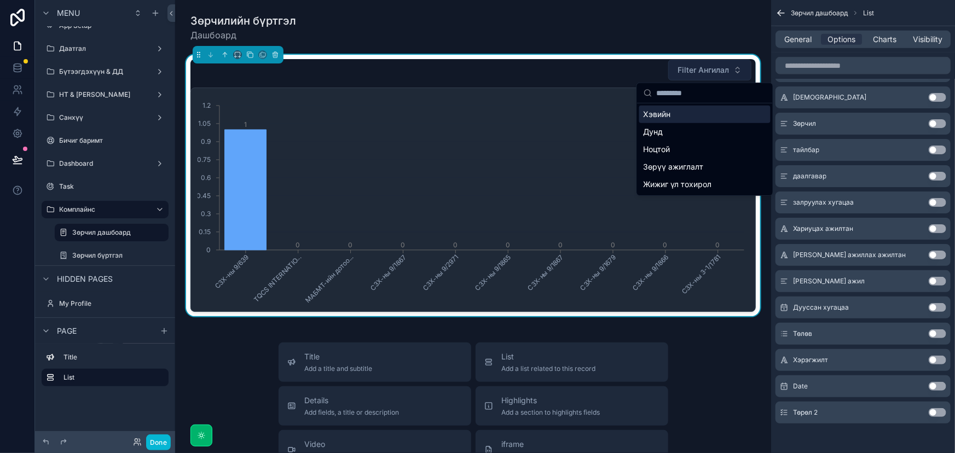
click at [714, 67] on span "Filter Ангилал" at bounding box center [703, 70] width 51 height 11
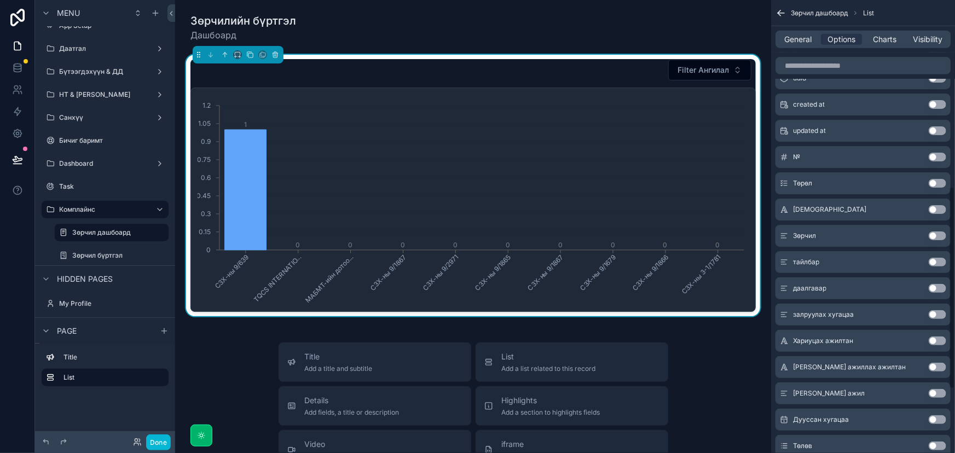
scroll to position [298, 0]
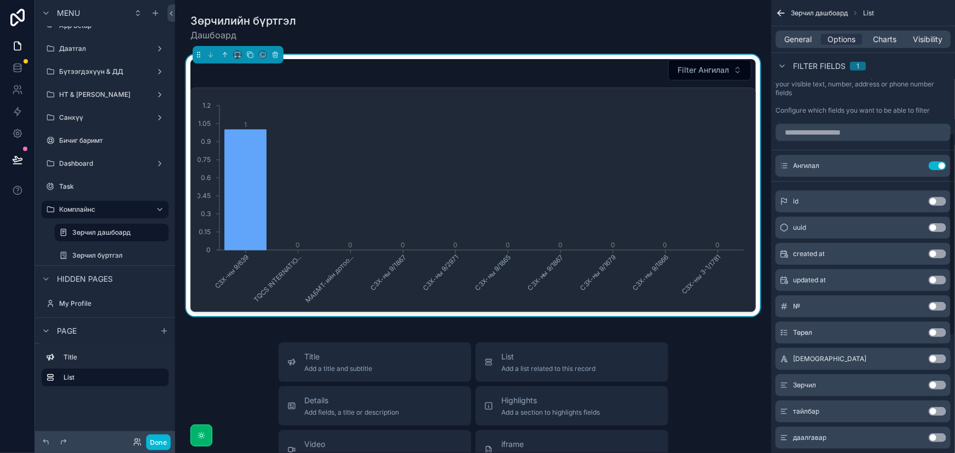
click at [938, 166] on button "Use setting" at bounding box center [938, 165] width 18 height 9
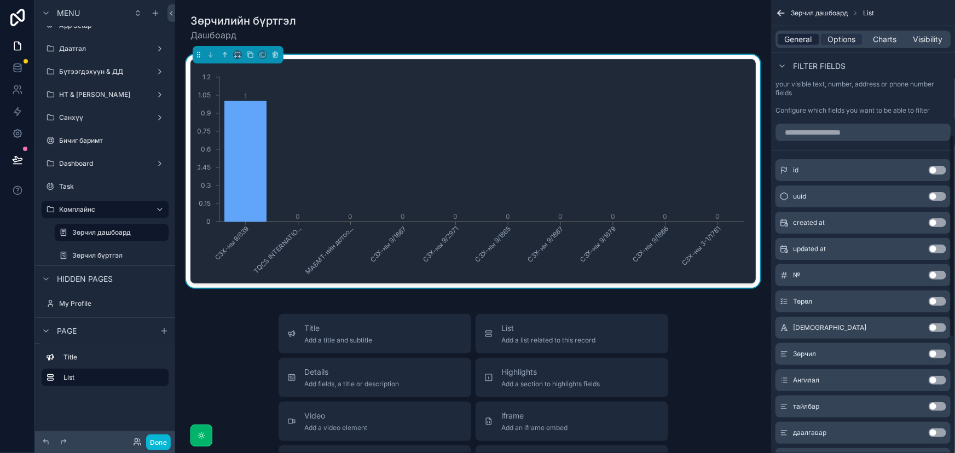
click at [807, 39] on span "General" at bounding box center [798, 39] width 27 height 11
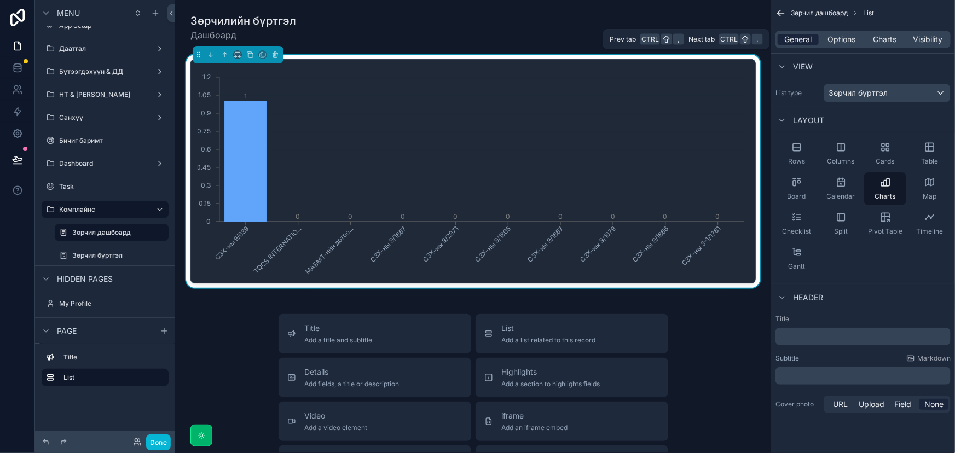
scroll to position [0, 0]
click at [883, 44] on span "Charts" at bounding box center [885, 39] width 24 height 11
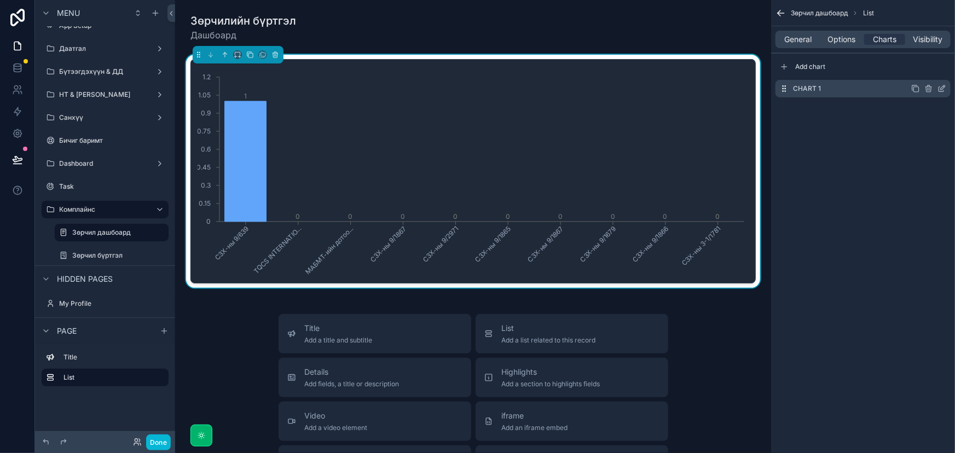
click at [940, 89] on icon "scrollable content" at bounding box center [942, 88] width 9 height 9
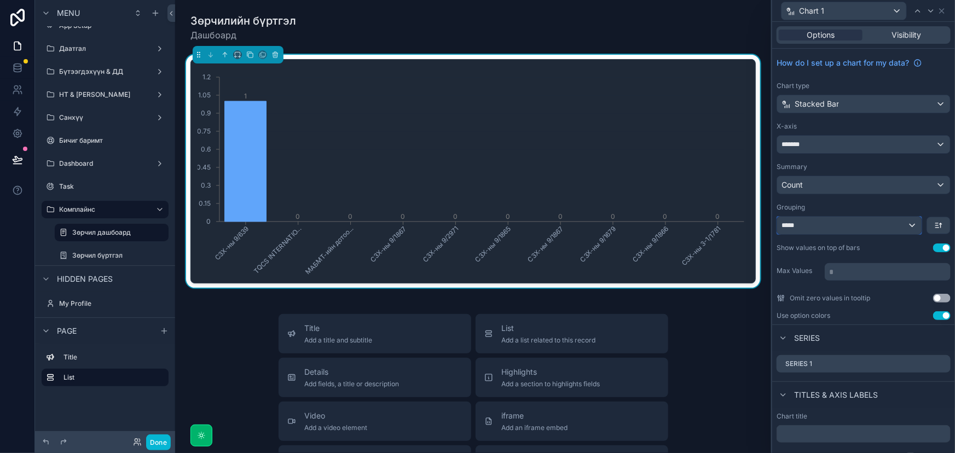
click at [840, 227] on div "*****" at bounding box center [849, 226] width 145 height 18
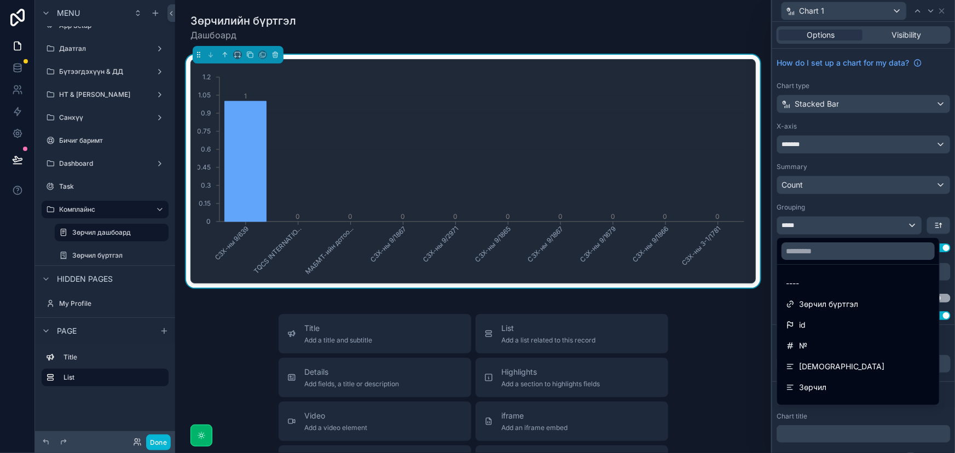
click at [841, 227] on div at bounding box center [863, 226] width 183 height 453
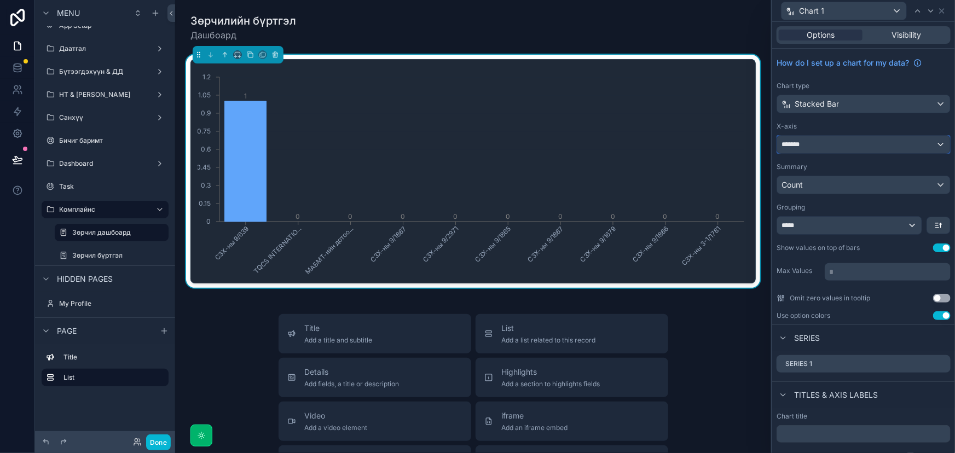
click at [855, 142] on div "*******" at bounding box center [863, 145] width 173 height 18
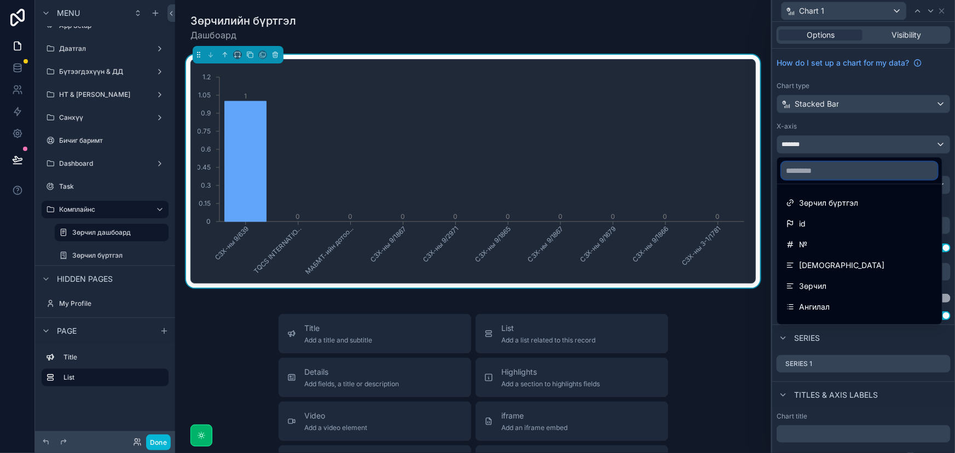
click at [836, 170] on input "text" at bounding box center [860, 171] width 156 height 18
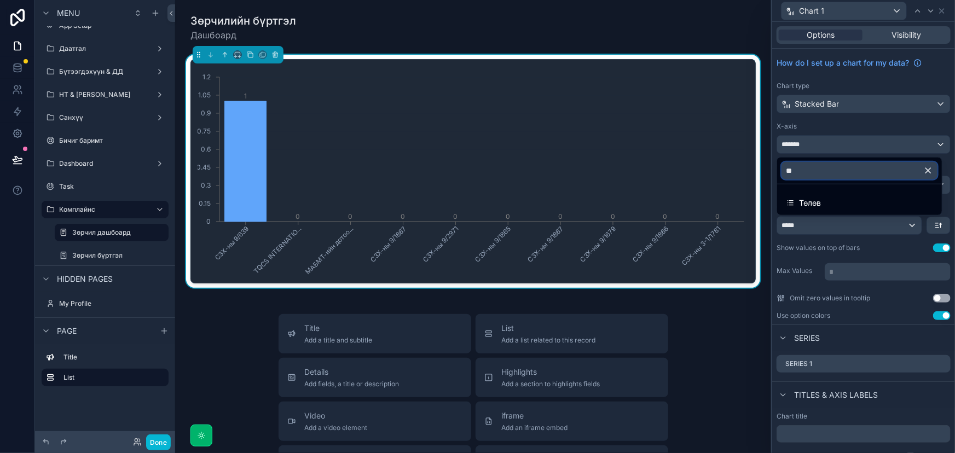
type input "*"
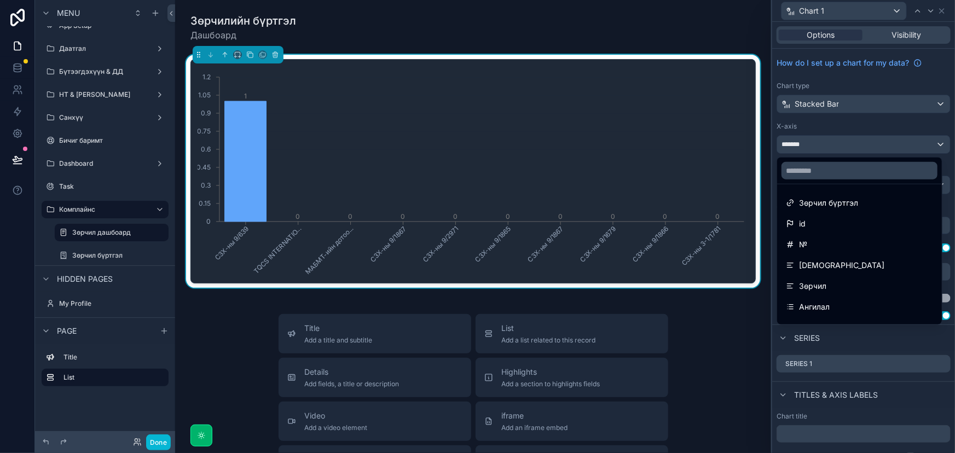
click at [864, 99] on div at bounding box center [863, 226] width 183 height 453
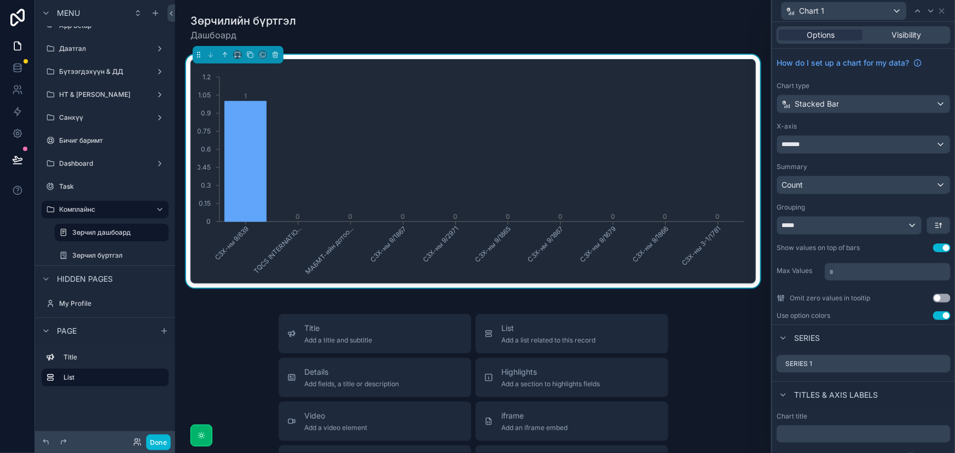
click at [731, 279] on div "СЗХ-ны 9/639 TQCS INTERNATIO... МАБМТ-ийн дотоо... СЗХ-ны 9/1867 СЗХ-ны 9/2971 …" at bounding box center [472, 171] width 565 height 224
click at [276, 55] on icon "scrollable content" at bounding box center [276, 55] width 0 height 2
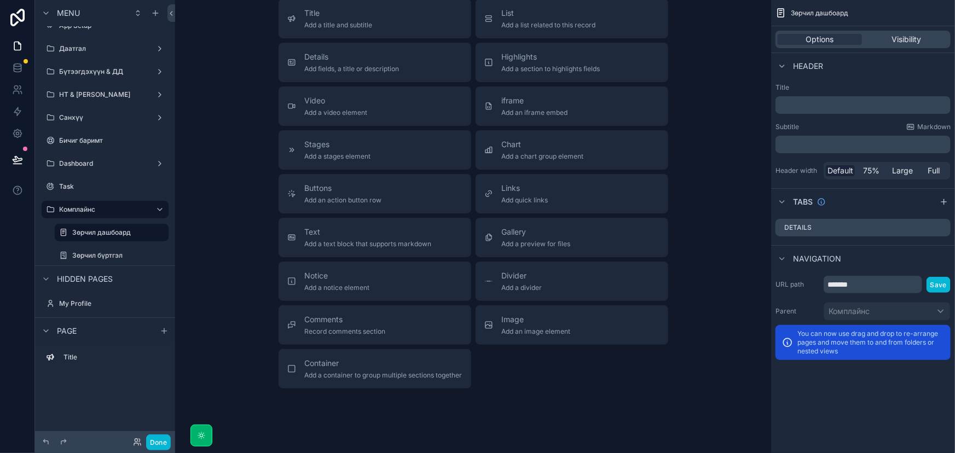
scroll to position [49, 0]
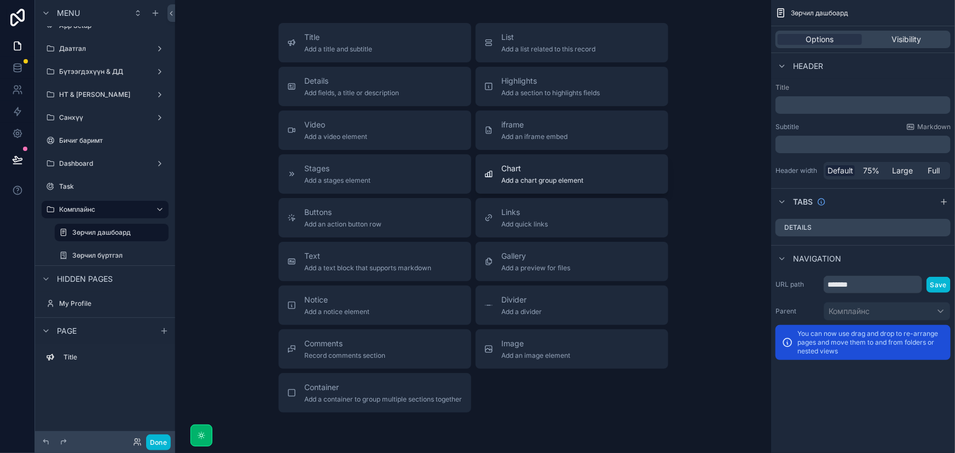
click at [586, 164] on div "Chart Add a chart group element" at bounding box center [571, 174] width 175 height 22
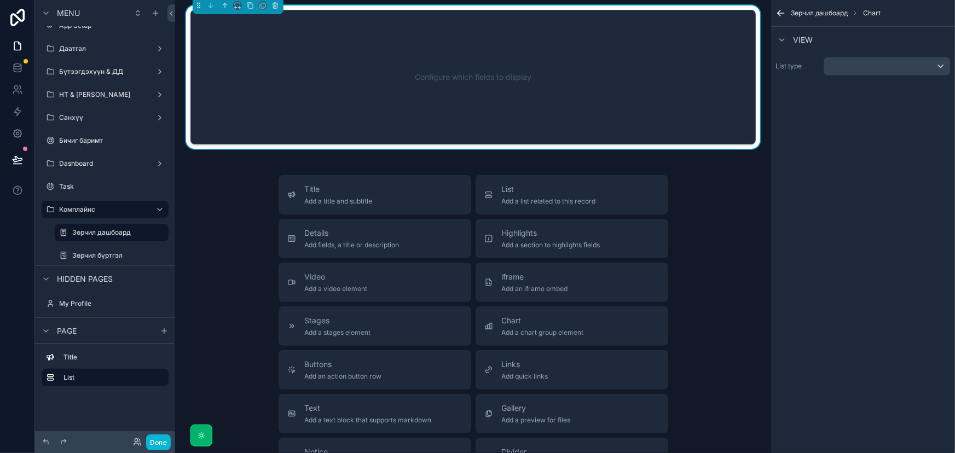
scroll to position [0, 0]
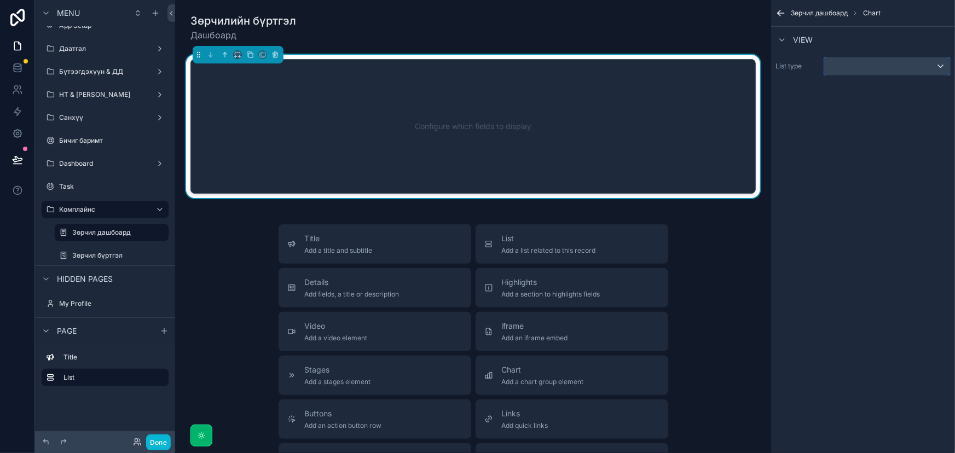
click at [885, 62] on div "scrollable content" at bounding box center [887, 66] width 126 height 18
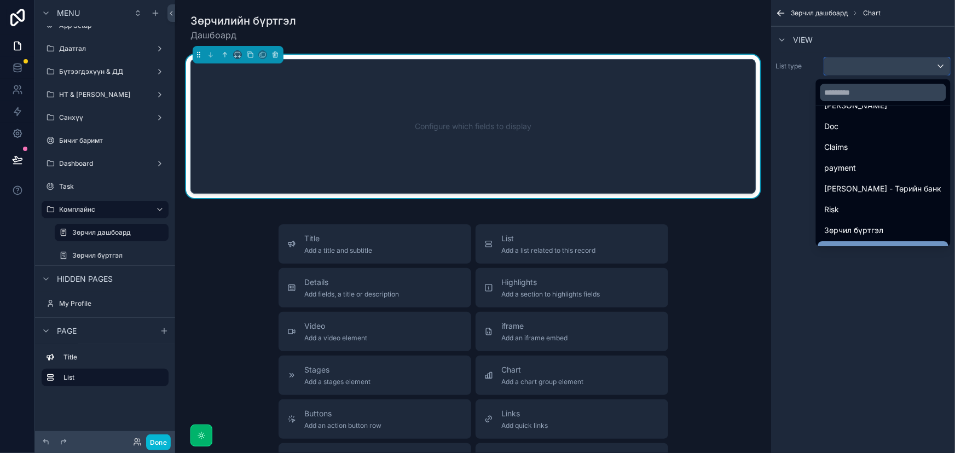
scroll to position [380, 0]
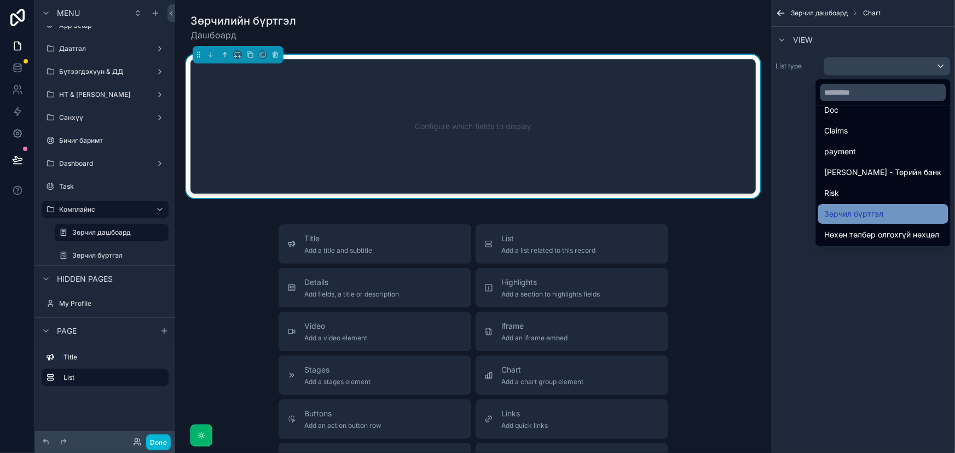
click at [876, 216] on span "Зөрчил бүртгэл" at bounding box center [854, 213] width 59 height 13
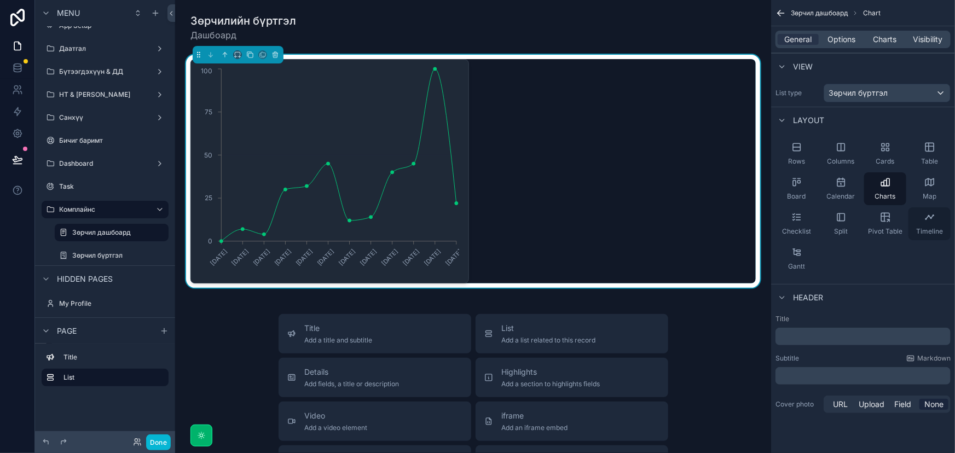
click at [940, 222] on div "Timeline" at bounding box center [930, 223] width 42 height 33
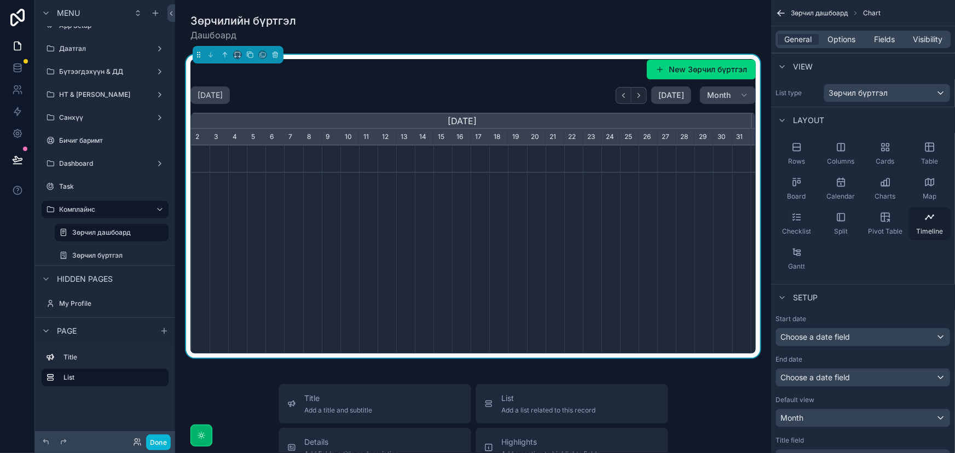
scroll to position [0, 559]
click at [807, 224] on div "Checklist" at bounding box center [797, 223] width 42 height 33
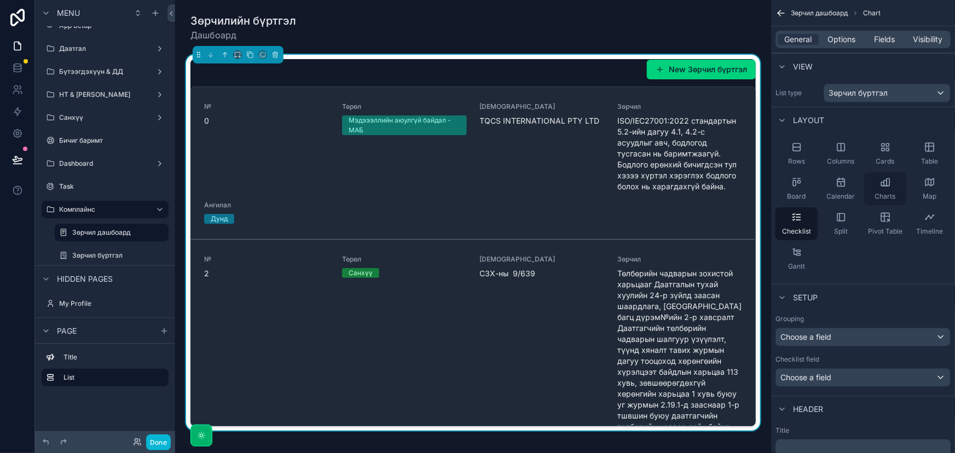
click at [884, 194] on span "Charts" at bounding box center [885, 196] width 21 height 9
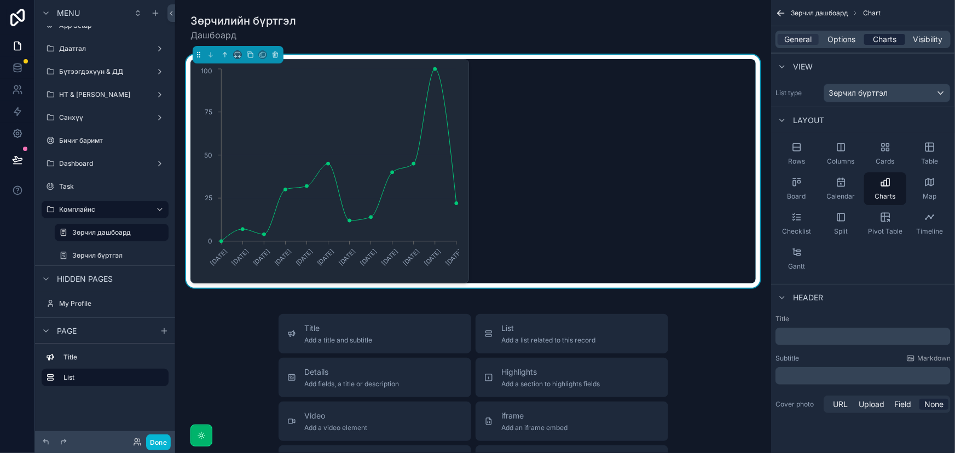
click at [887, 38] on span "Charts" at bounding box center [885, 39] width 24 height 11
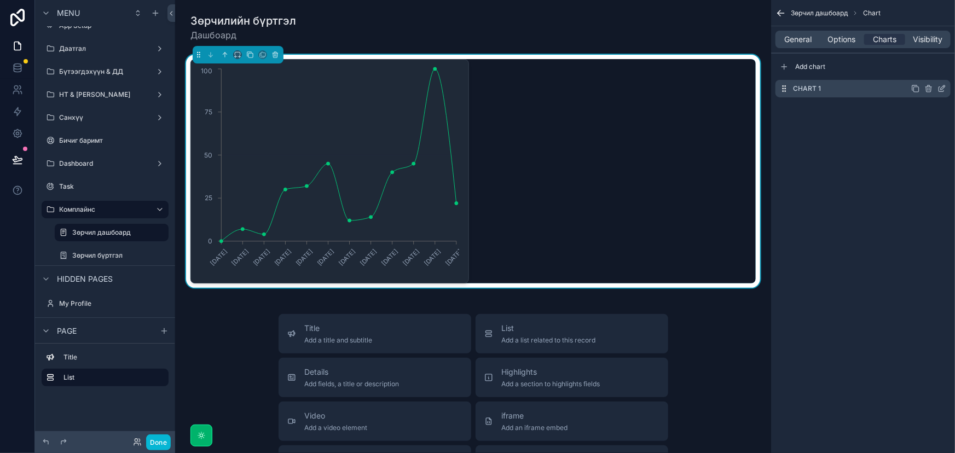
click at [823, 89] on div "Chart 1" at bounding box center [863, 89] width 175 height 18
click at [892, 88] on div "Chart 1" at bounding box center [863, 89] width 175 height 18
click at [945, 88] on icon "scrollable content" at bounding box center [942, 88] width 9 height 9
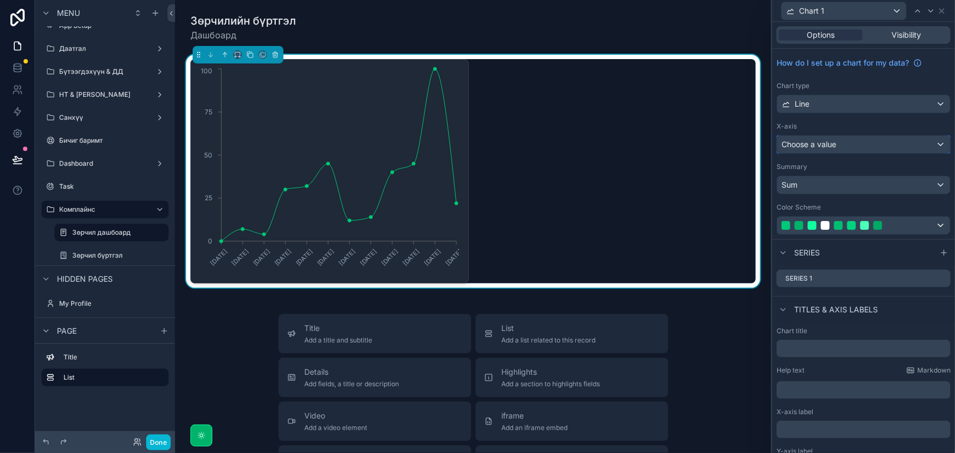
click at [842, 147] on div "Choose a value" at bounding box center [863, 145] width 173 height 18
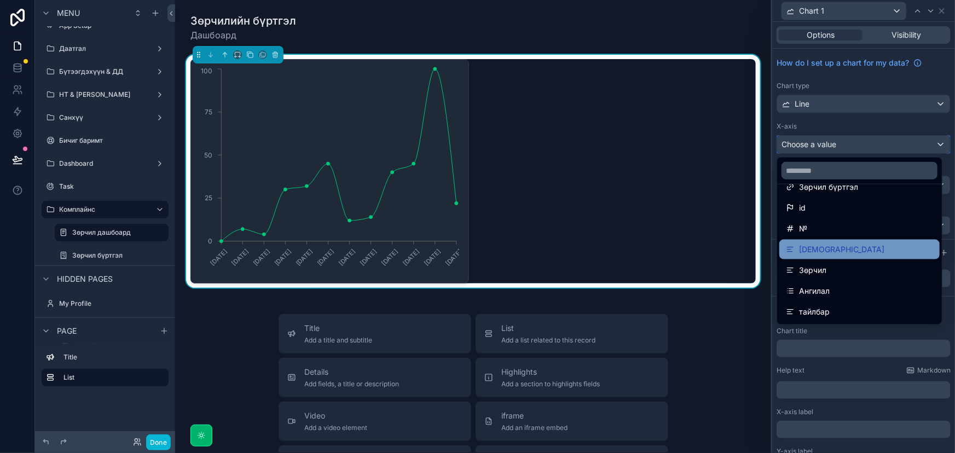
scroll to position [0, 0]
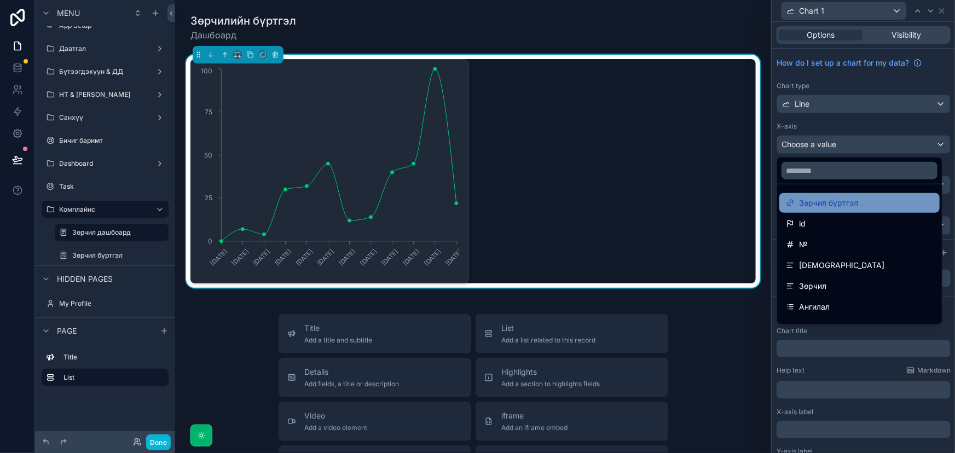
click at [837, 201] on span "Зөрчил бүртгэл" at bounding box center [828, 203] width 59 height 13
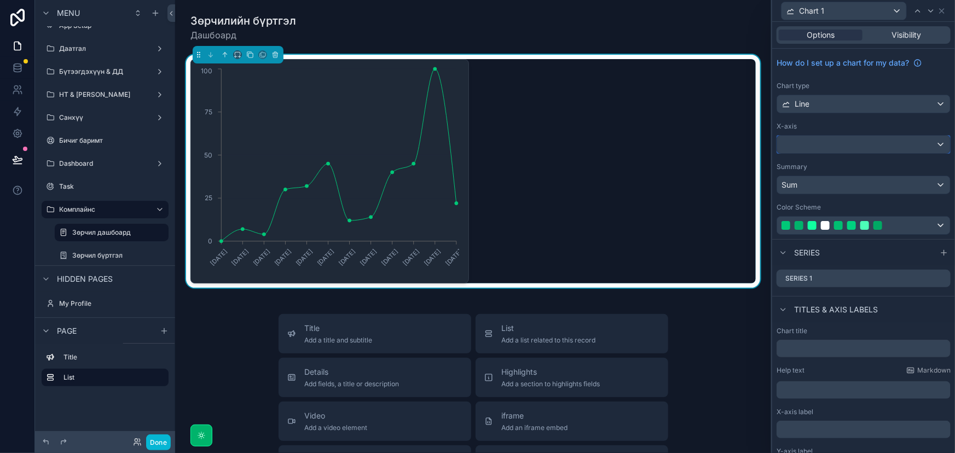
click at [875, 145] on div at bounding box center [863, 145] width 173 height 18
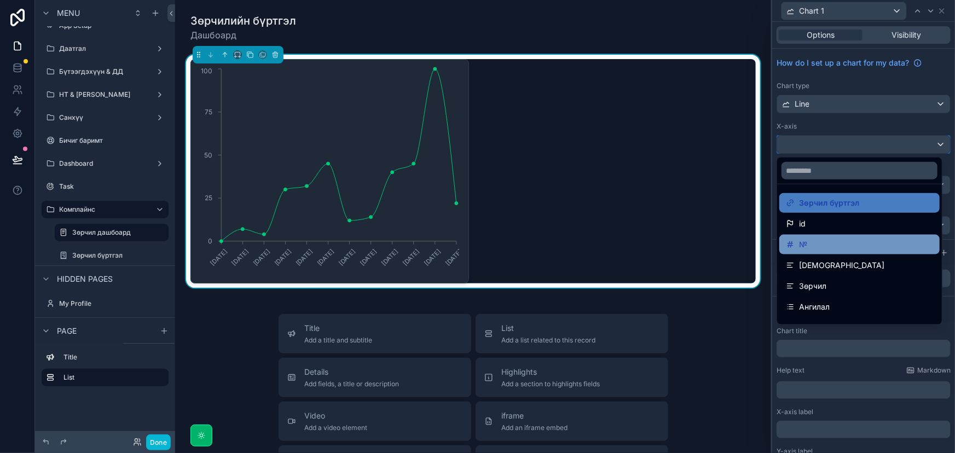
scroll to position [99, 0]
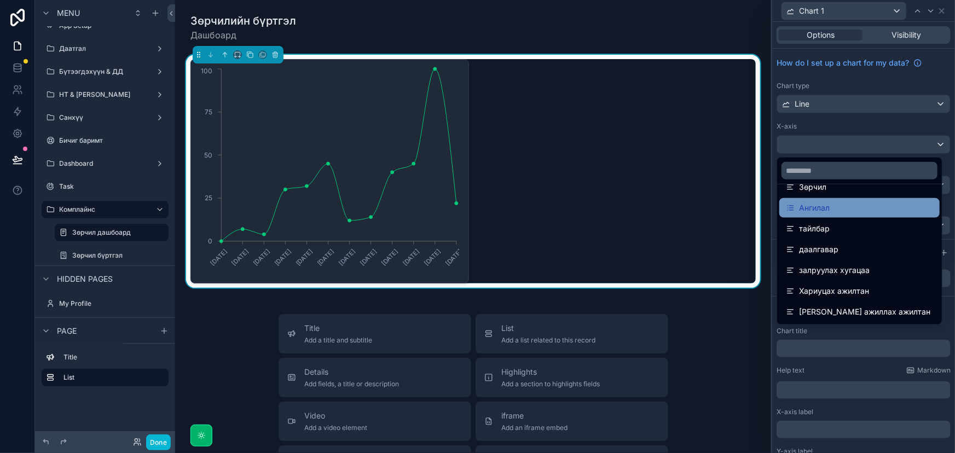
click at [837, 205] on div "Ангилал" at bounding box center [859, 207] width 147 height 13
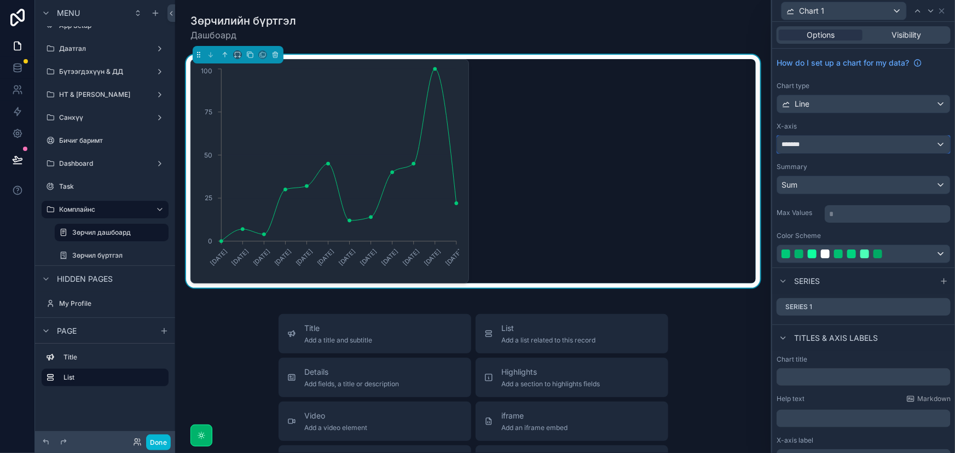
click at [865, 144] on div "*******" at bounding box center [863, 145] width 173 height 18
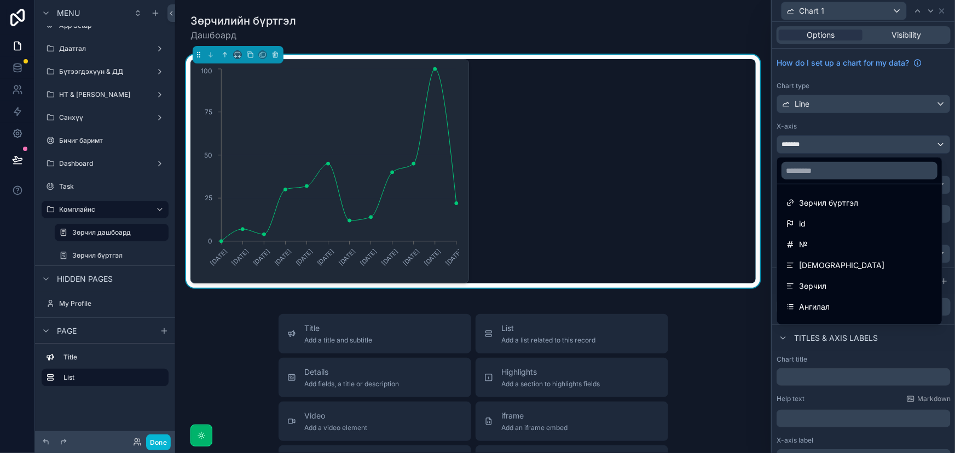
click at [865, 144] on div at bounding box center [863, 226] width 183 height 453
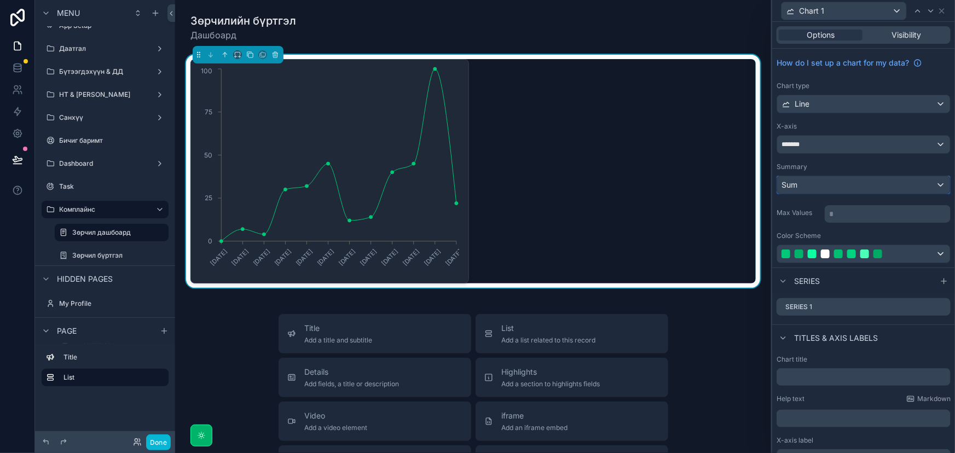
click at [846, 188] on div "Sum" at bounding box center [863, 185] width 173 height 18
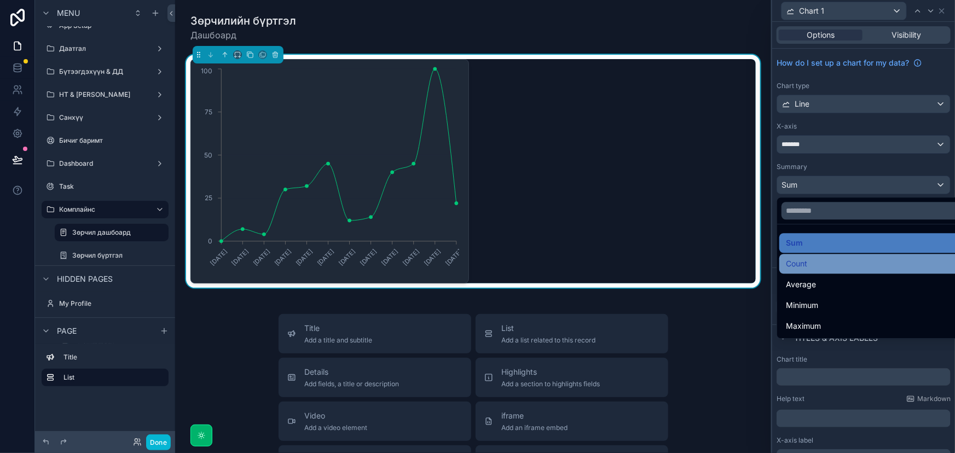
click at [817, 262] on div "Count" at bounding box center [873, 263] width 174 height 13
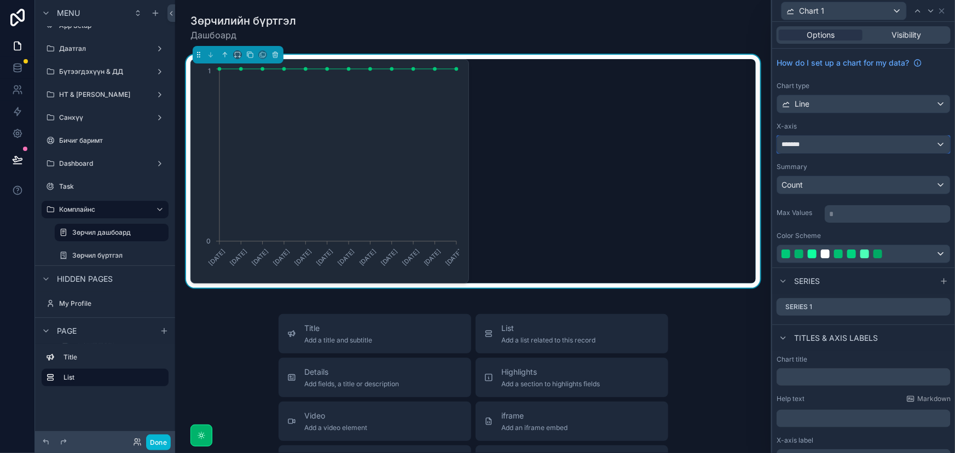
click at [848, 143] on div "*******" at bounding box center [863, 145] width 173 height 18
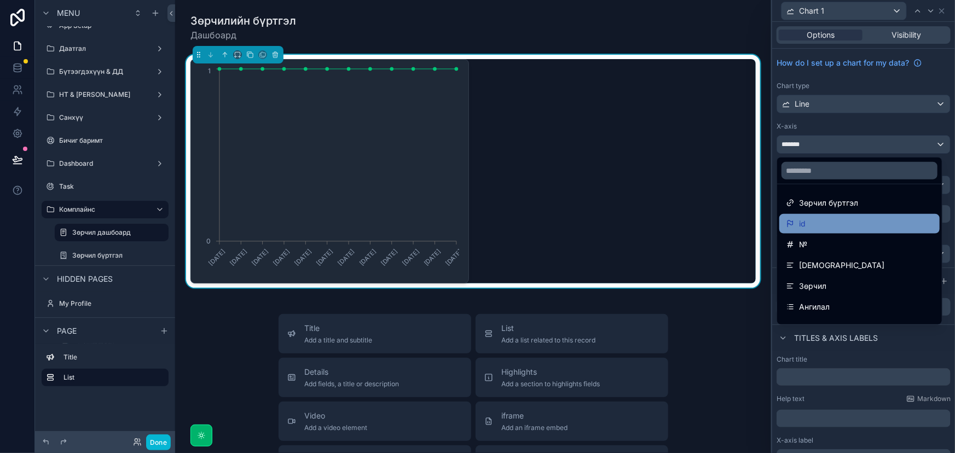
click at [824, 220] on div "id" at bounding box center [859, 223] width 147 height 13
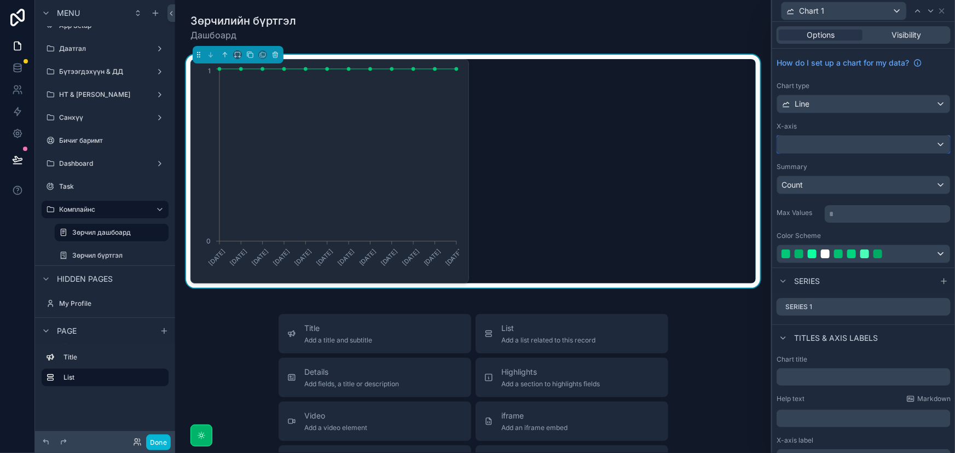
click at [859, 136] on div at bounding box center [863, 145] width 173 height 18
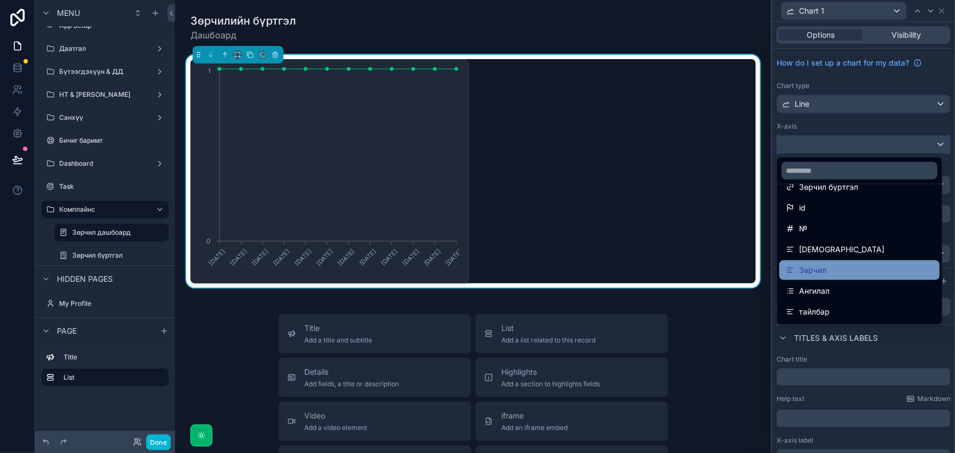
scroll to position [0, 0]
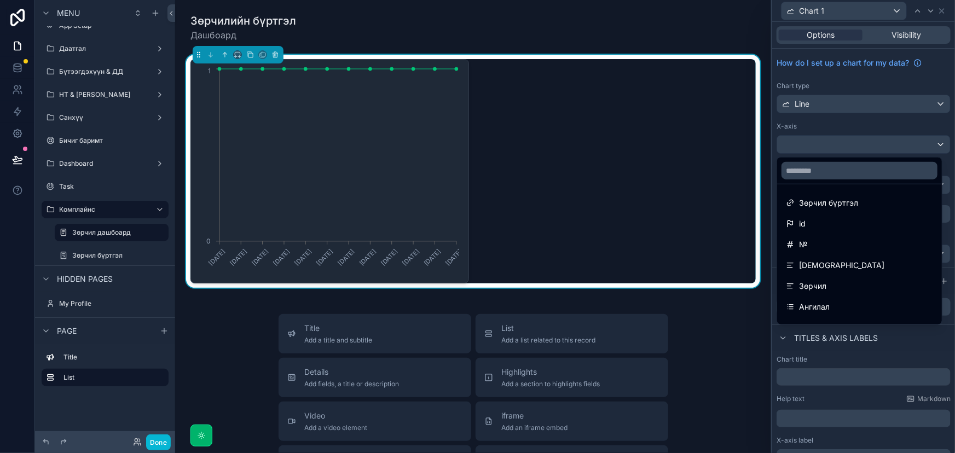
click at [880, 119] on div at bounding box center [863, 226] width 183 height 453
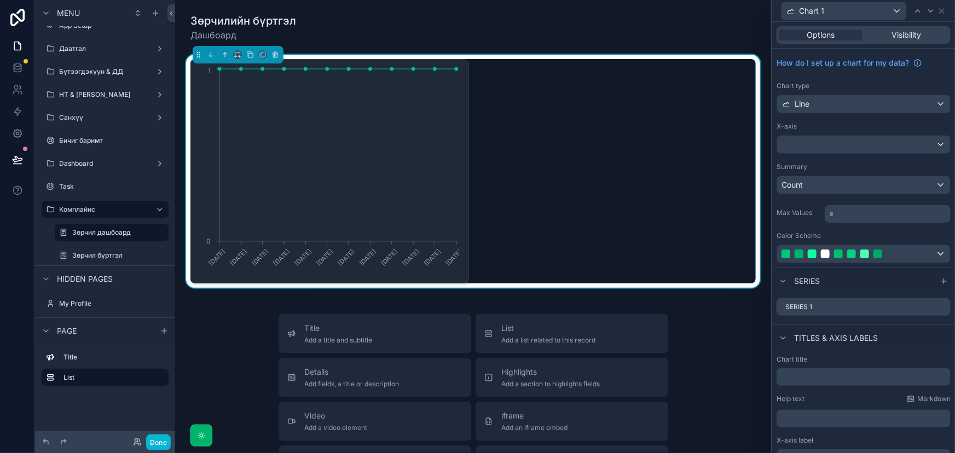
click at [867, 93] on div "Chart type Line" at bounding box center [864, 98] width 174 height 32
click at [864, 107] on div "Line" at bounding box center [863, 104] width 173 height 18
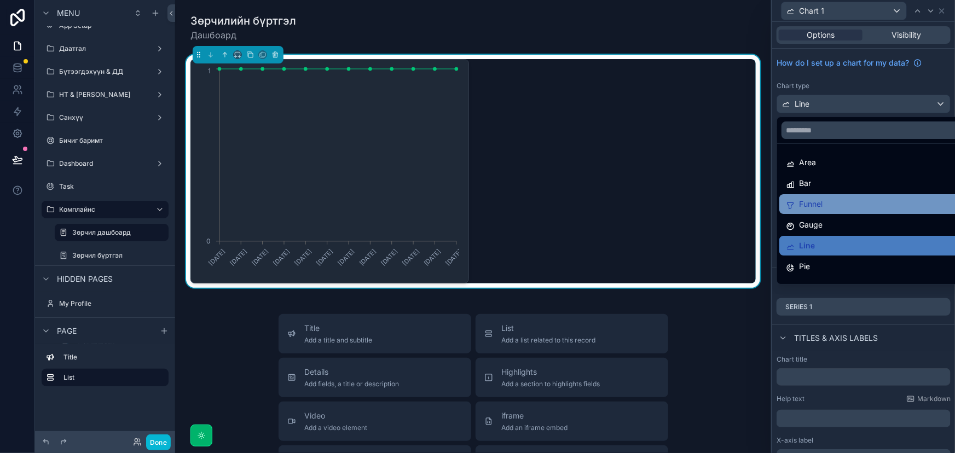
click at [836, 202] on div "Funnel" at bounding box center [873, 204] width 174 height 13
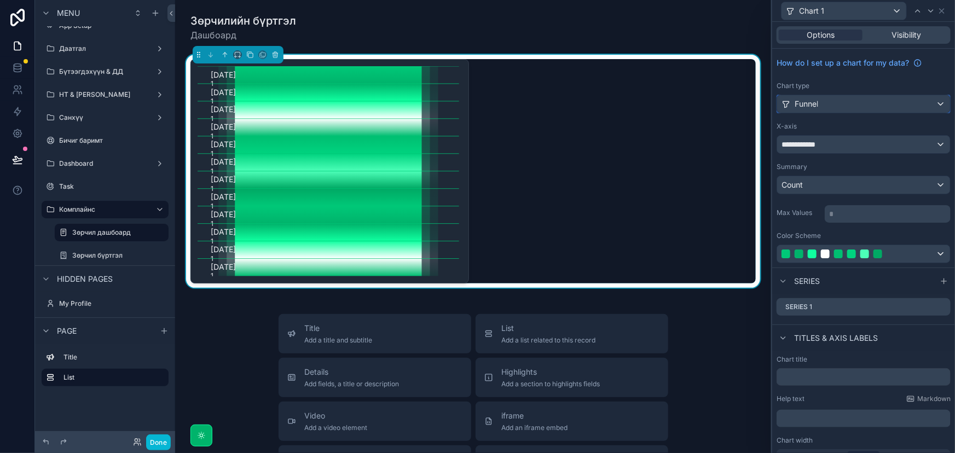
click at [848, 106] on div "Funnel" at bounding box center [863, 104] width 173 height 18
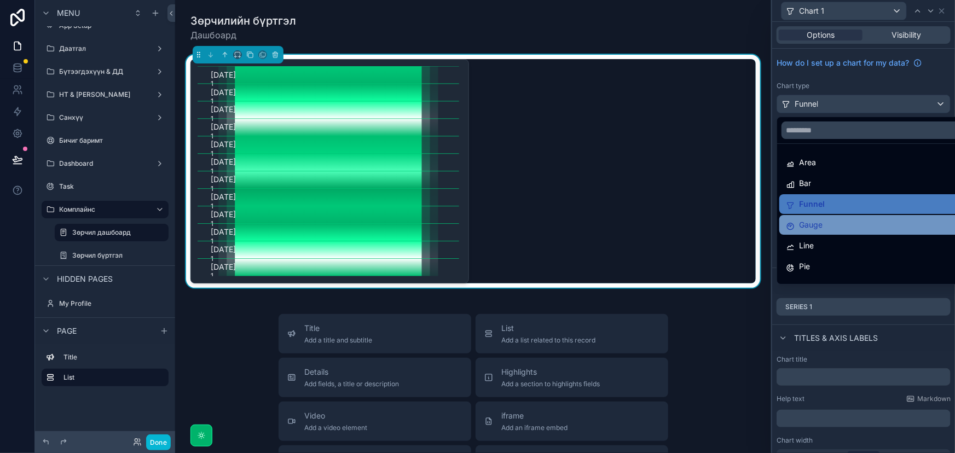
click at [832, 221] on div "Gauge" at bounding box center [873, 224] width 174 height 13
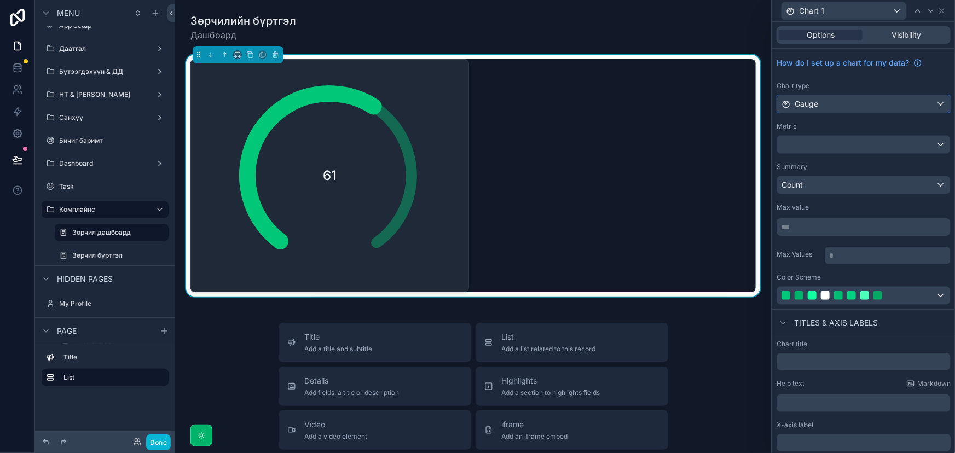
click at [853, 97] on div "Gauge" at bounding box center [863, 104] width 173 height 18
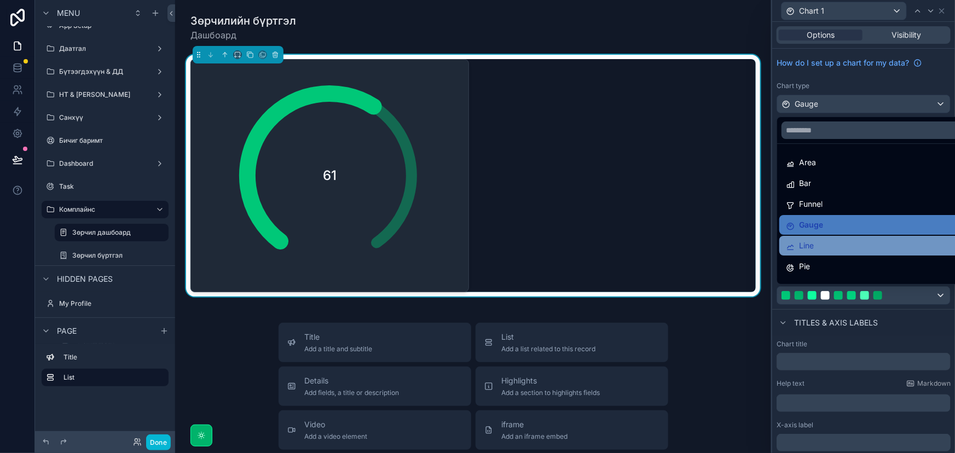
click at [832, 242] on div "Line" at bounding box center [873, 245] width 174 height 13
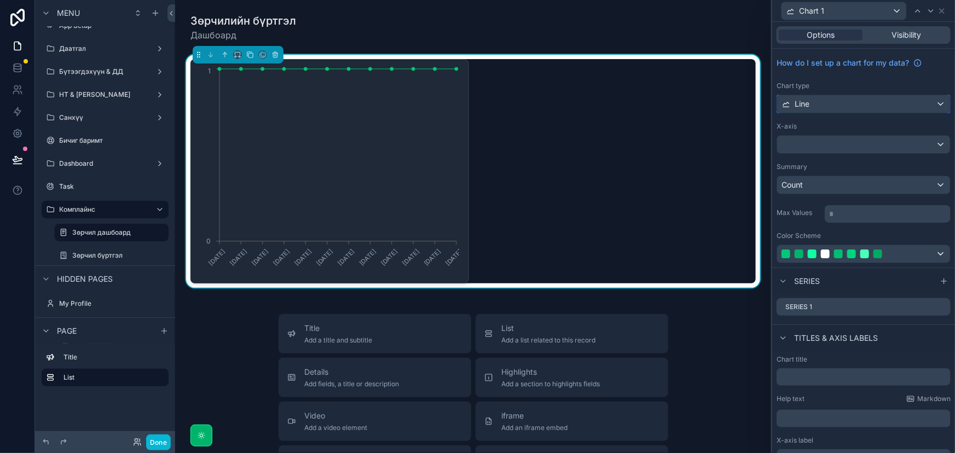
click at [867, 103] on div "Line" at bounding box center [863, 104] width 173 height 18
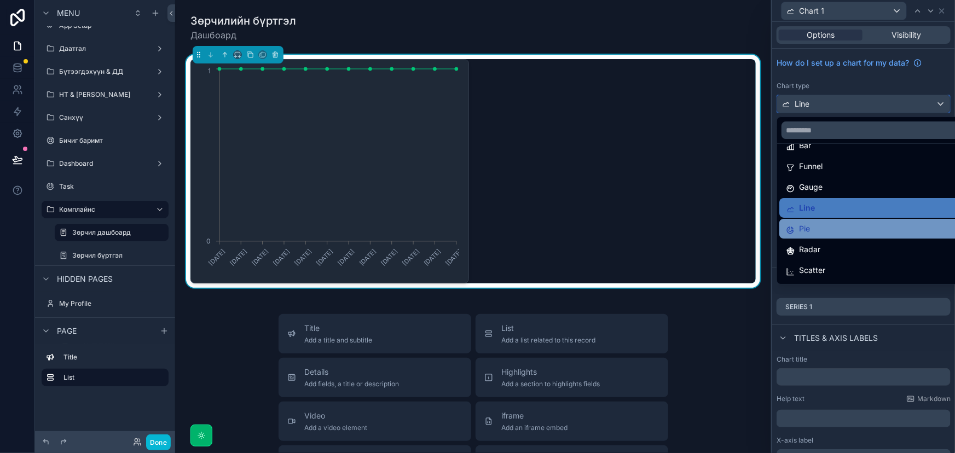
scroll to position [77, 0]
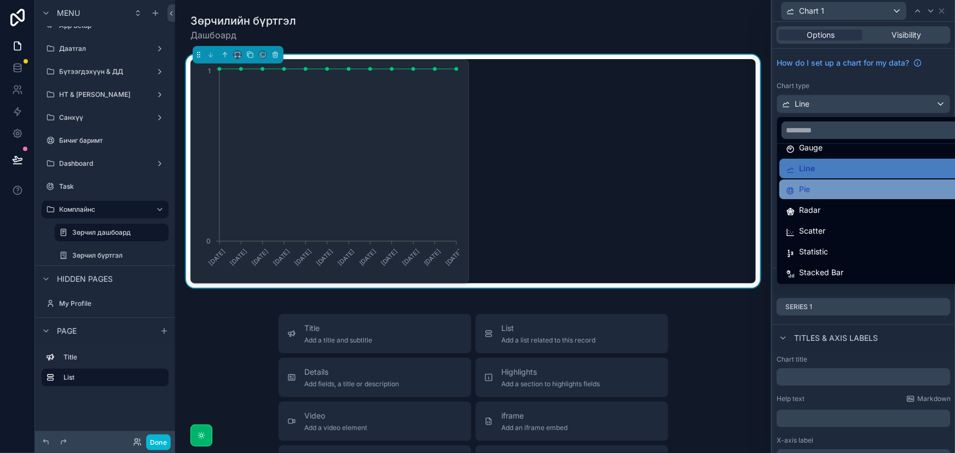
click at [809, 191] on span "Pie" at bounding box center [804, 189] width 11 height 13
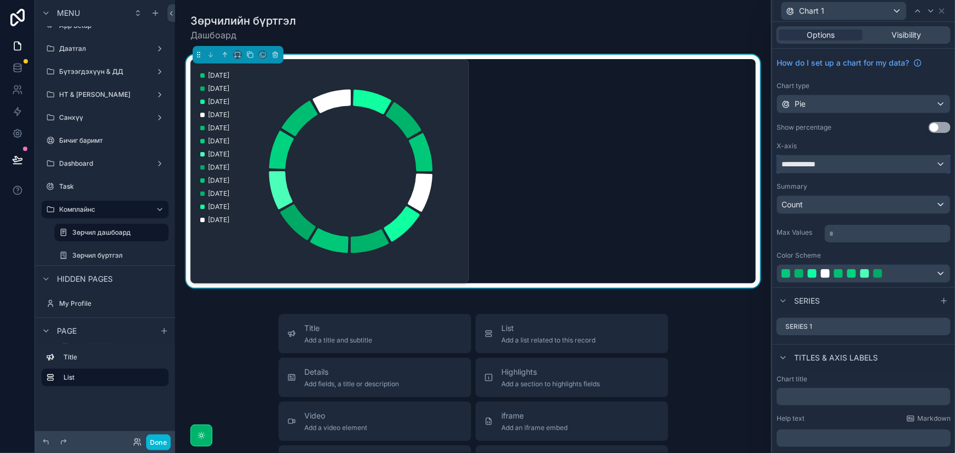
click at [837, 161] on div "**********" at bounding box center [863, 164] width 173 height 18
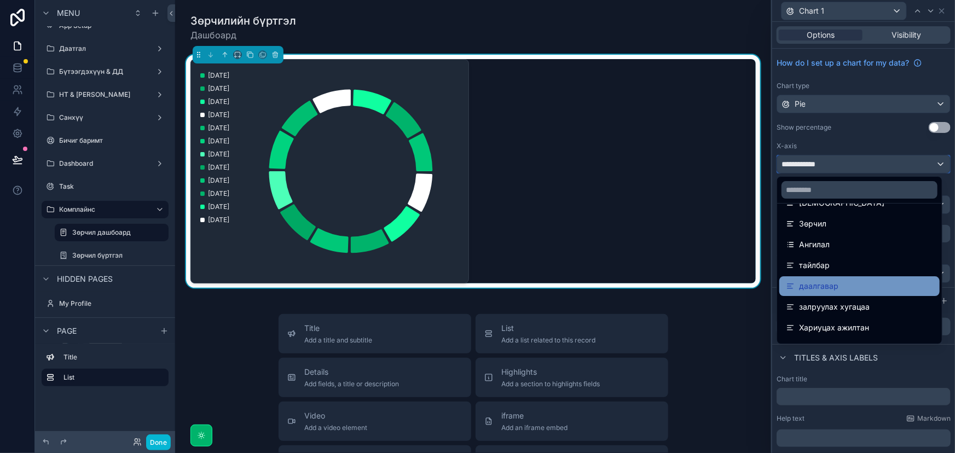
scroll to position [140, 0]
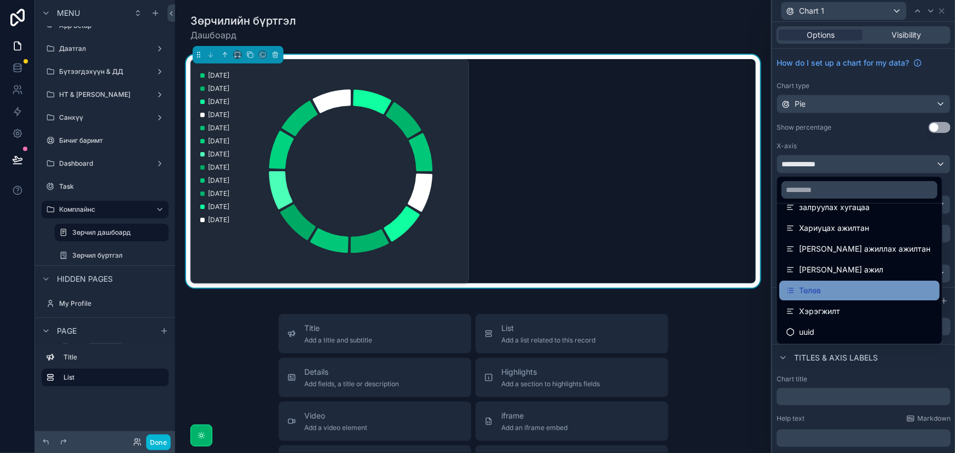
click at [837, 288] on div "Төлөв" at bounding box center [859, 290] width 147 height 13
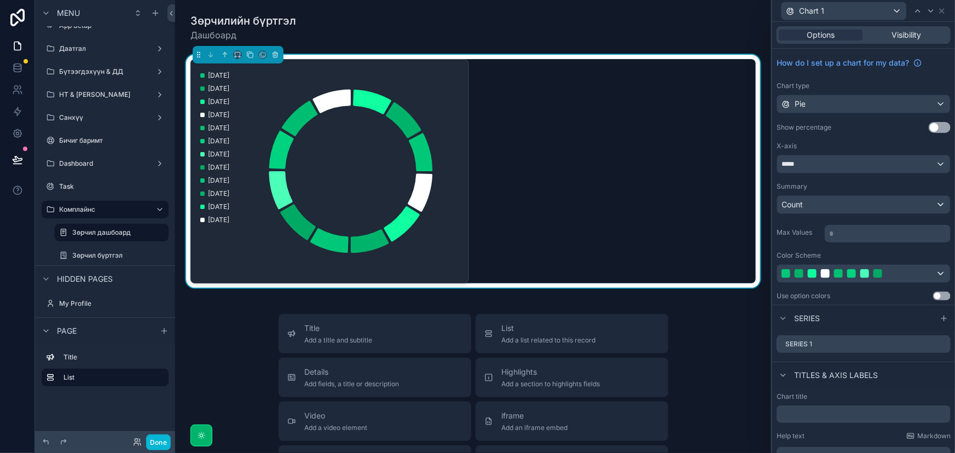
click at [929, 127] on button "Use setting" at bounding box center [940, 127] width 22 height 11
click at [902, 166] on div "*****" at bounding box center [863, 164] width 173 height 18
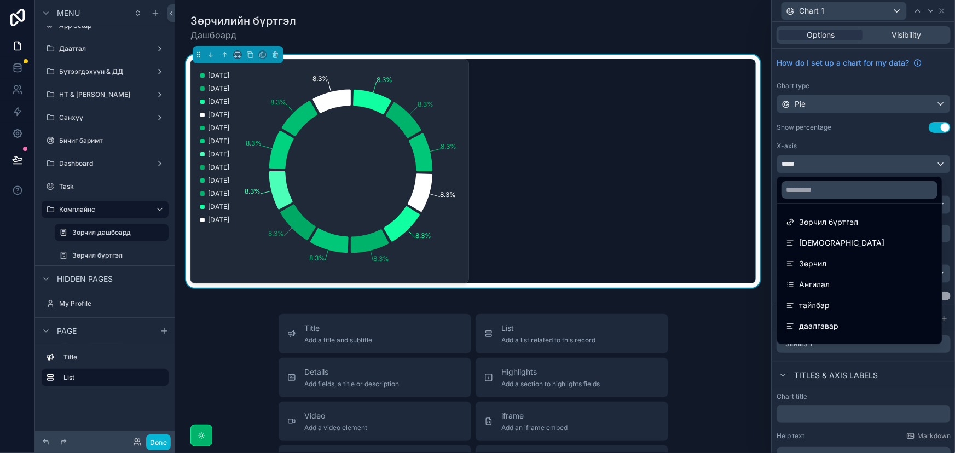
click at [902, 166] on div at bounding box center [863, 226] width 183 height 453
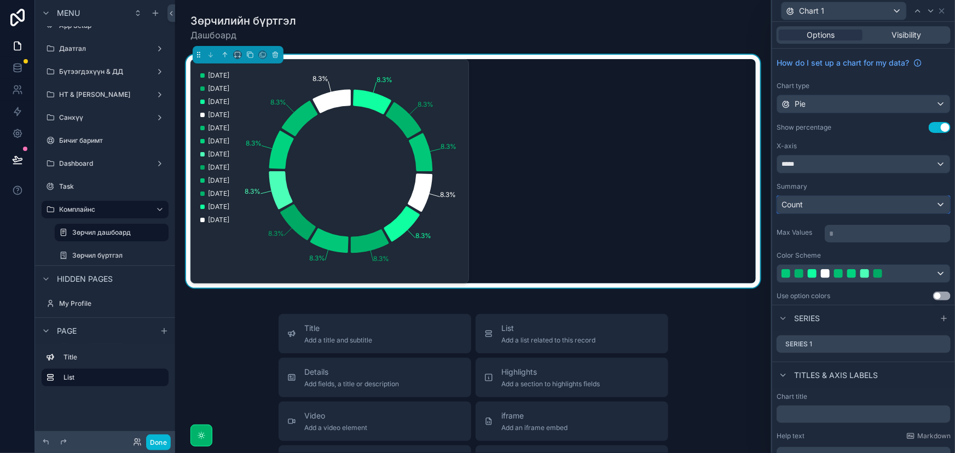
click at [900, 206] on div "Count" at bounding box center [863, 205] width 173 height 18
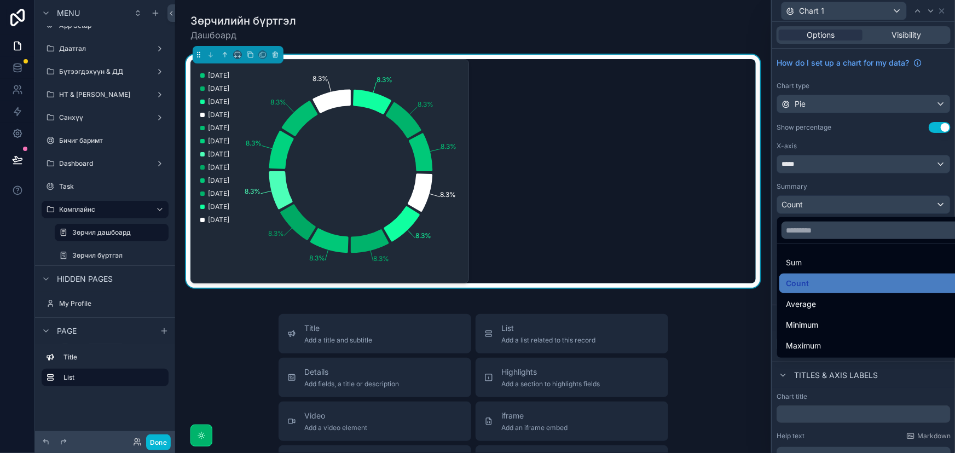
click at [900, 206] on div at bounding box center [863, 226] width 183 height 453
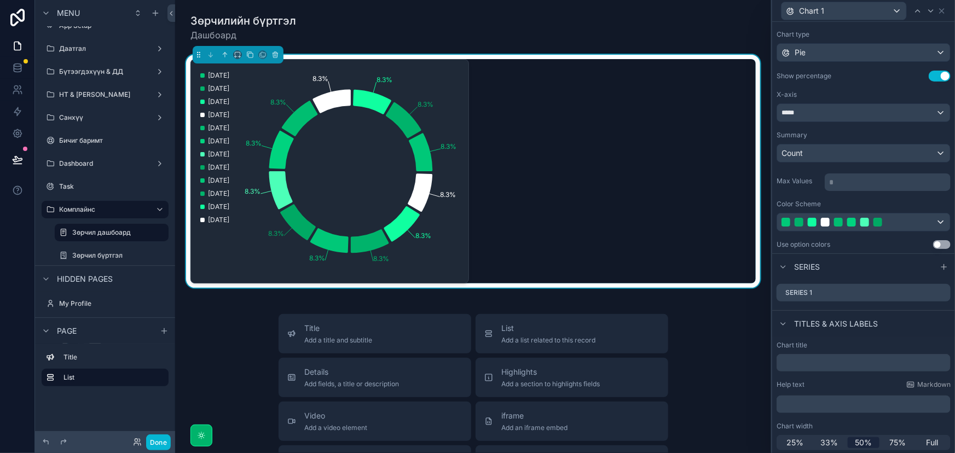
scroll to position [52, 0]
click at [939, 290] on div "Series 1" at bounding box center [864, 293] width 174 height 18
click at [941, 292] on icon at bounding box center [943, 291] width 4 height 4
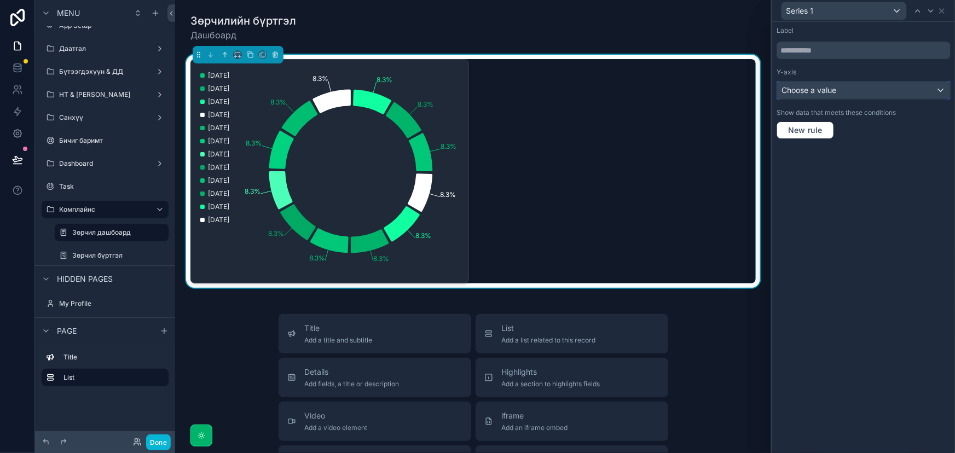
click at [881, 84] on div "Choose a value" at bounding box center [863, 91] width 173 height 18
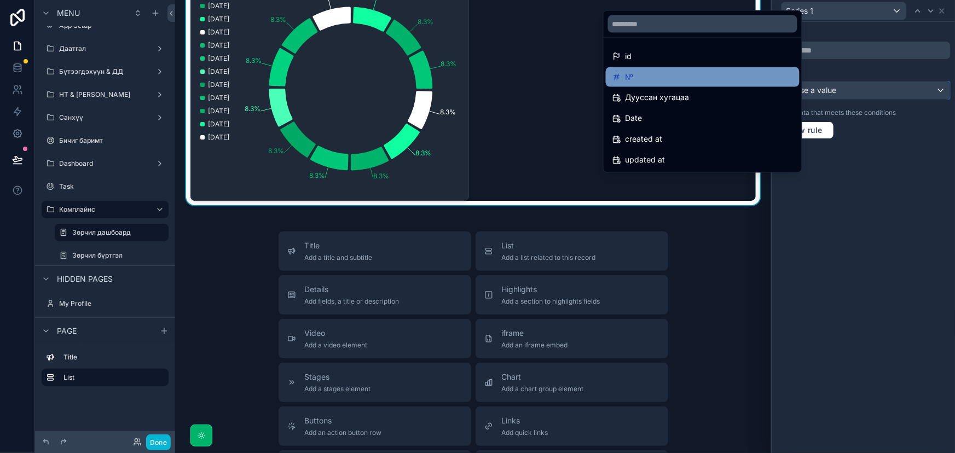
scroll to position [0, 0]
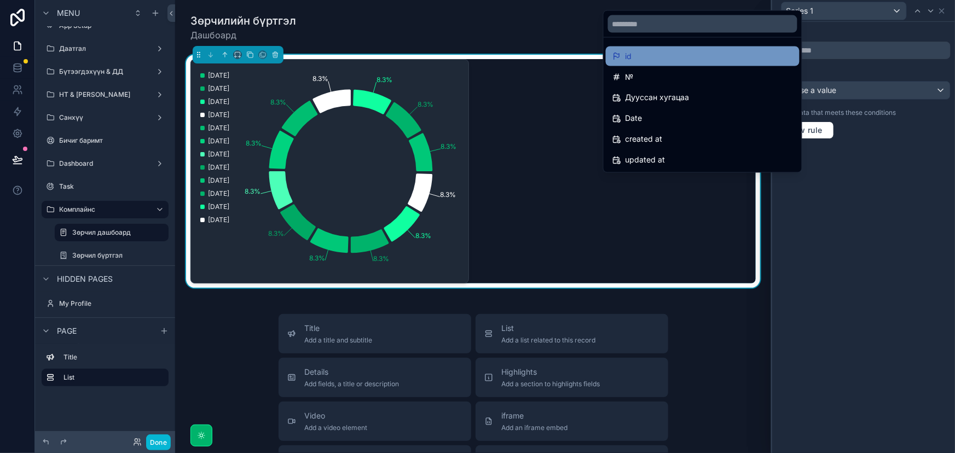
click at [657, 61] on div "id" at bounding box center [703, 56] width 181 height 13
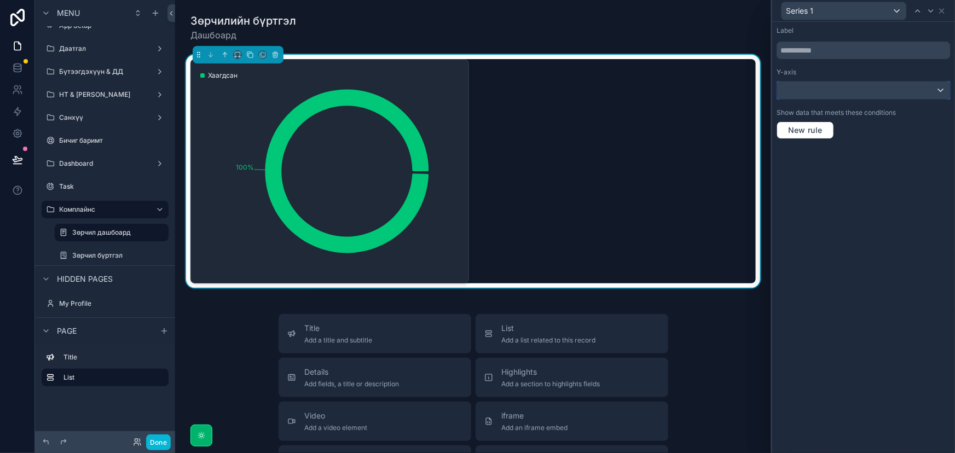
click at [821, 91] on div at bounding box center [863, 91] width 173 height 18
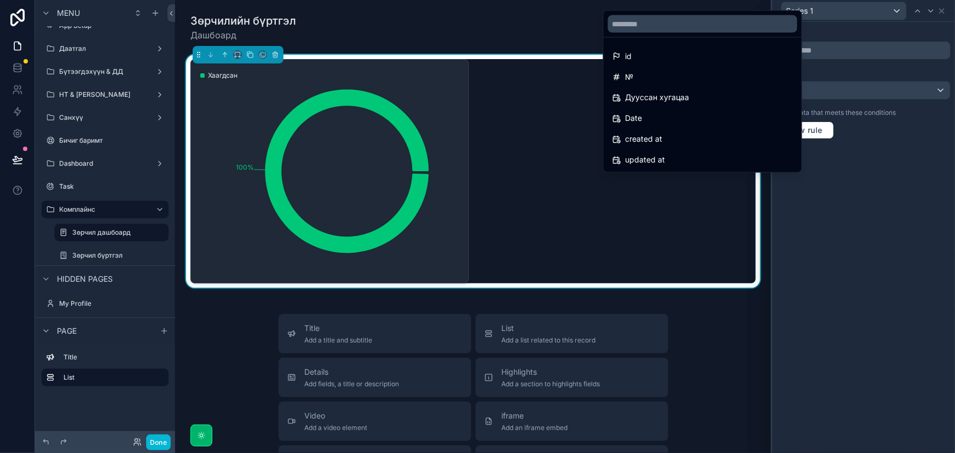
drag, startPoint x: 899, startPoint y: 170, endPoint x: 876, endPoint y: 109, distance: 64.3
click at [897, 164] on div at bounding box center [863, 226] width 183 height 453
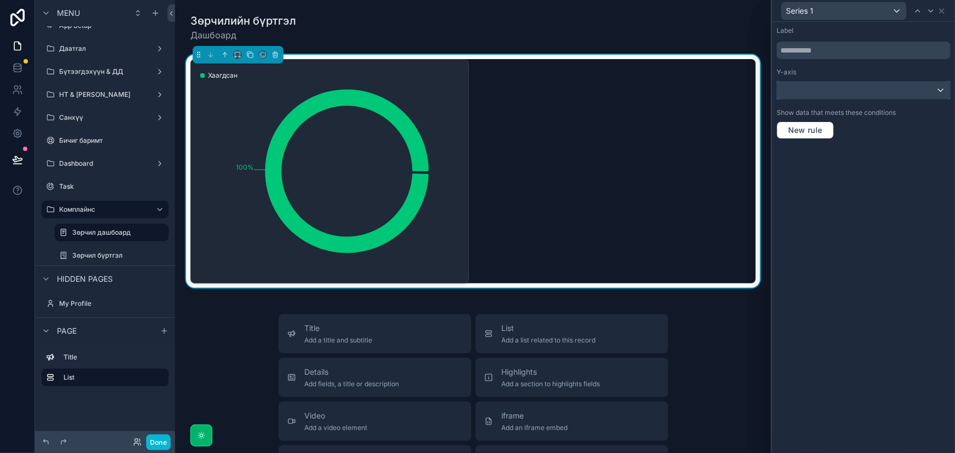
click at [876, 86] on div at bounding box center [863, 91] width 173 height 18
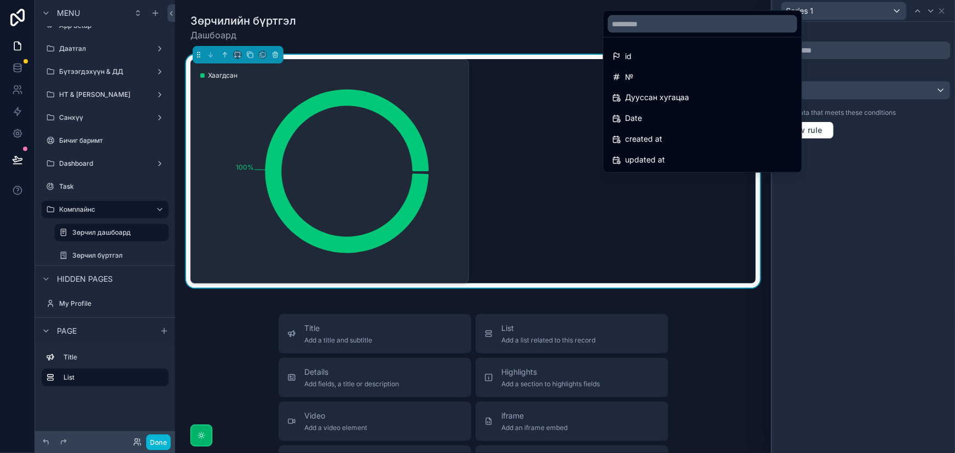
click at [668, 275] on div "100% Хаагдсан" at bounding box center [472, 171] width 565 height 224
click at [935, 263] on div at bounding box center [863, 226] width 183 height 453
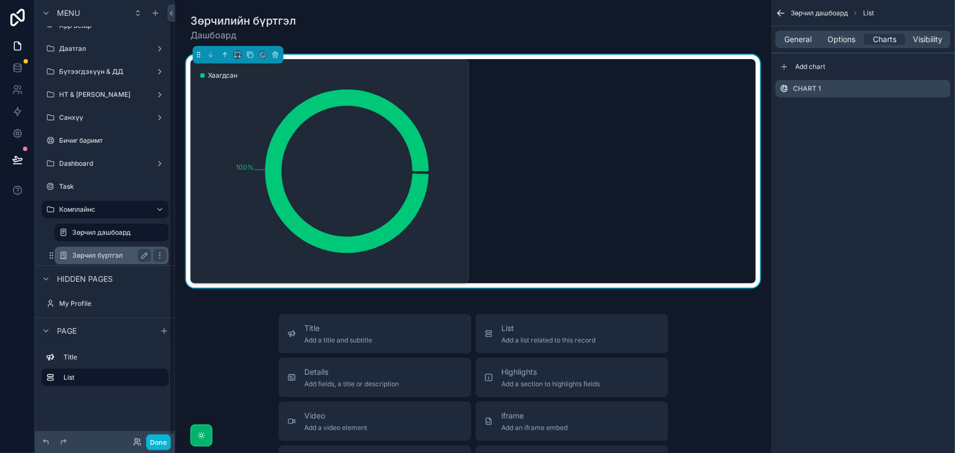
click at [113, 256] on label "Зөрчил бүртгэл" at bounding box center [109, 255] width 74 height 9
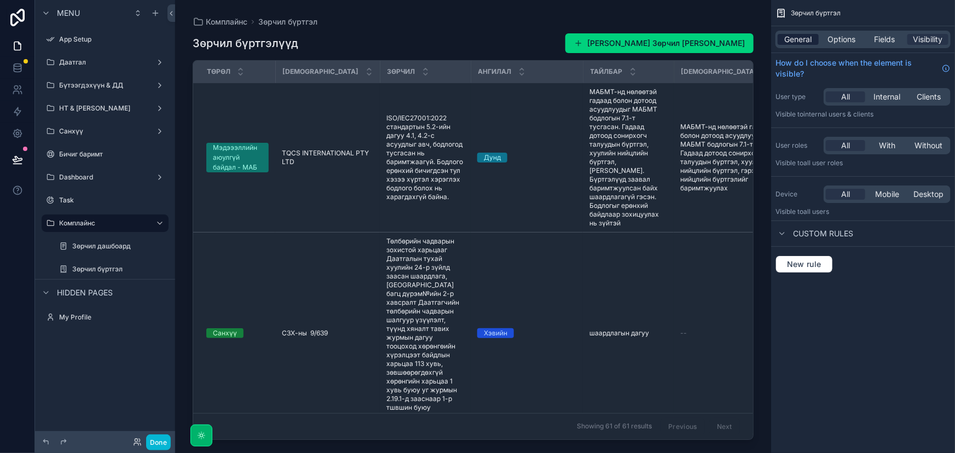
click at [805, 44] on span "General" at bounding box center [798, 39] width 27 height 11
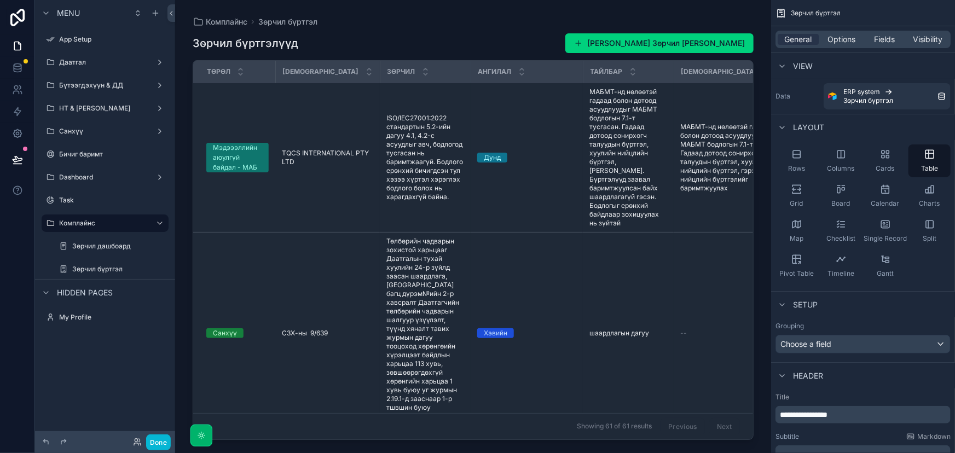
drag, startPoint x: 330, startPoint y: 436, endPoint x: 669, endPoint y: 438, distance: 338.8
click at [669, 438] on div "scrollable content" at bounding box center [473, 220] width 596 height 440
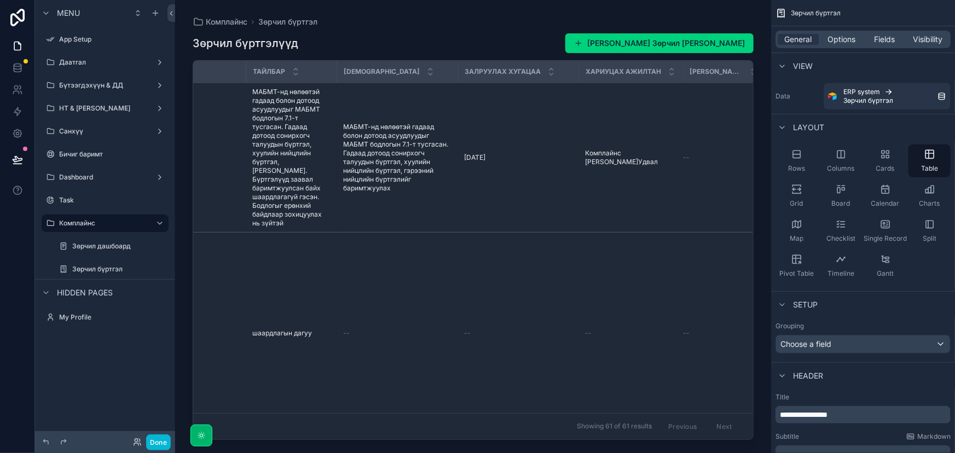
scroll to position [0, 340]
click at [112, 323] on div "My Profile" at bounding box center [105, 317] width 92 height 13
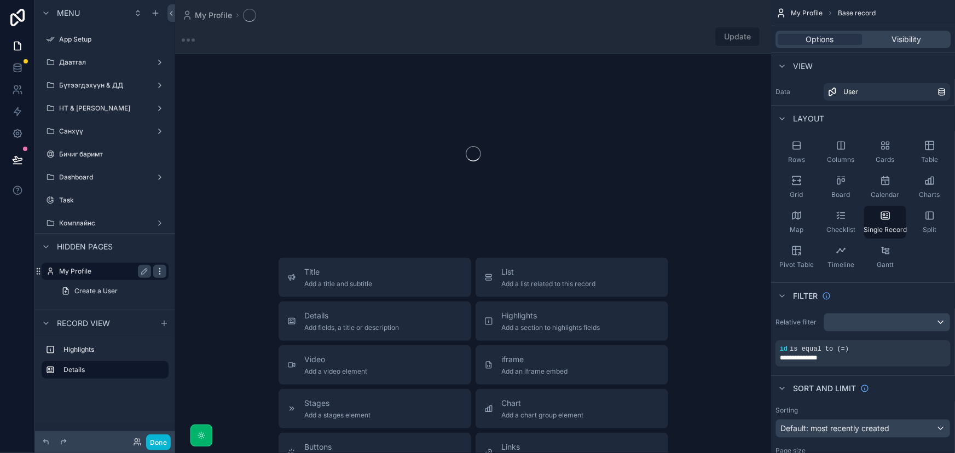
click at [164, 269] on icon "scrollable content" at bounding box center [159, 271] width 9 height 9
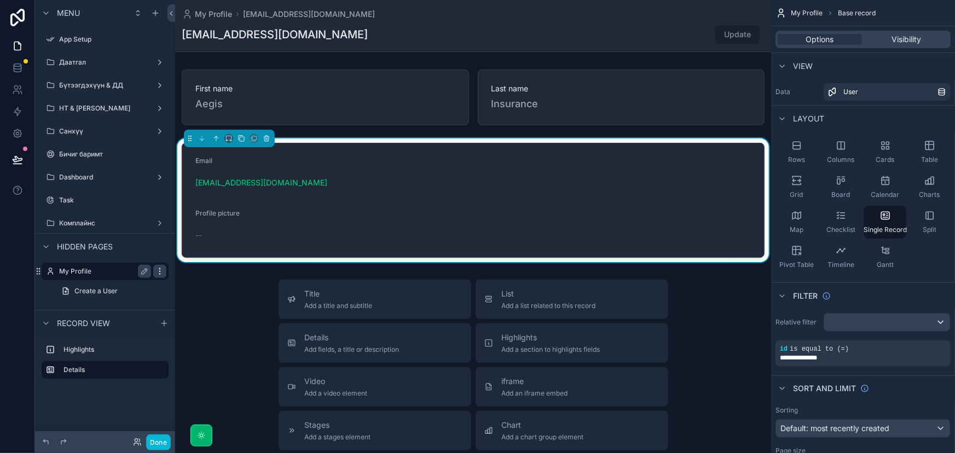
click at [154, 272] on div "scrollable content" at bounding box center [159, 271] width 13 height 13
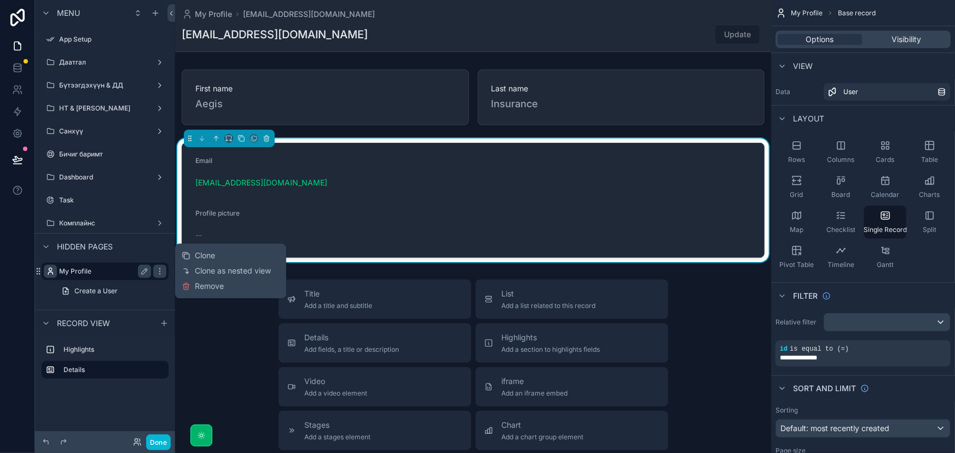
click at [49, 271] on icon "scrollable content" at bounding box center [50, 271] width 9 height 9
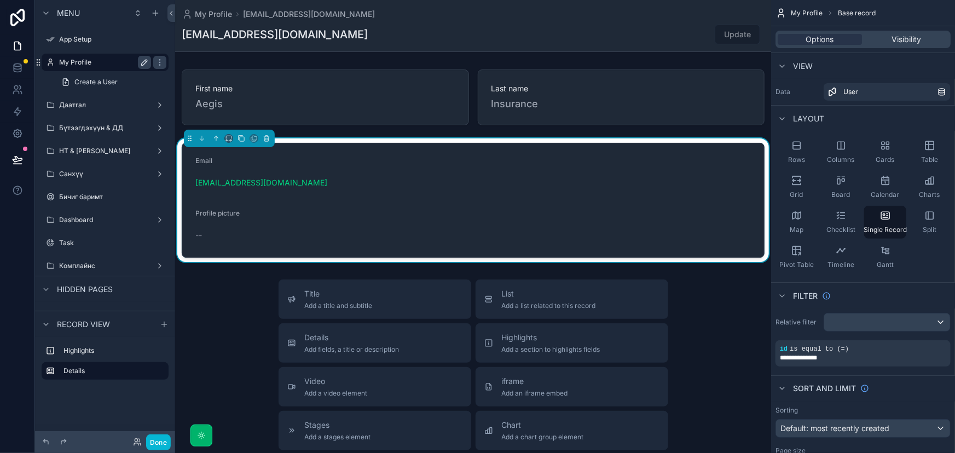
click at [144, 64] on icon "scrollable content" at bounding box center [144, 62] width 5 height 5
click at [377, 36] on div "user@agis.mn Update" at bounding box center [473, 34] width 583 height 21
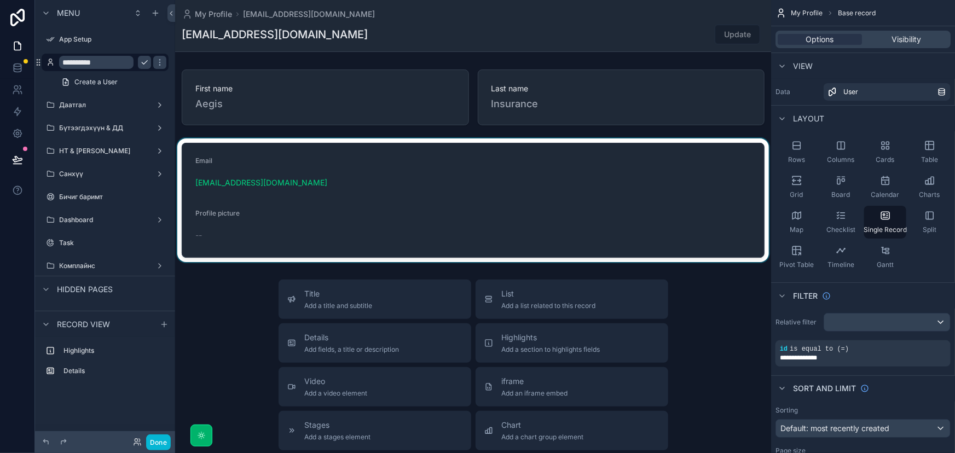
click at [256, 226] on div "scrollable content" at bounding box center [473, 200] width 596 height 124
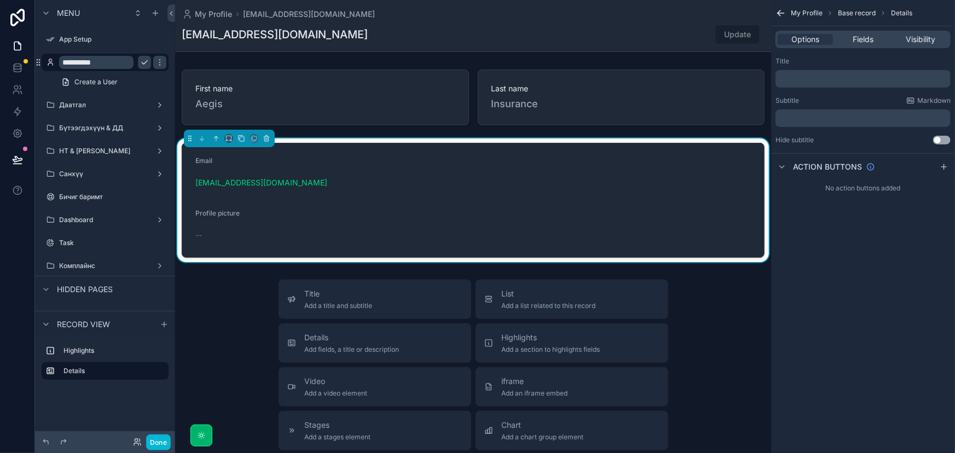
click at [472, 240] on form "Email user@agis.mn Profile picture --" at bounding box center [473, 200] width 582 height 114
click at [465, 275] on div "My Profile user@agis.mn user@agis.mn Update First name Aegis Last name Insuranc…" at bounding box center [473, 378] width 596 height 757
click at [292, 223] on div "Profile picture --" at bounding box center [261, 226] width 132 height 35
